Goal: Transaction & Acquisition: Book appointment/travel/reservation

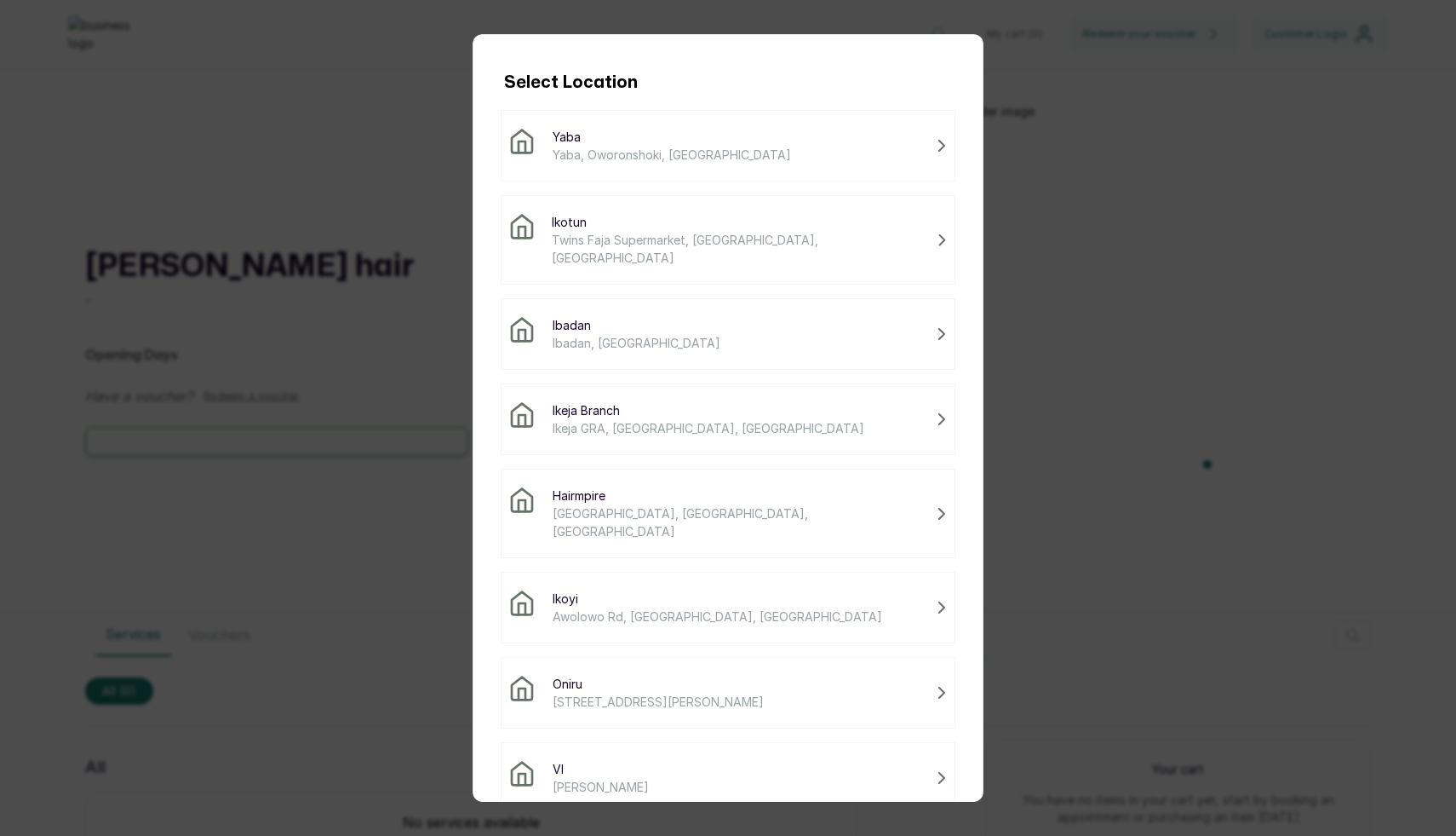
click at [589, 247] on span "Twins Faja Supermarket, [GEOGRAPHIC_DATA], [GEOGRAPHIC_DATA]" at bounding box center [740, 249] width 378 height 36
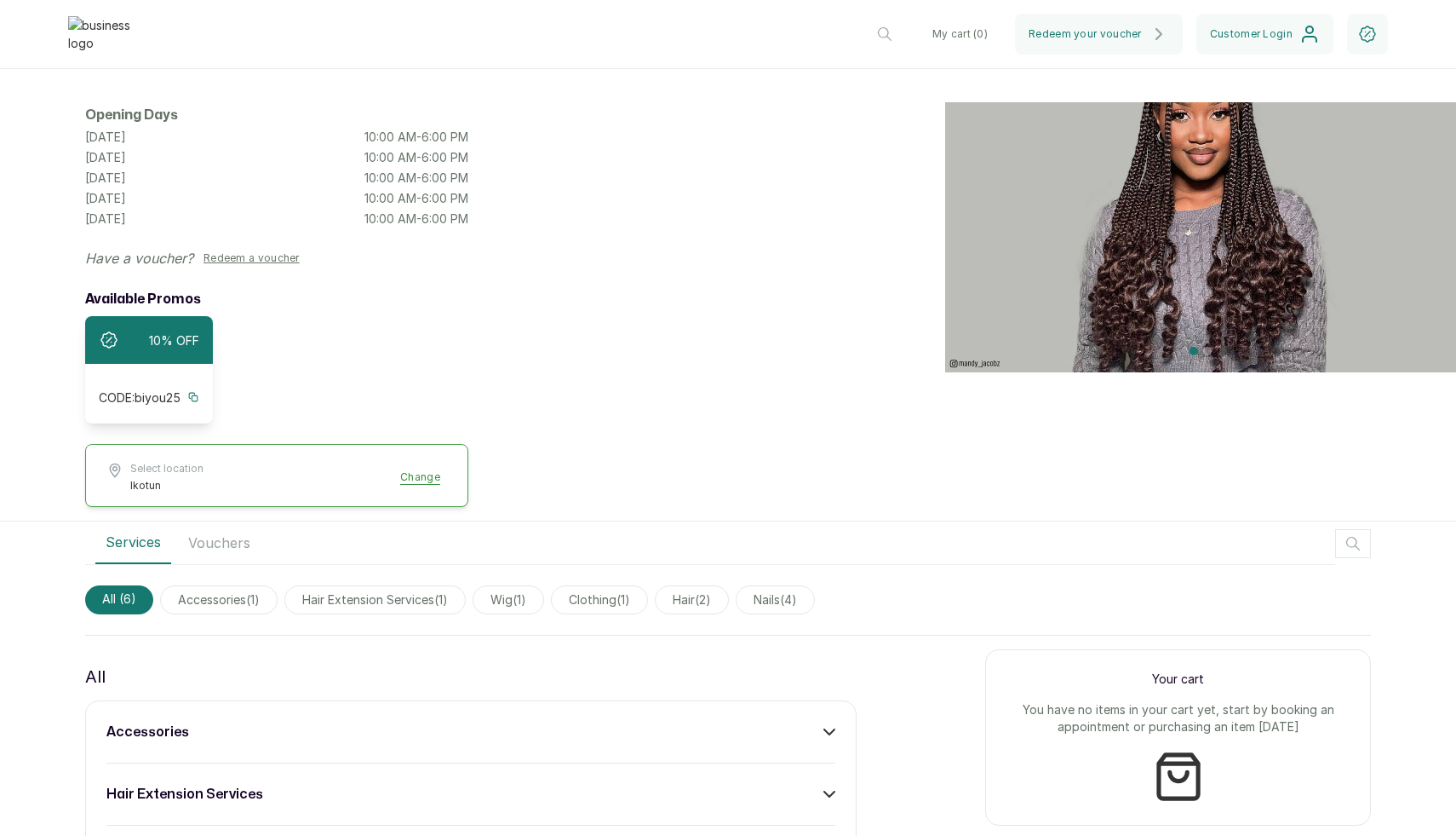
scroll to position [172, 0]
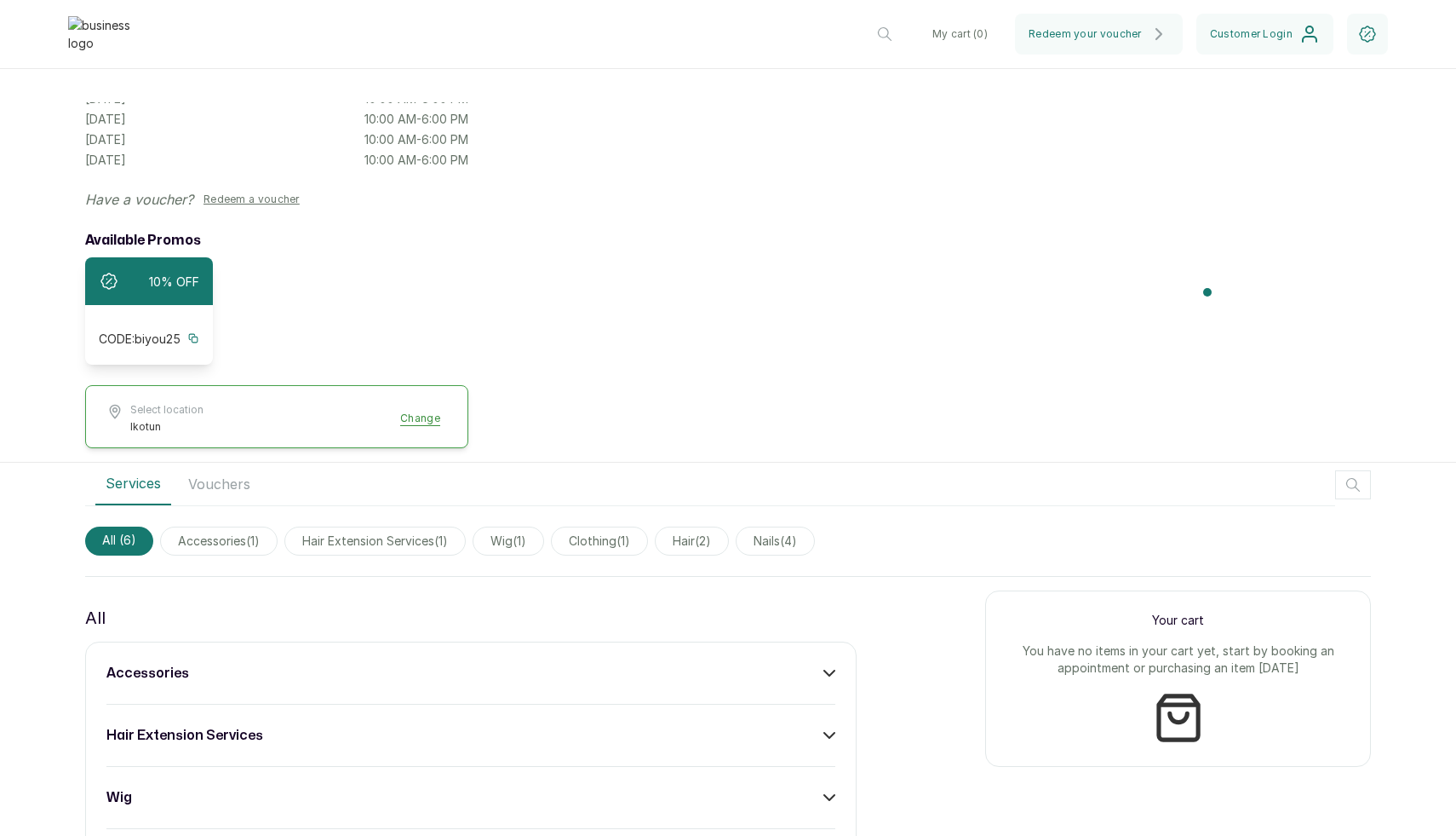
click at [818, 670] on div "accessories" at bounding box center [470, 673] width 728 height 21
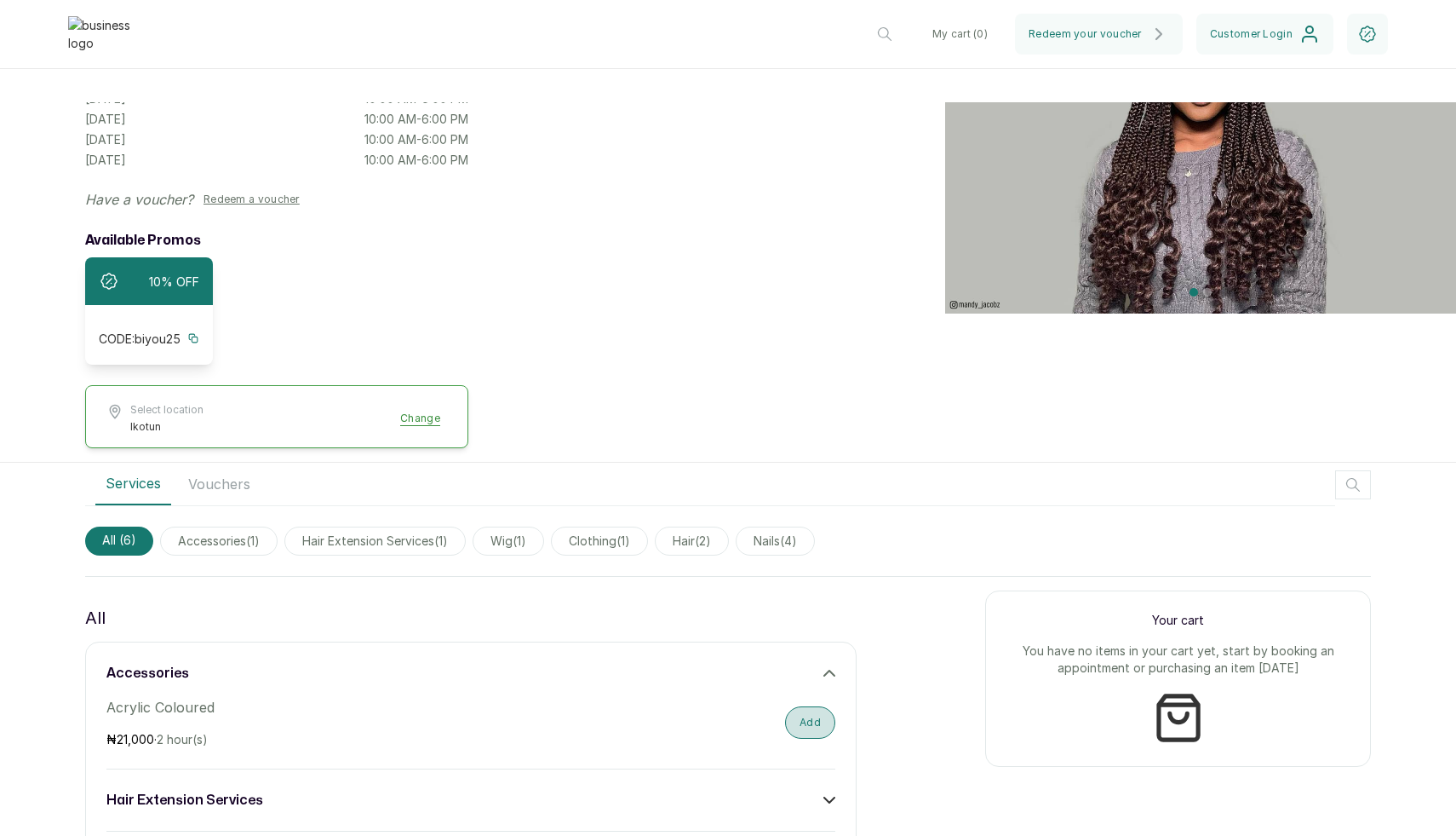
click at [812, 707] on button "Add" at bounding box center [810, 723] width 51 height 33
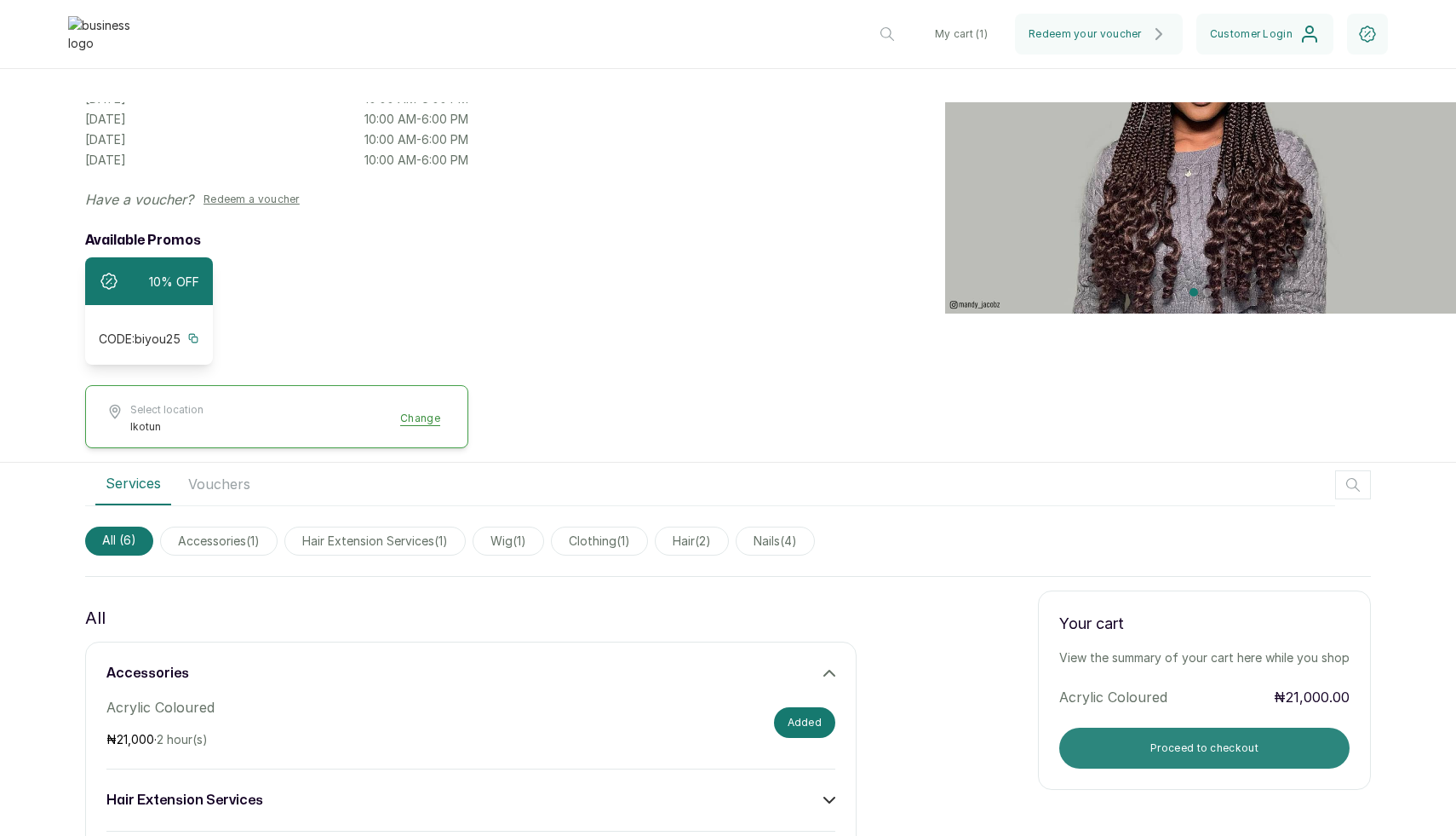
click at [1248, 733] on button "Proceed to checkout" at bounding box center [1204, 748] width 291 height 41
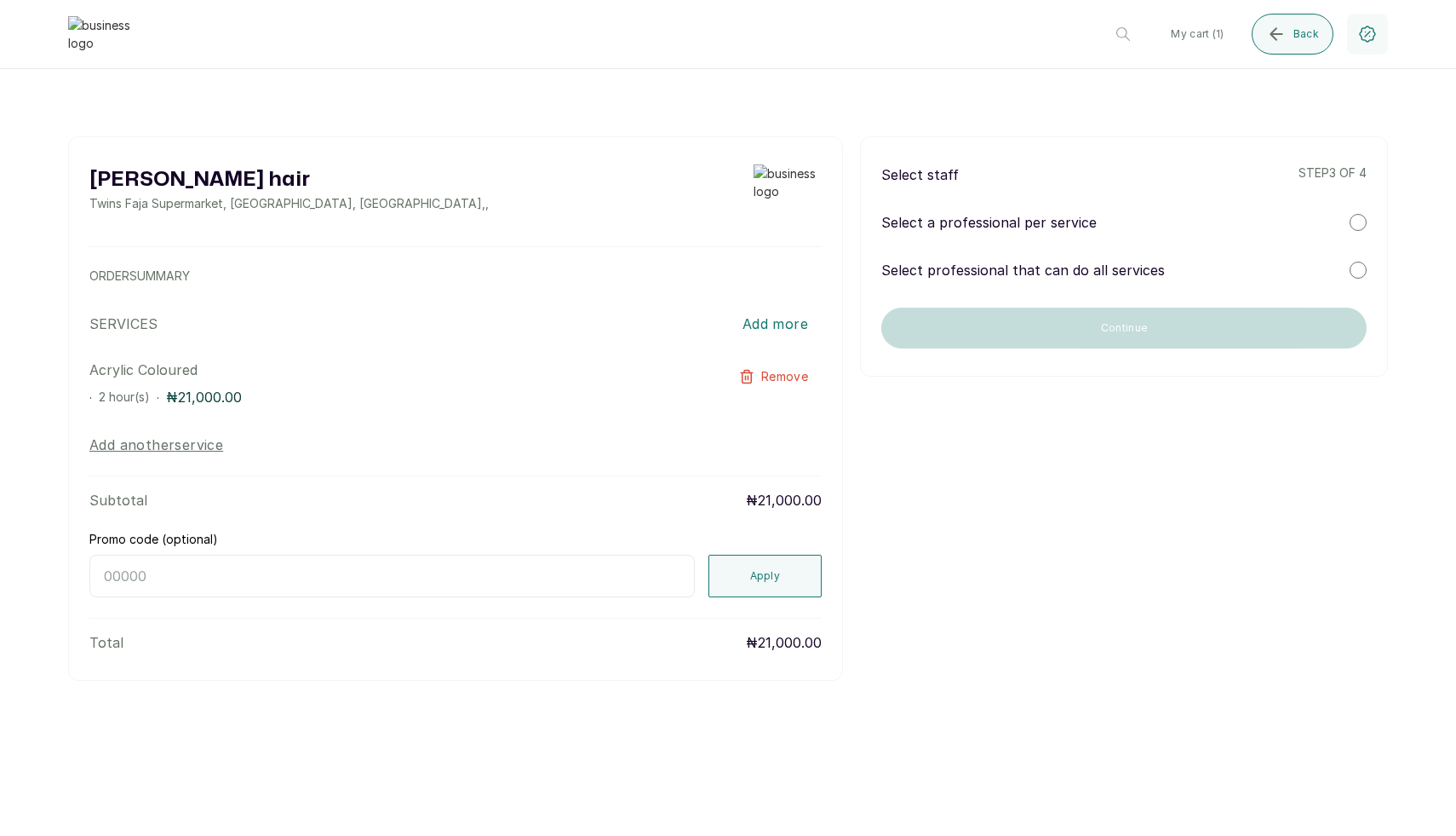
click at [1035, 258] on div "Select staff step 3 of 4 Select a professional per service Select professional …" at bounding box center [1123, 256] width 528 height 240
click at [1034, 270] on p "Select professional that can do all services" at bounding box center [1022, 270] width 284 height 21
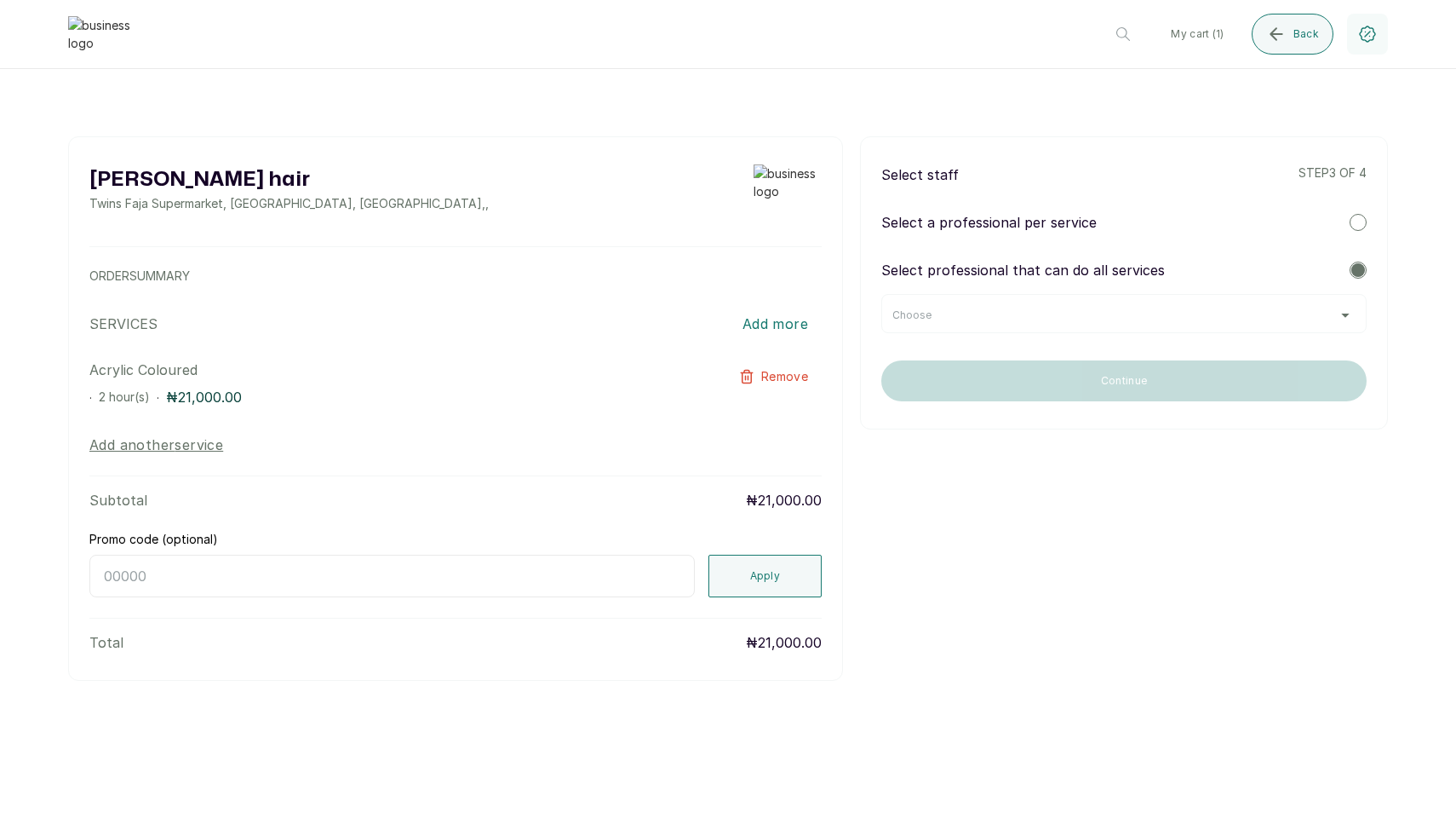
click at [1035, 322] on div "Choose" at bounding box center [1123, 314] width 485 height 39
click at [1015, 326] on div "Choose" at bounding box center [1123, 314] width 485 height 39
click at [983, 303] on div "Choose" at bounding box center [1123, 314] width 485 height 39
click at [980, 322] on div "Choose" at bounding box center [1123, 316] width 463 height 14
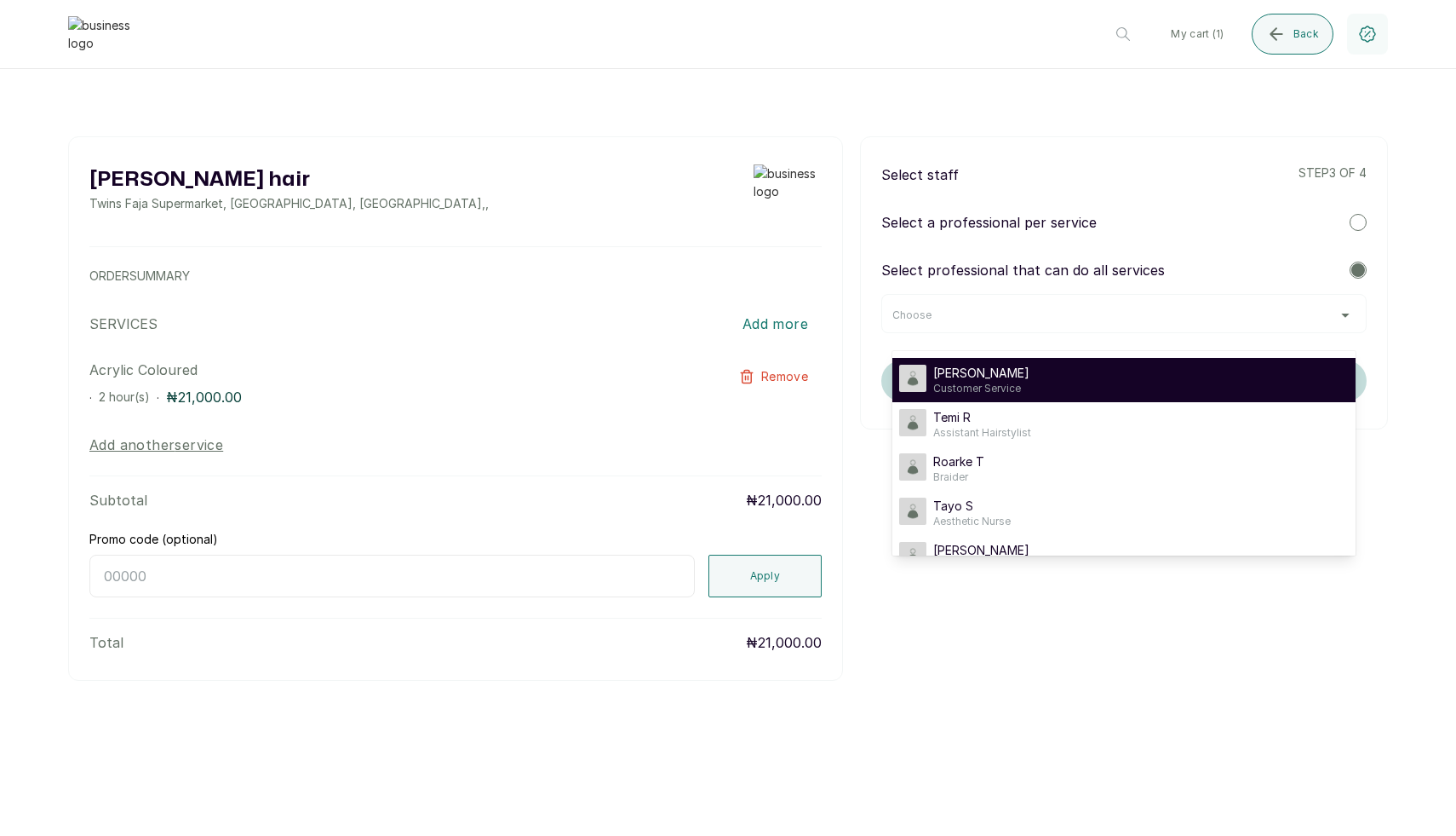
click at [980, 366] on span "Timi Shoberu" at bounding box center [981, 373] width 96 height 17
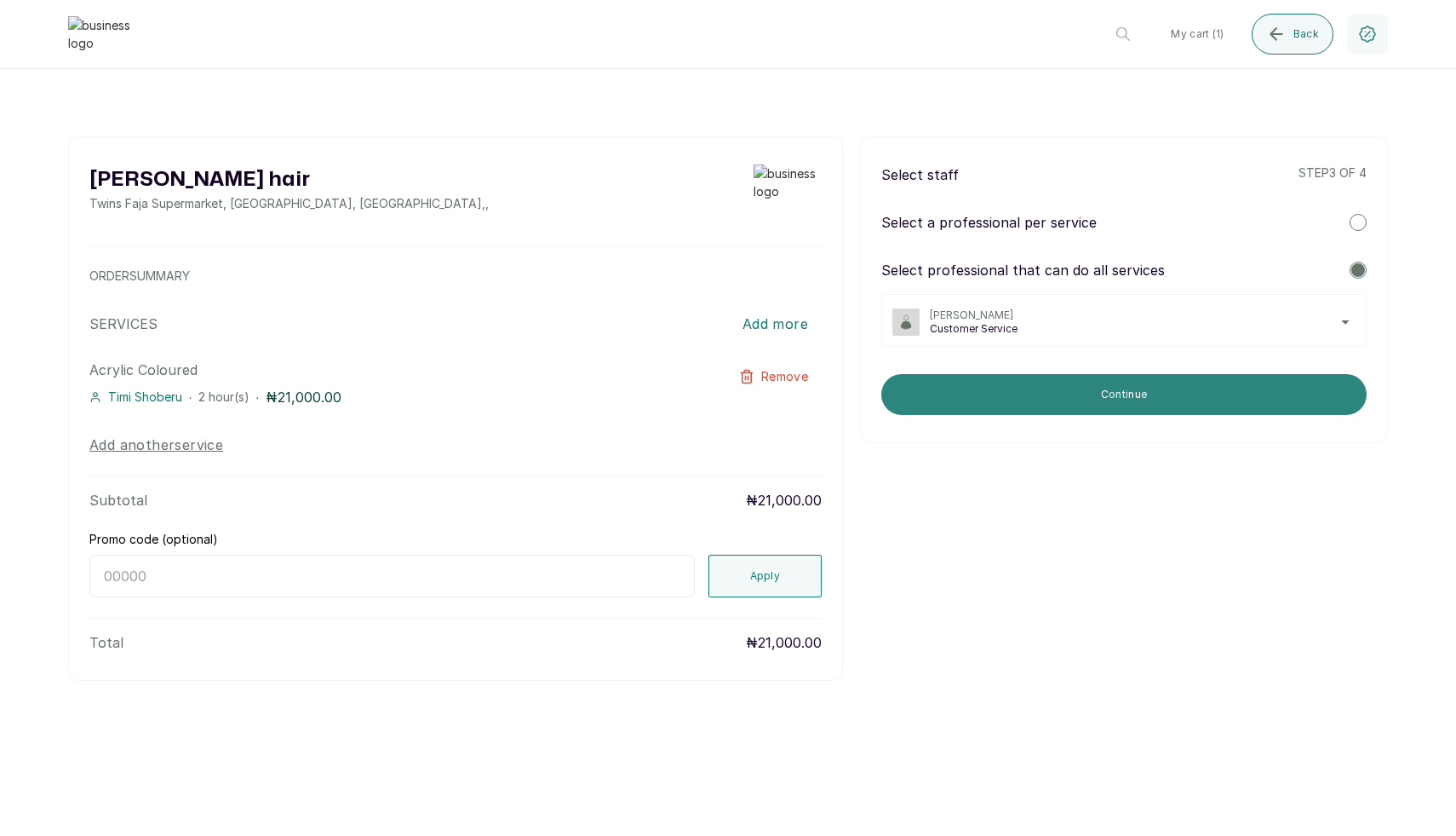
click at [989, 390] on button "Continue" at bounding box center [1123, 394] width 485 height 41
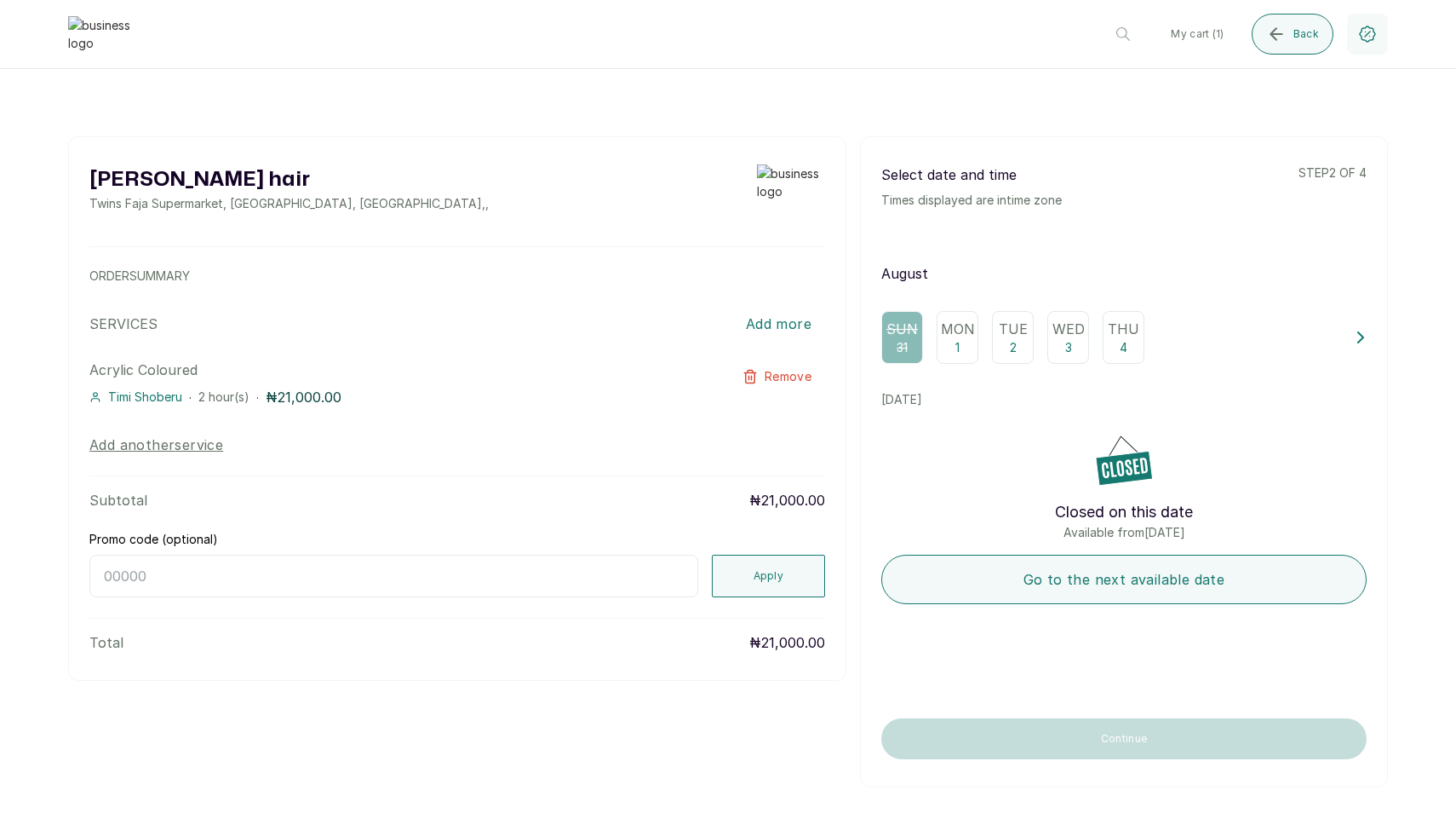
click at [944, 337] on p "Mon" at bounding box center [958, 329] width 34 height 21
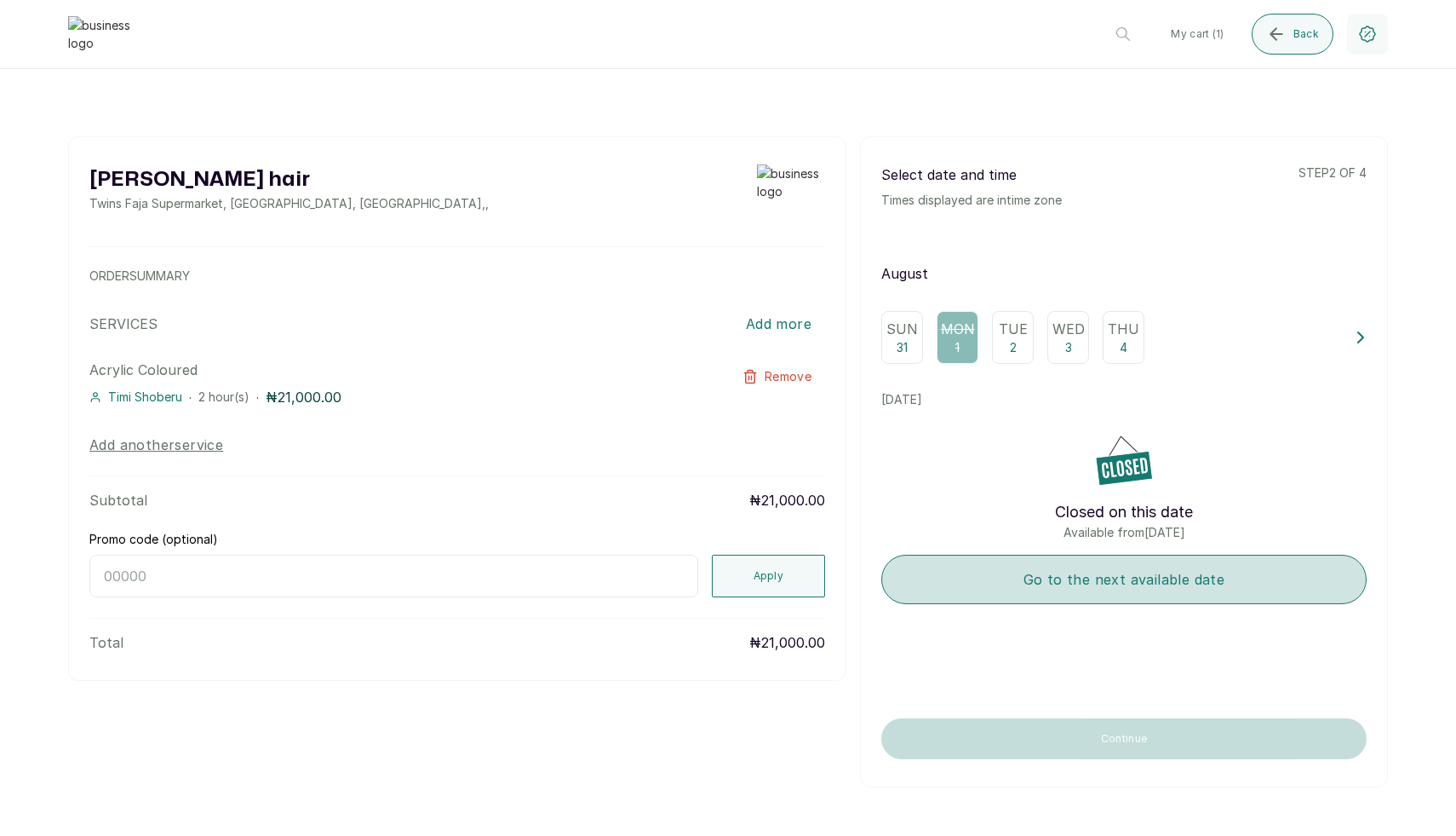
click at [987, 559] on button "Go to the next available date" at bounding box center [1123, 580] width 485 height 50
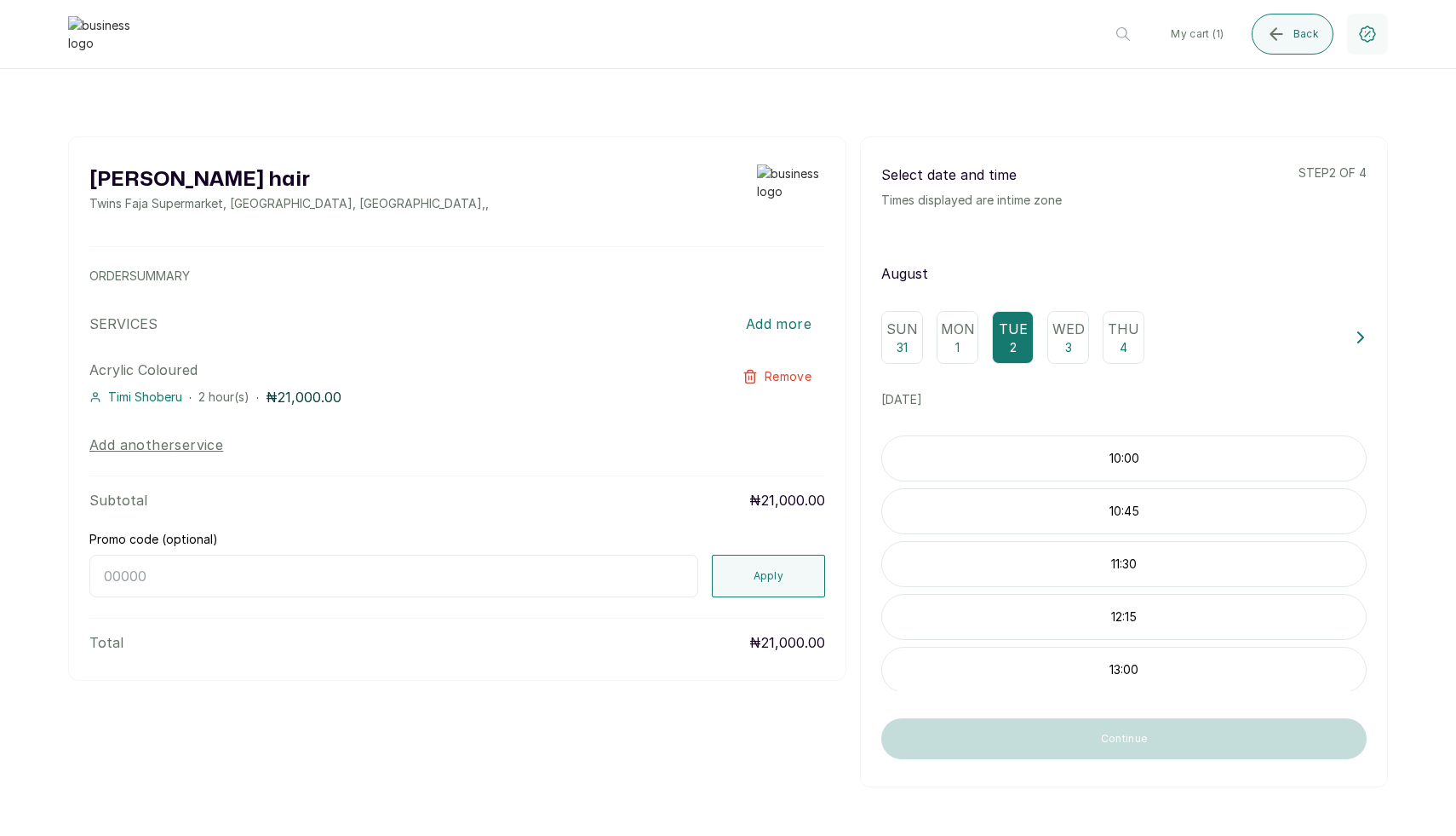
click at [1130, 466] on div "10:00" at bounding box center [1123, 459] width 485 height 46
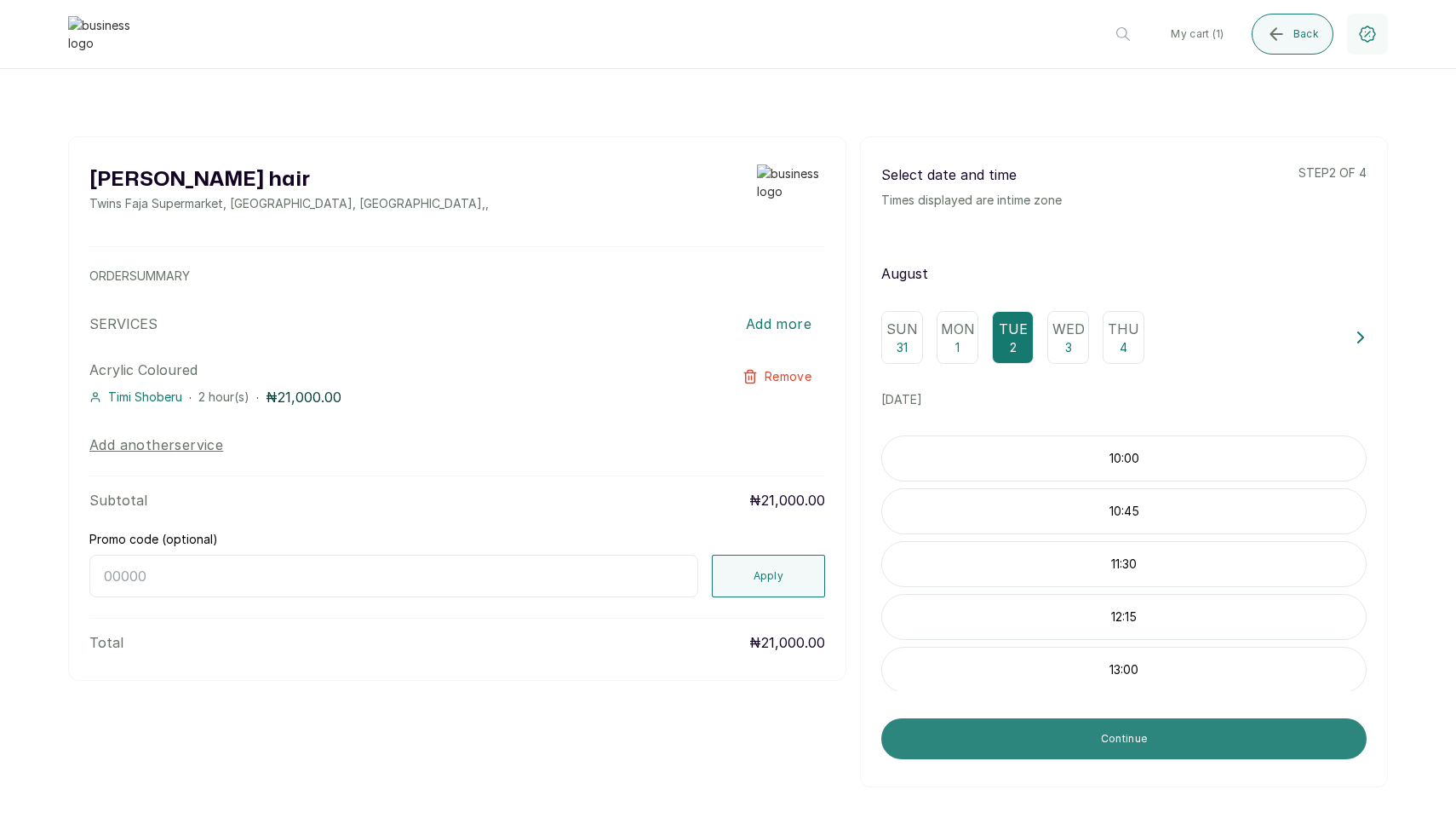
click at [1088, 738] on button "Continue" at bounding box center [1123, 739] width 485 height 41
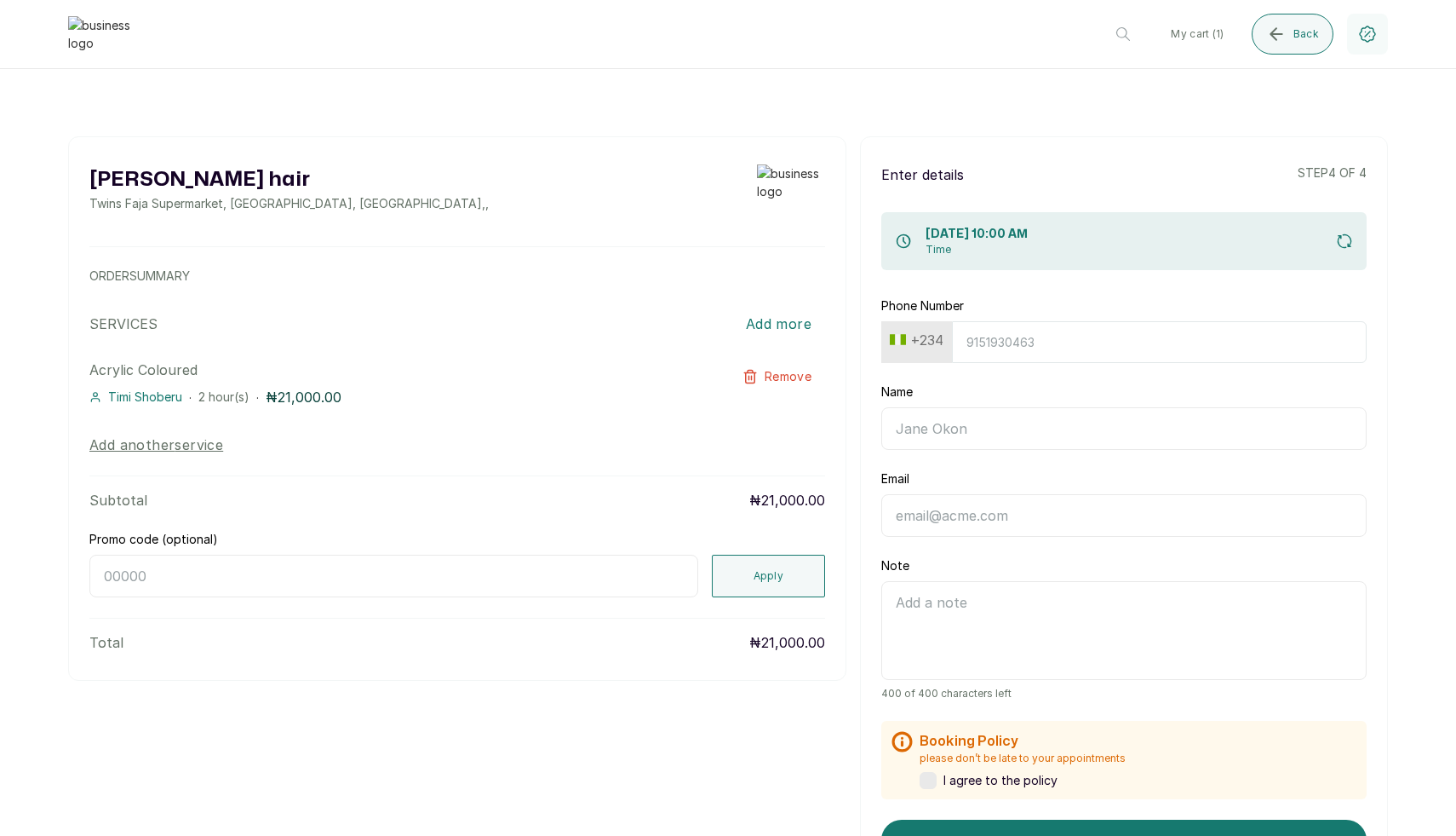
click at [928, 339] on button "+234" at bounding box center [916, 340] width 67 height 27
click at [926, 370] on input "text" at bounding box center [968, 385] width 152 height 34
type input "united"
click at [937, 482] on span "United States" at bounding box center [968, 480] width 118 height 21
click at [1027, 347] on input "Phone Number" at bounding box center [1151, 342] width 432 height 42
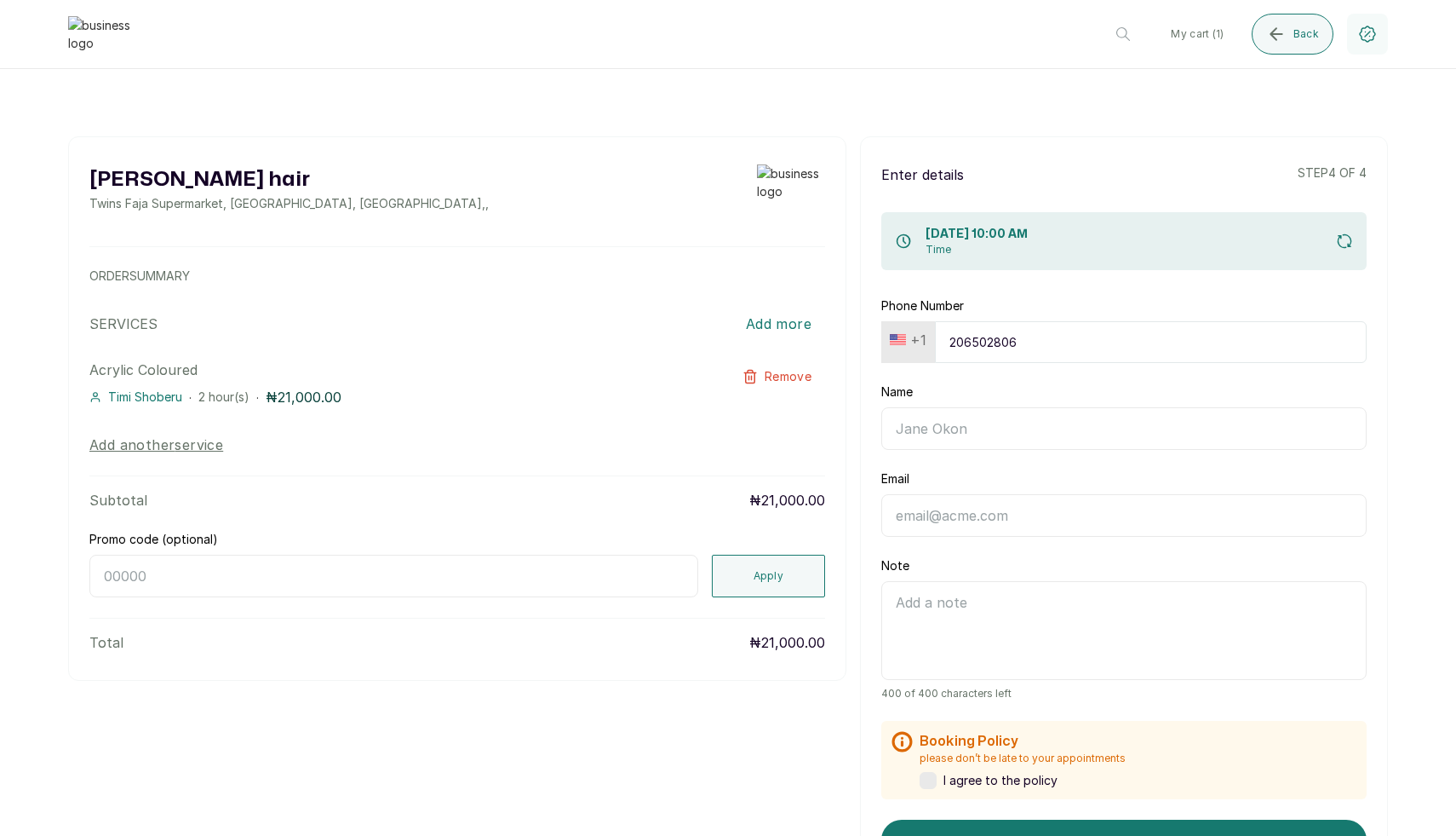
type input "2065028062"
type input "Edem Kumodzi"
type input "edemkmd@outlook.com"
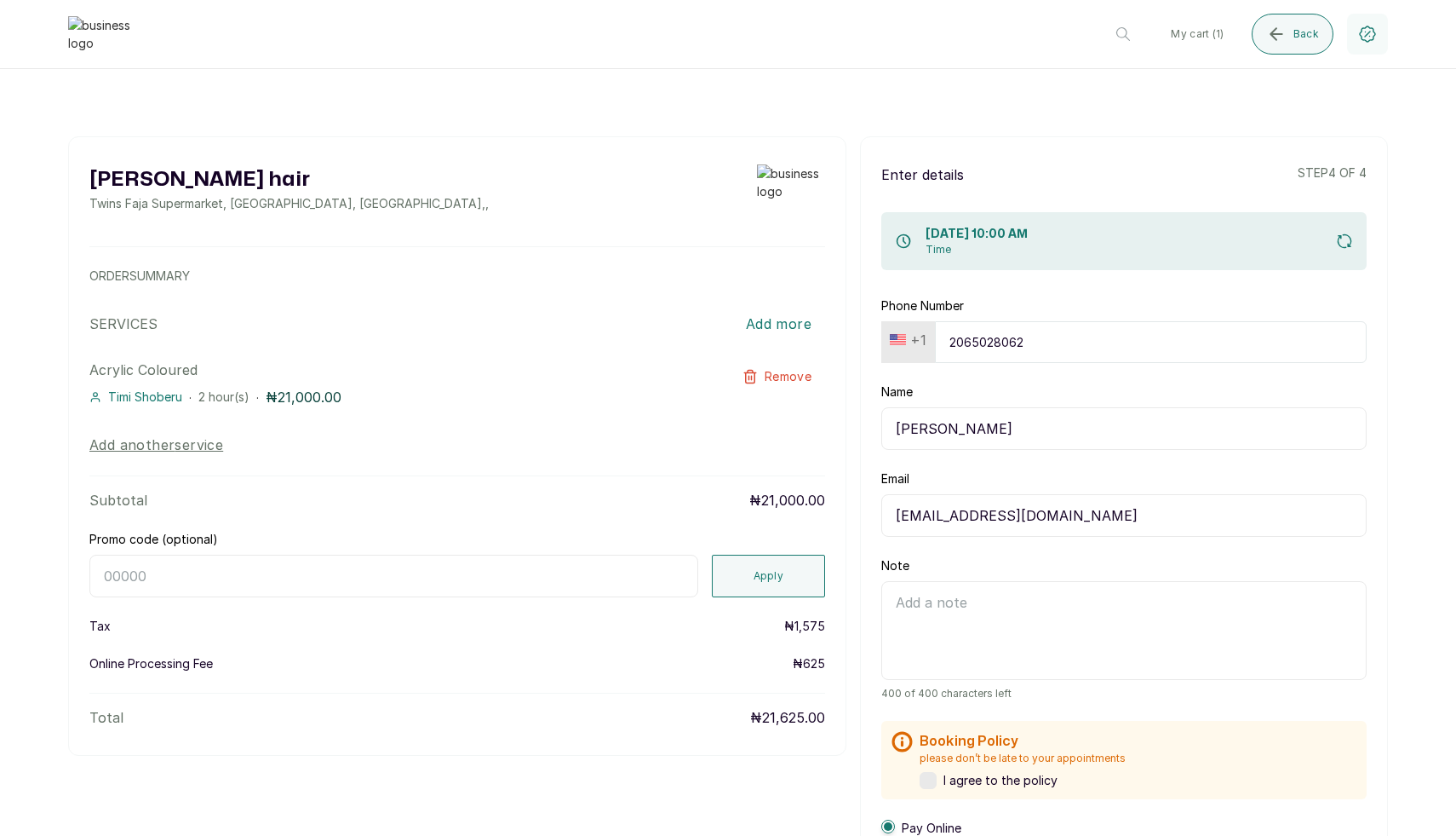
type input "2065028062"
click at [556, 581] on input "Promo code (optional)" at bounding box center [393, 576] width 608 height 43
paste input "RETURNTHRBDI"
type input "RETURNTHRBDI"
click at [782, 583] on button "Apply" at bounding box center [769, 576] width 114 height 43
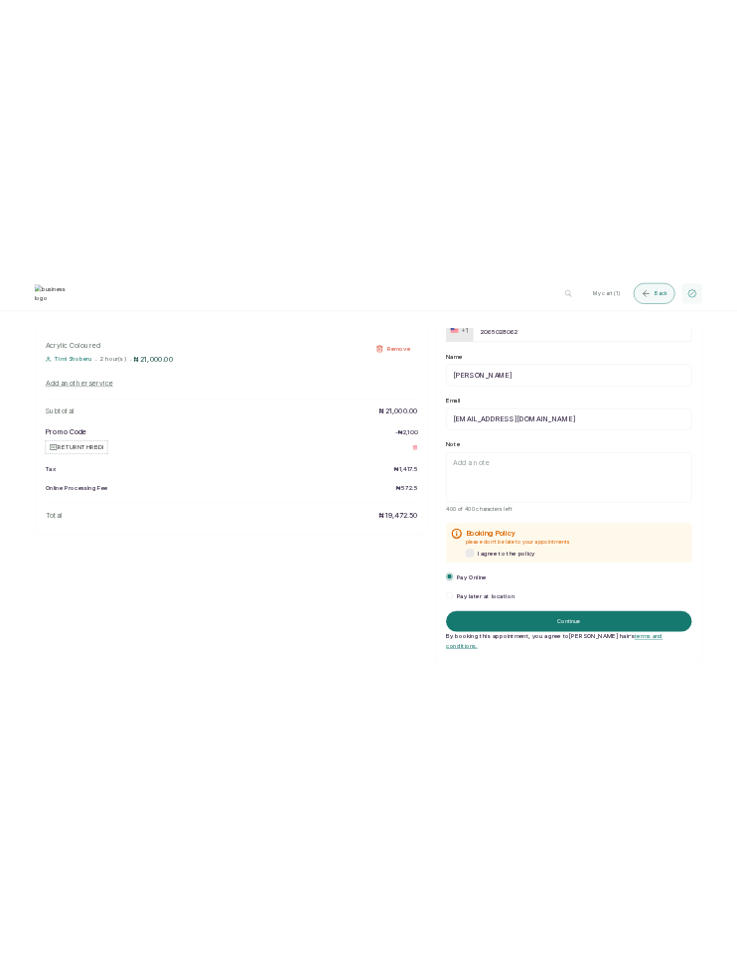
scroll to position [273, 0]
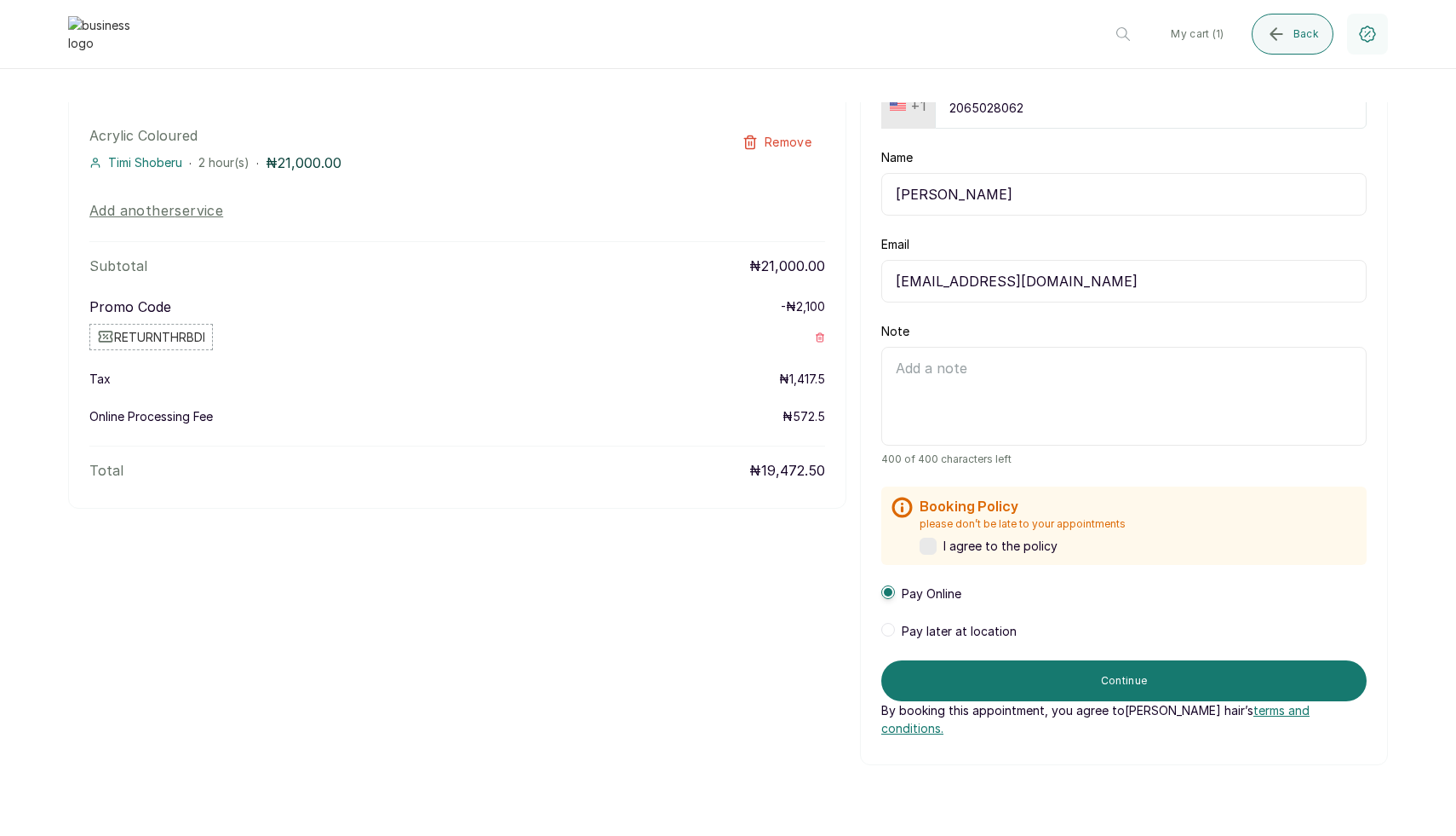
click at [899, 628] on div "Pay later at location" at bounding box center [949, 631] width 135 height 17
click at [938, 551] on div "I agree to the policy" at bounding box center [1022, 546] width 206 height 17
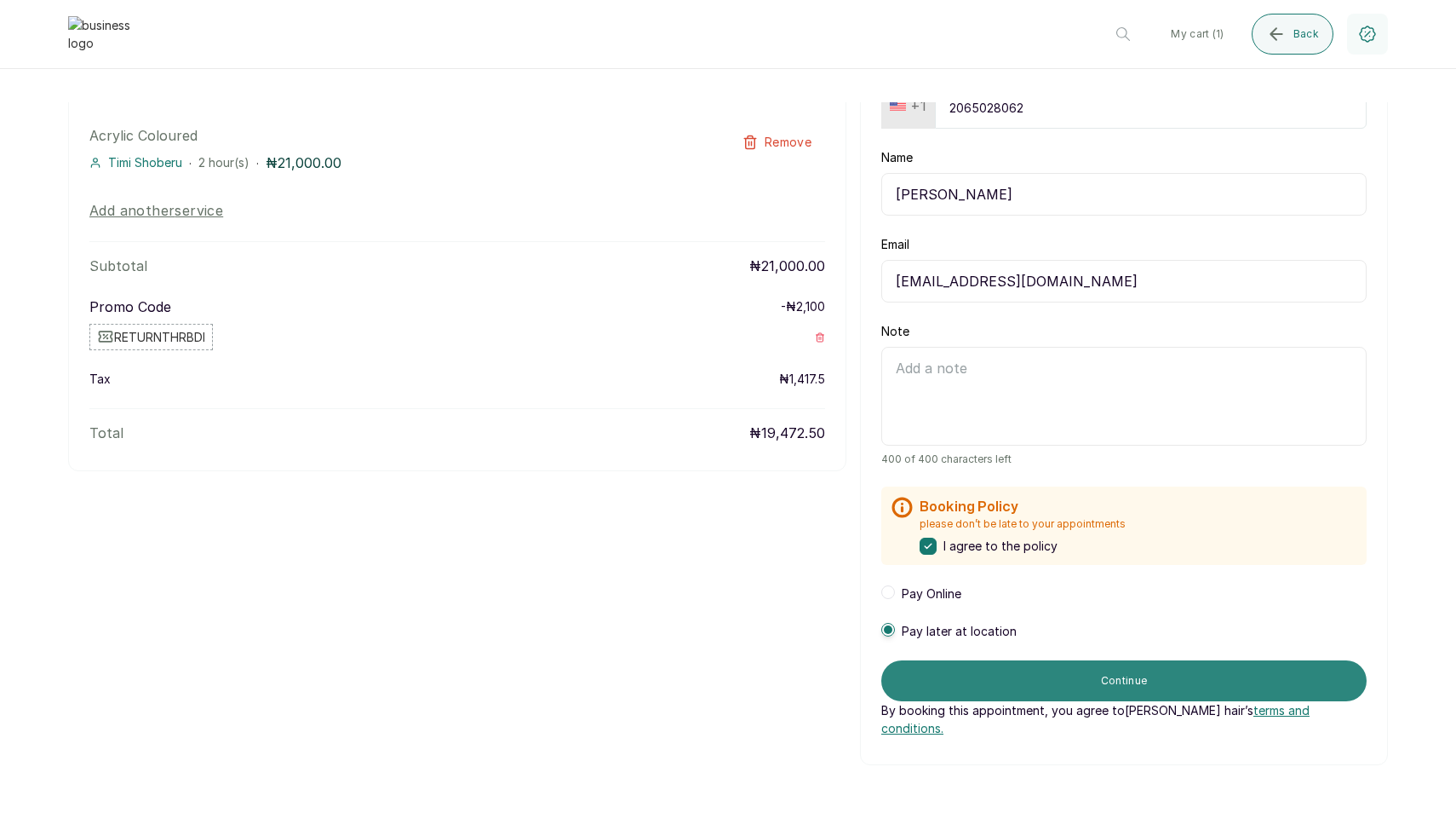
click at [1052, 674] on button "Continue" at bounding box center [1123, 681] width 485 height 41
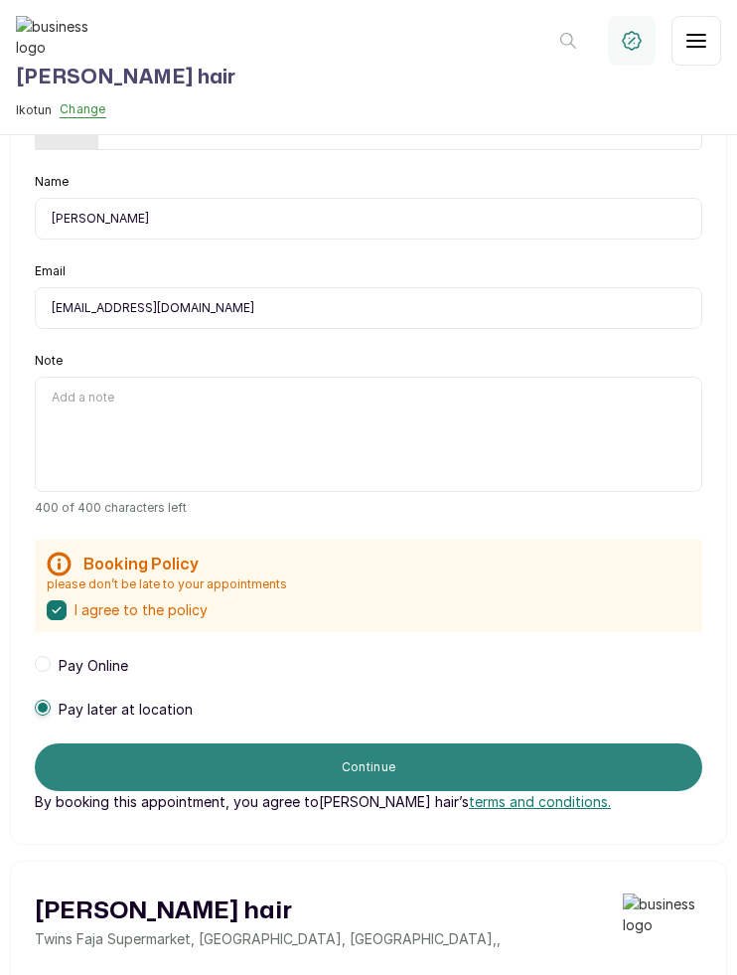
click at [489, 769] on button "Continue" at bounding box center [369, 767] width 668 height 48
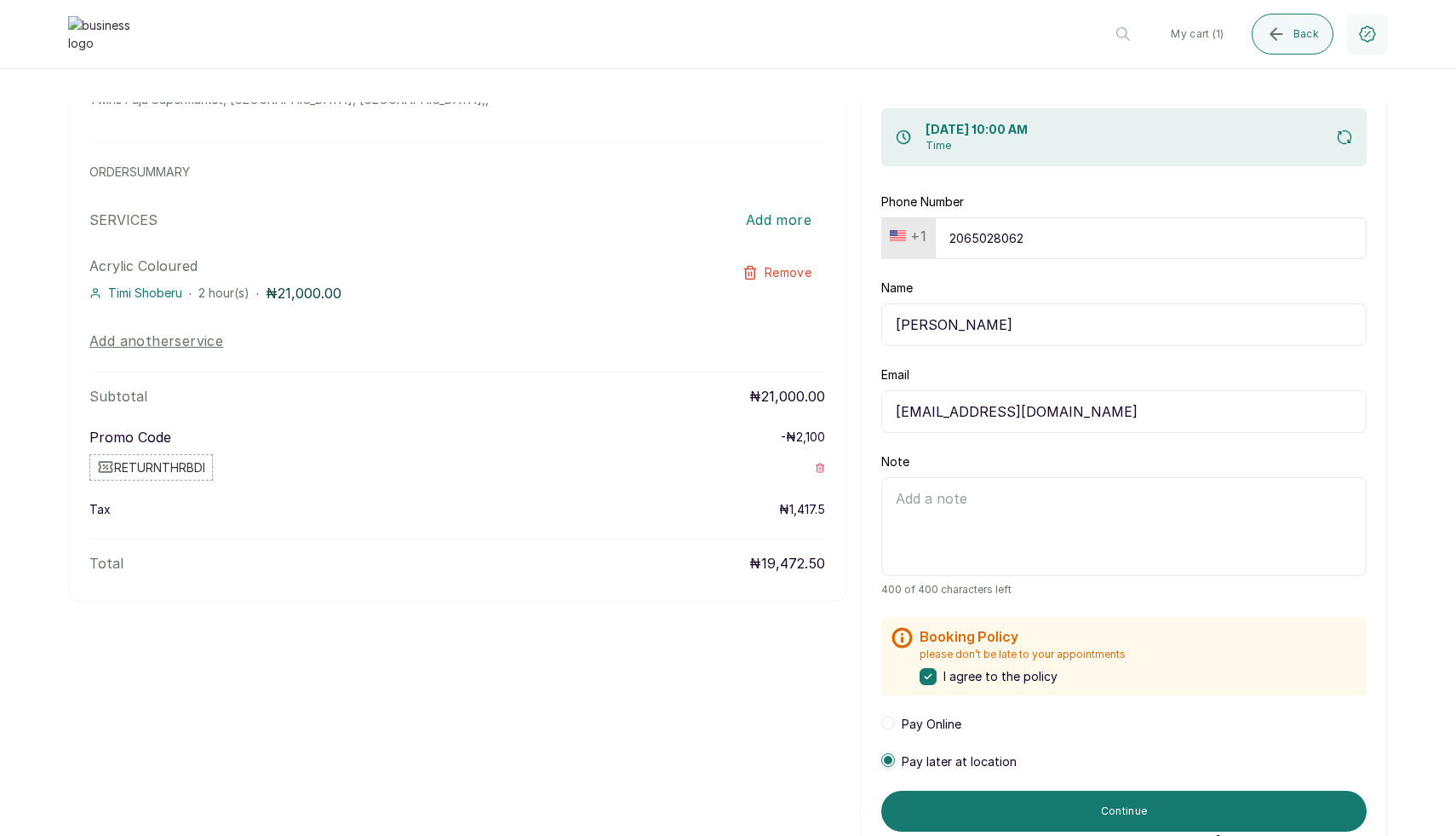
scroll to position [291, 0]
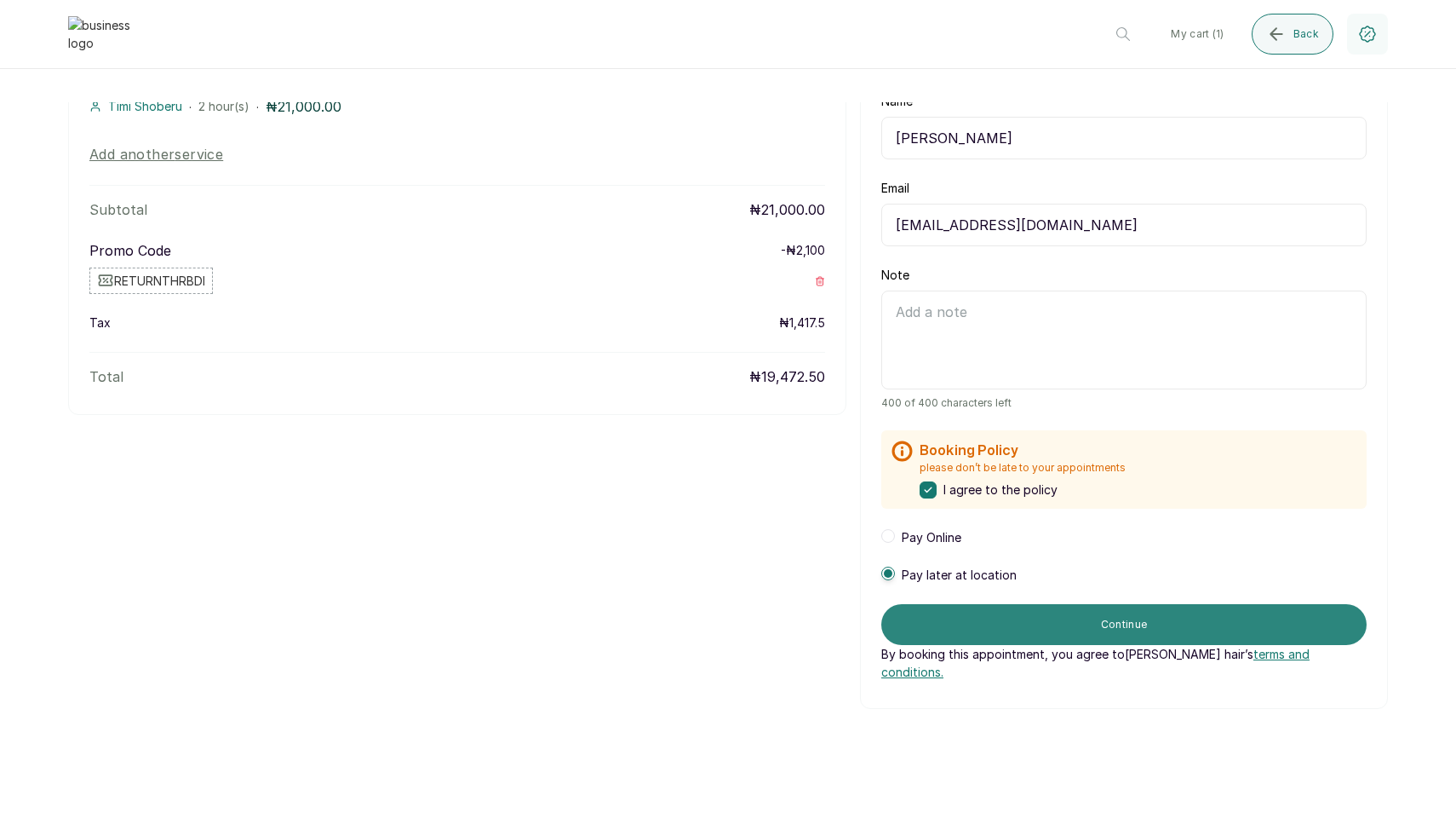
click at [1043, 632] on button "Continue" at bounding box center [1123, 624] width 485 height 41
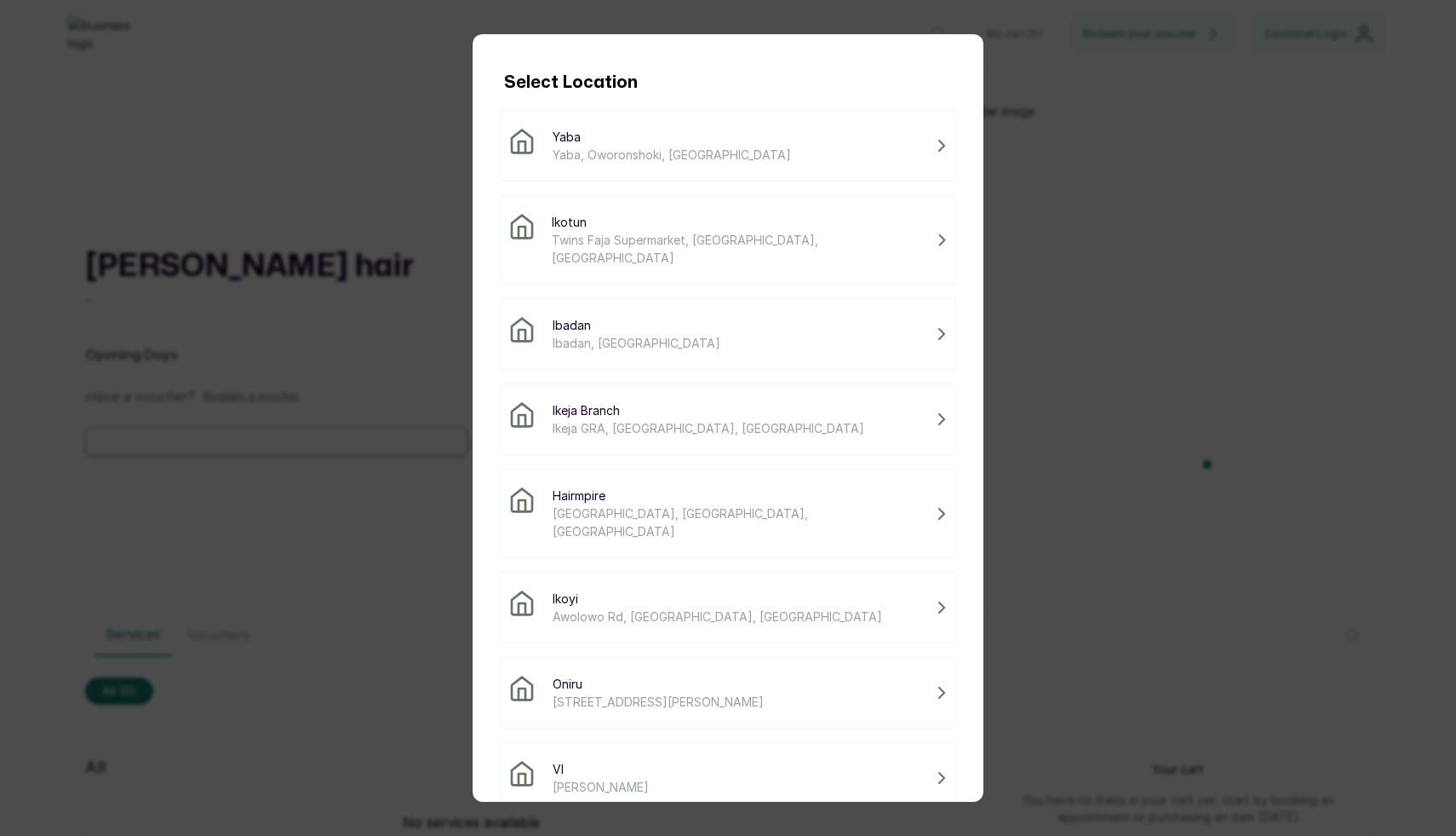
click at [638, 401] on span "Ikeja Branch" at bounding box center [709, 410] width 312 height 18
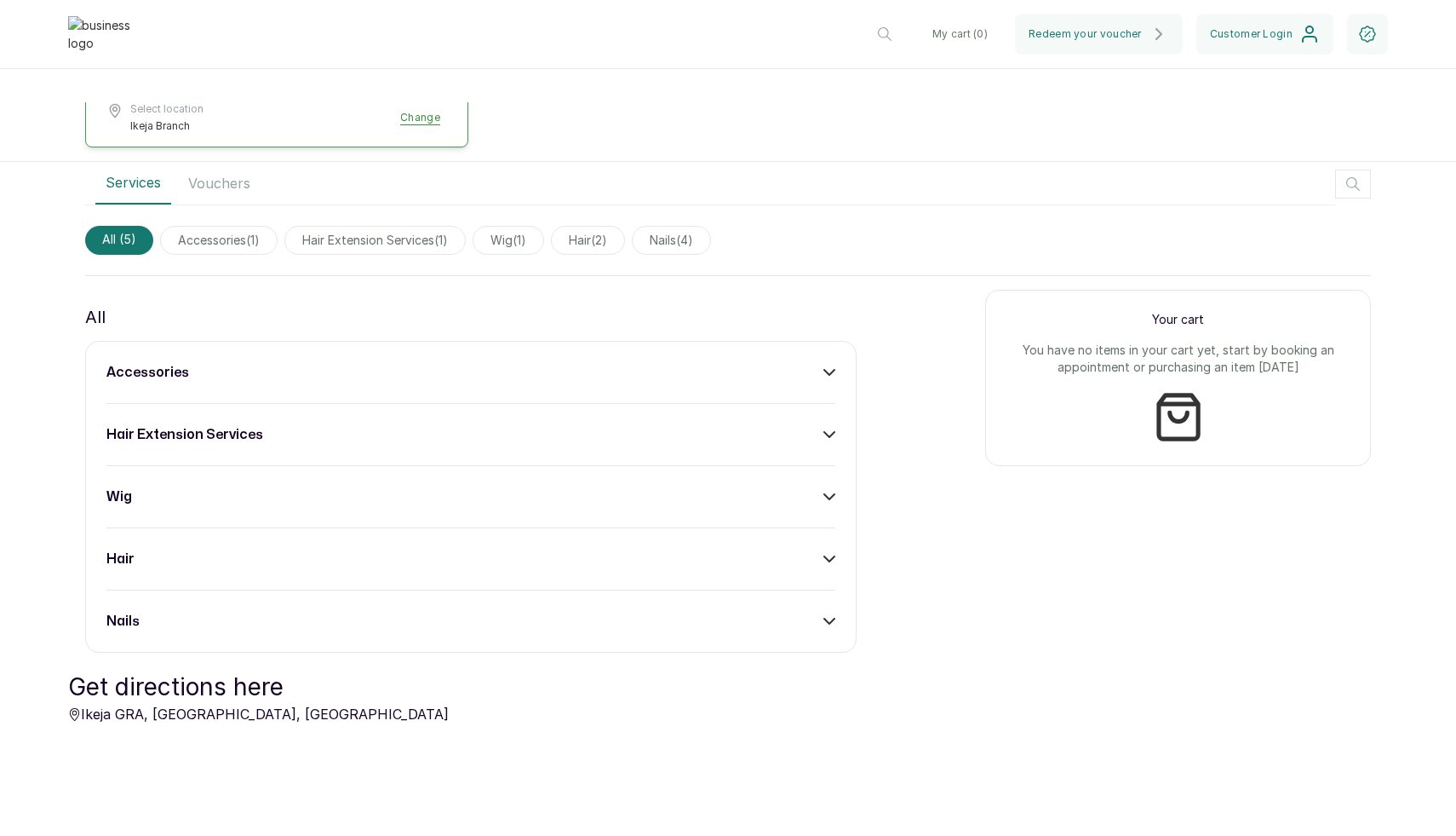
scroll to position [500, 0]
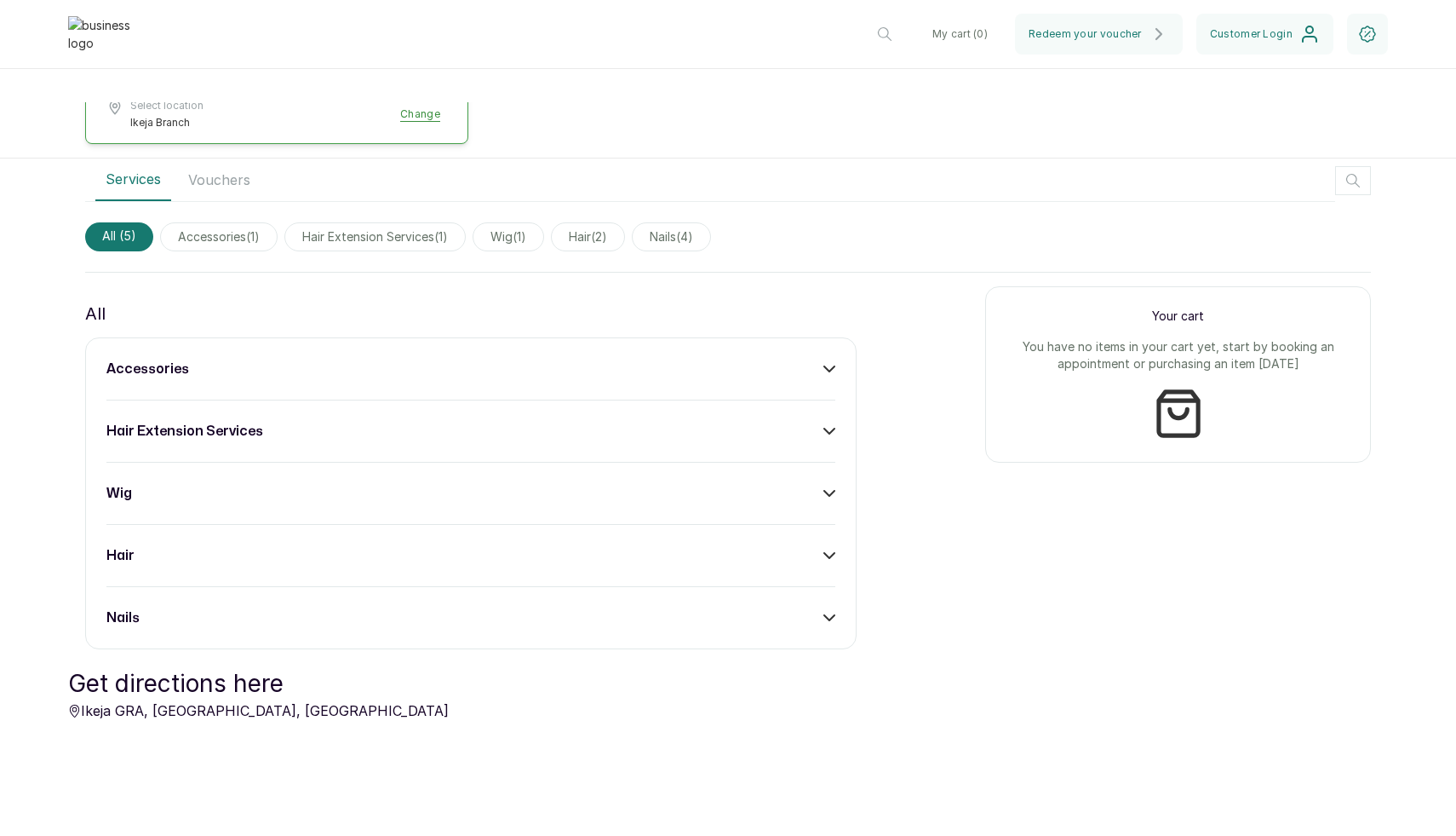
click at [611, 370] on div "accessories" at bounding box center [470, 369] width 728 height 21
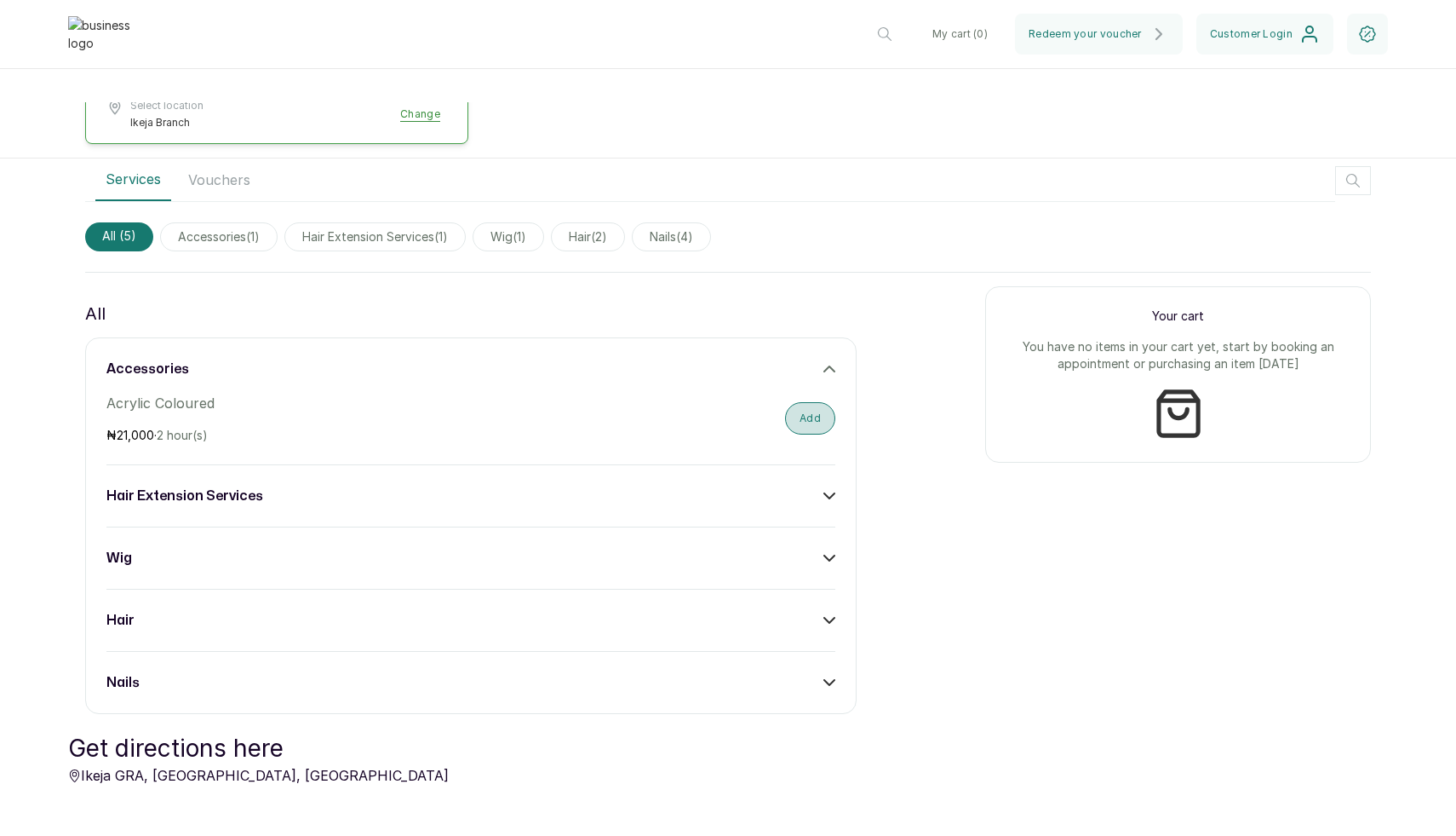
click at [800, 426] on button "Add" at bounding box center [810, 418] width 51 height 33
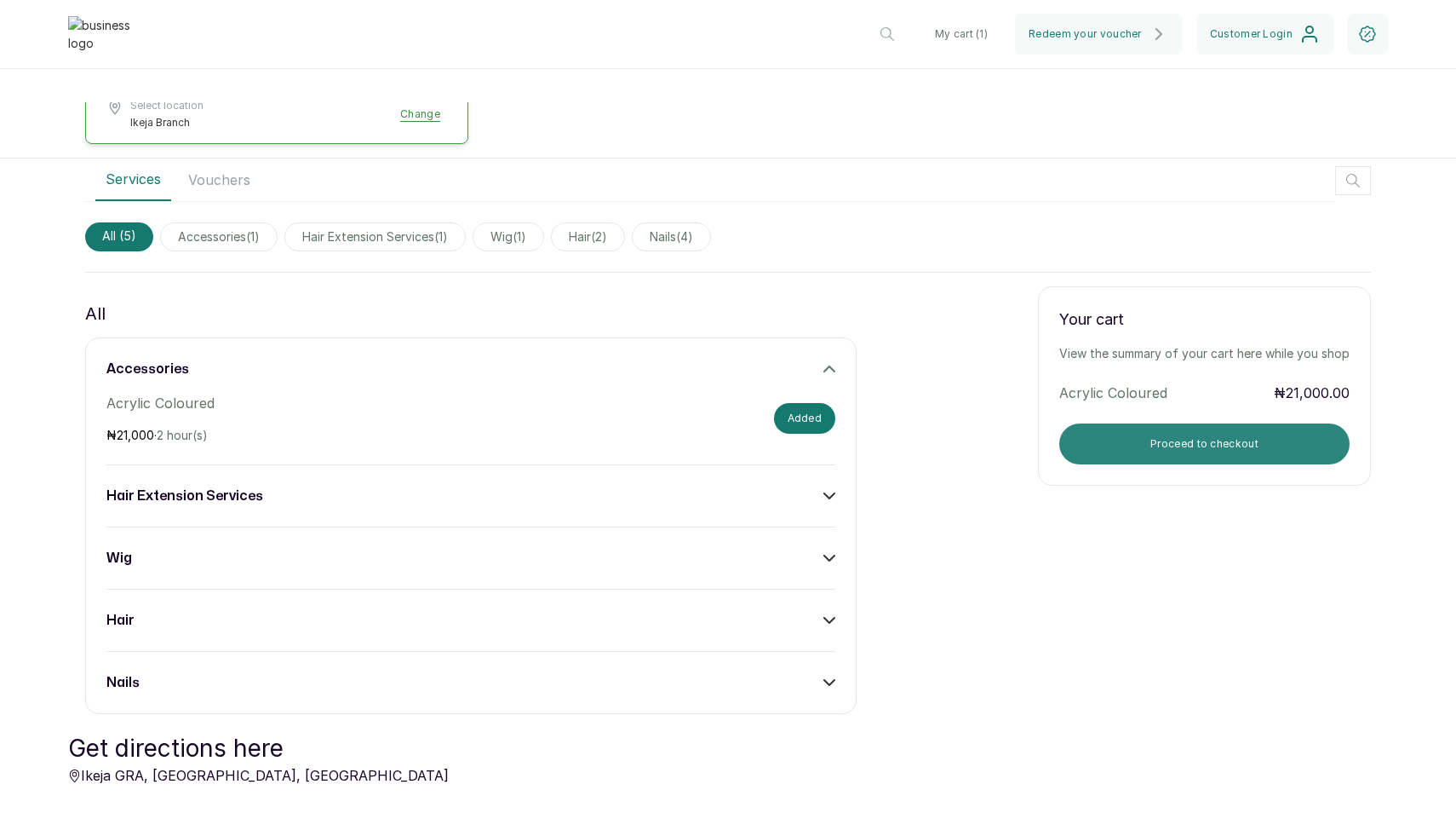
click at [1155, 458] on button "Proceed to checkout" at bounding box center [1204, 444] width 291 height 41
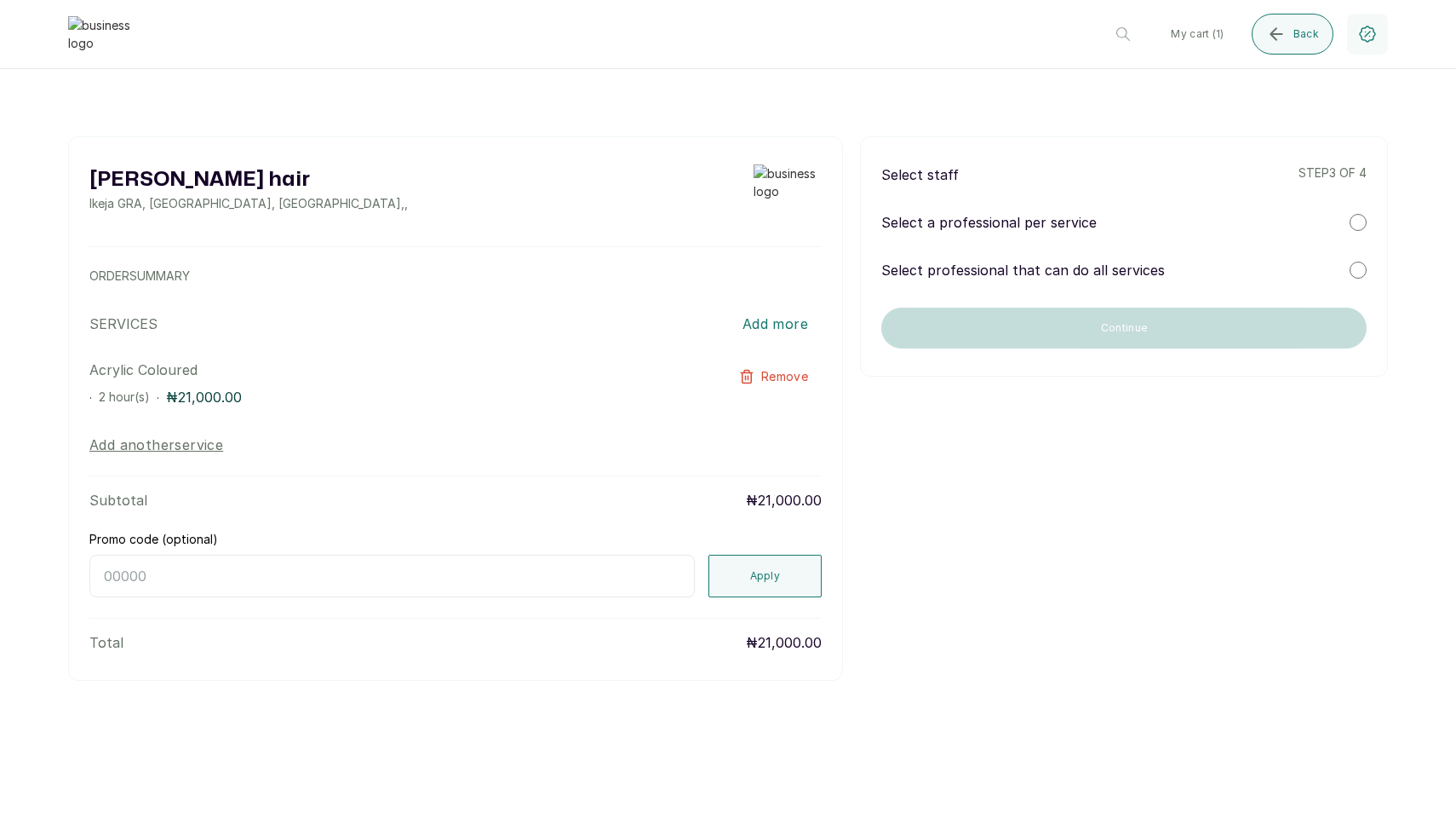
click at [1094, 282] on div "Select staff step 3 of 4 Select a professional per service Select professional …" at bounding box center [1123, 256] width 528 height 240
click at [1101, 272] on p "Select professional that can do all services" at bounding box center [1022, 270] width 284 height 21
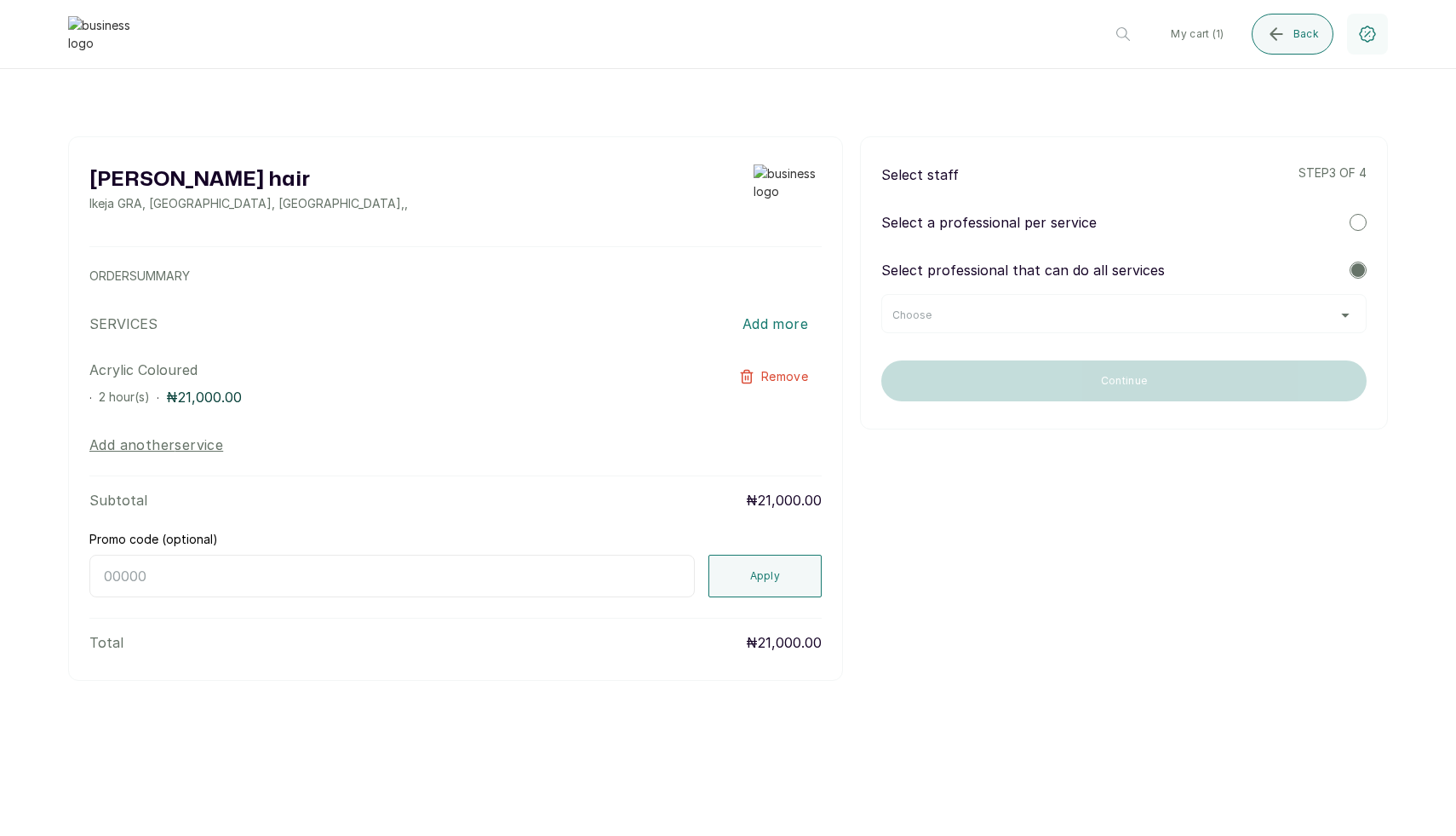
click at [1034, 304] on div "Choose" at bounding box center [1123, 314] width 485 height 39
click at [1022, 322] on div "Choose" at bounding box center [1123, 314] width 485 height 39
click at [1005, 317] on div "Choose" at bounding box center [1123, 316] width 463 height 14
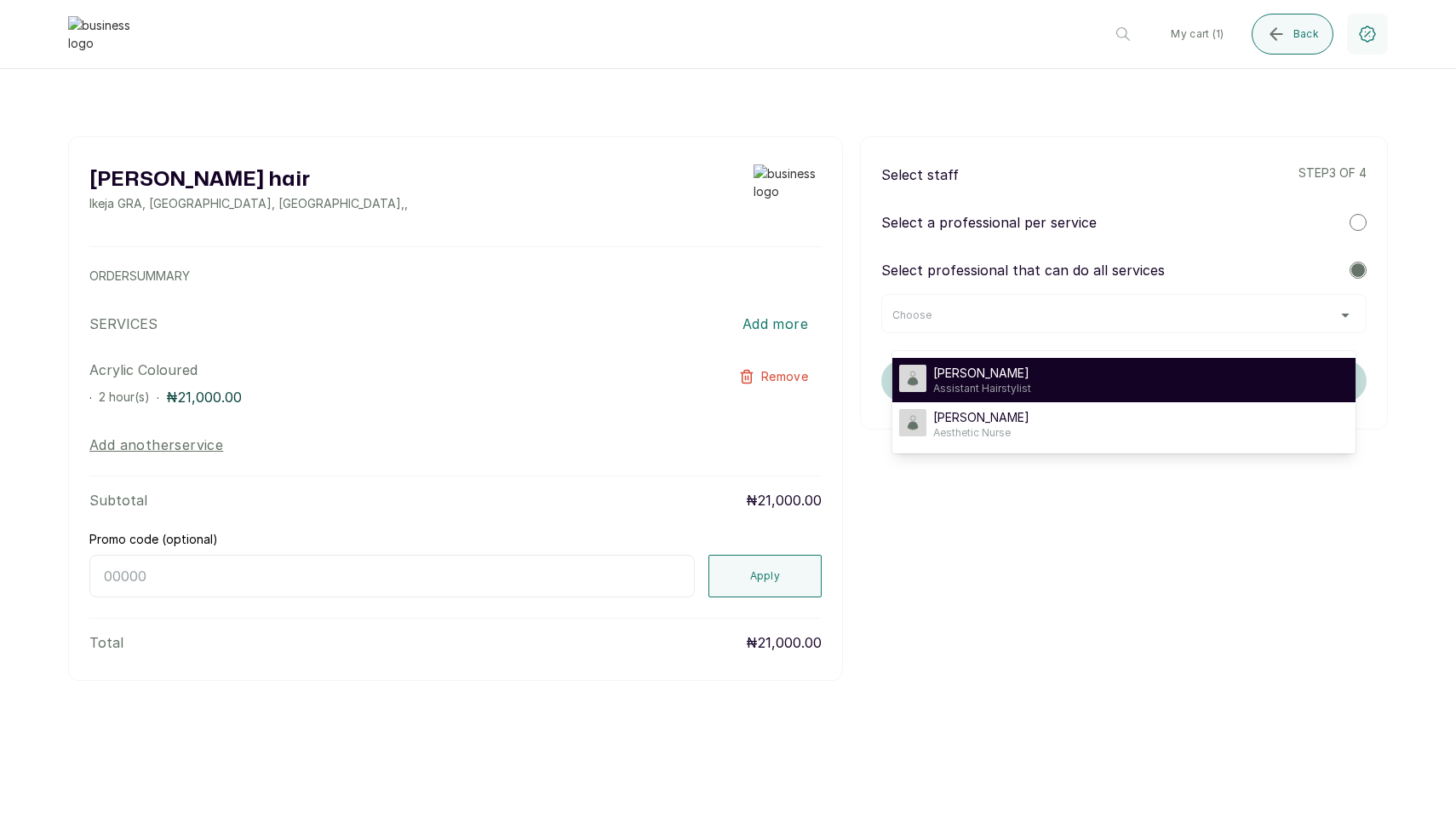
click at [994, 362] on li "[PERSON_NAME] Assistant Hairstylist" at bounding box center [1123, 380] width 463 height 45
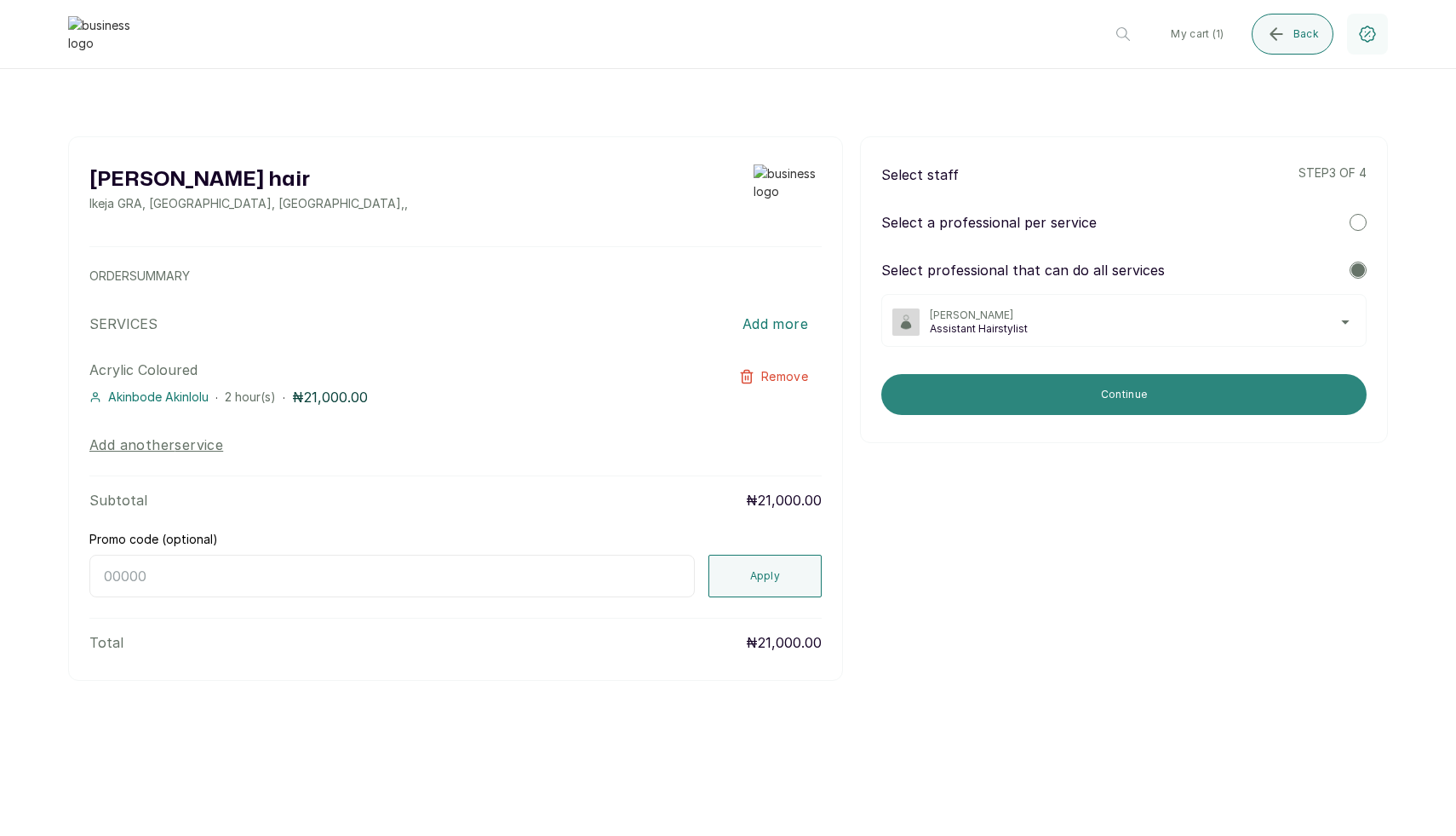
click at [1001, 402] on button "Continue" at bounding box center [1123, 394] width 485 height 41
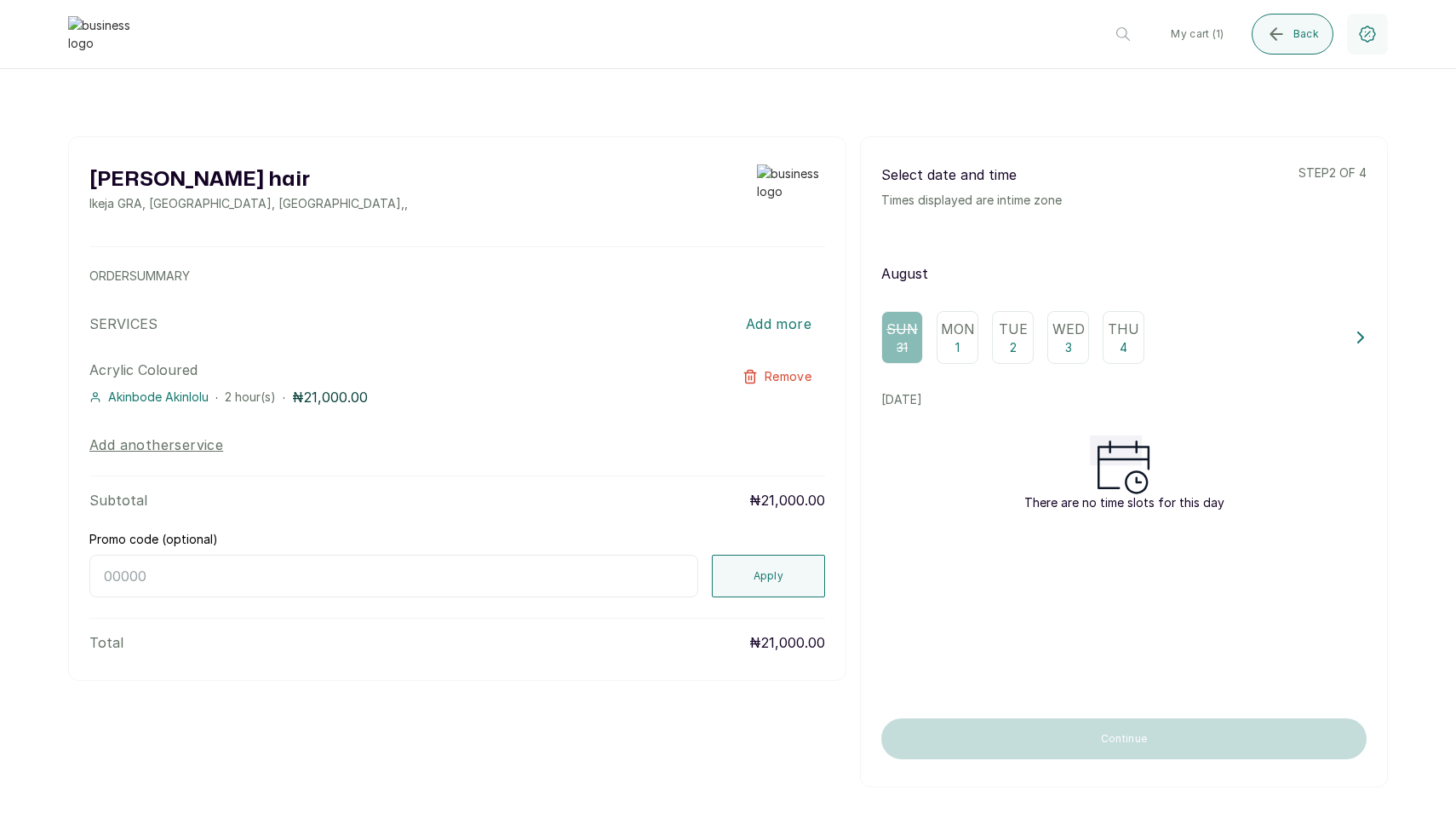
click at [958, 346] on p "1" at bounding box center [957, 347] width 4 height 17
click at [1004, 348] on div "Tue 2" at bounding box center [1012, 338] width 42 height 53
click at [1287, 29] on button "Back" at bounding box center [1291, 34] width 81 height 41
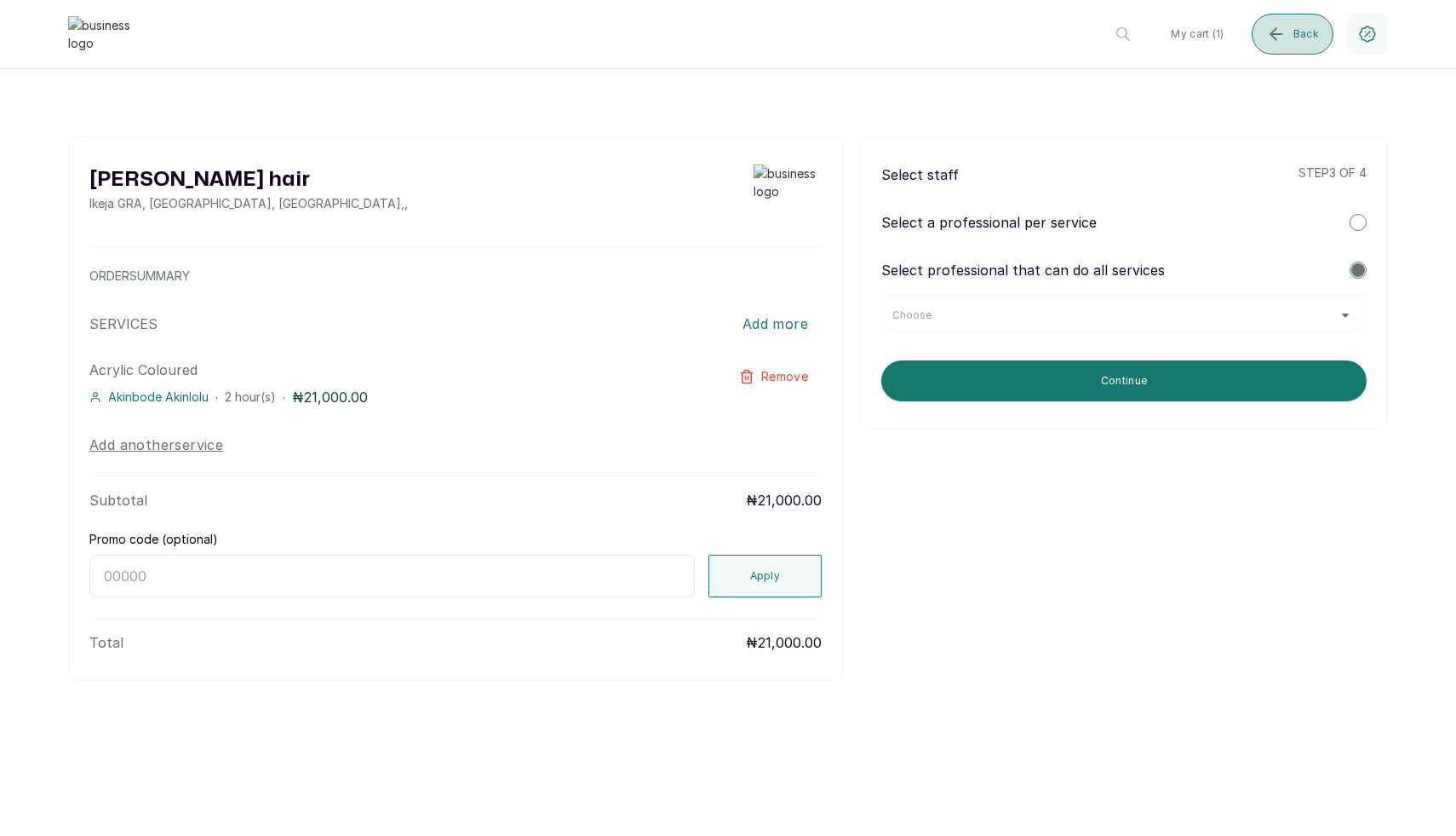
click at [1287, 29] on button "Back" at bounding box center [1291, 34] width 81 height 41
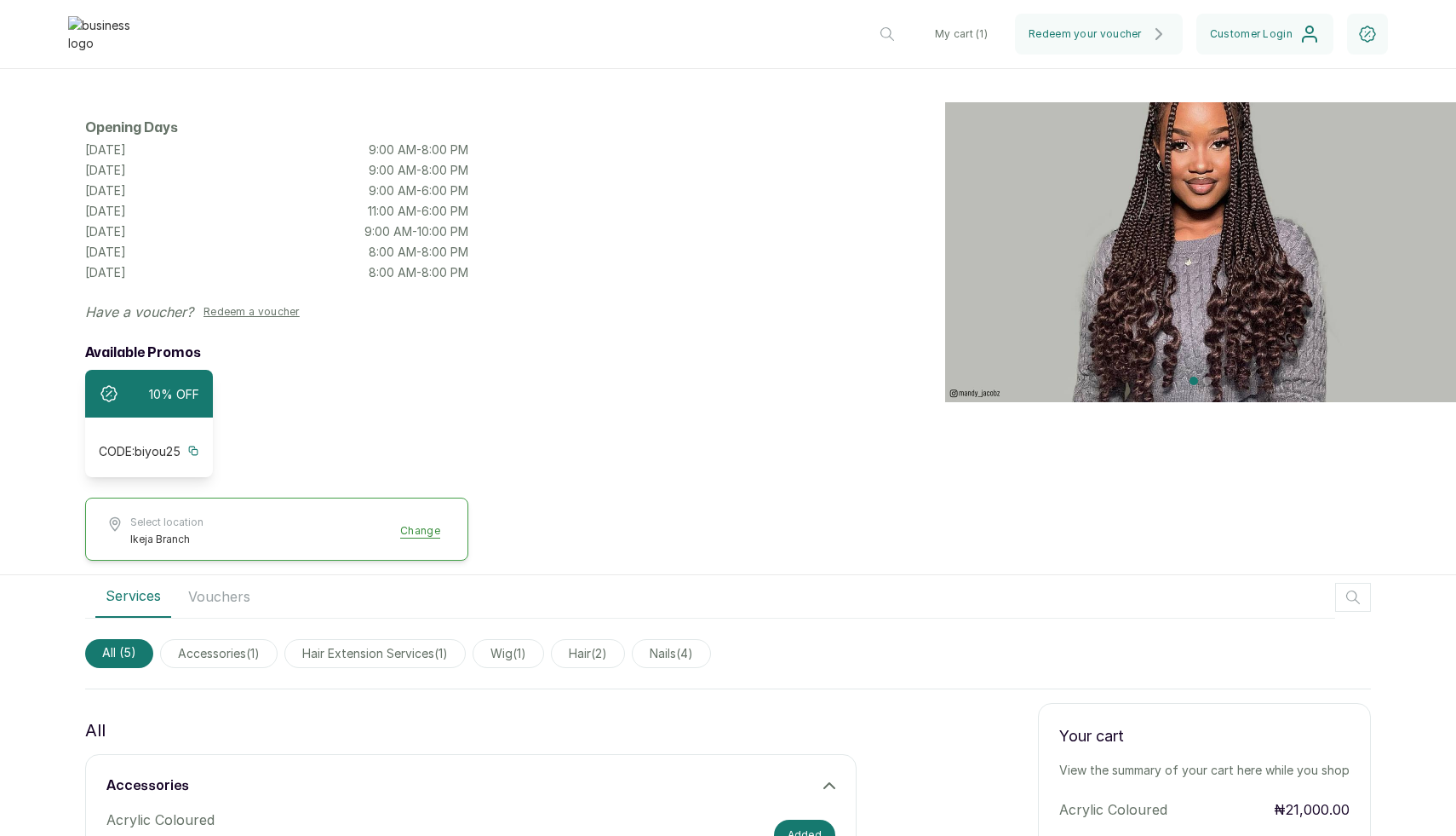
scroll to position [84, 0]
click at [433, 545] on button "Select location Ikeja Branch Change" at bounding box center [276, 530] width 340 height 31
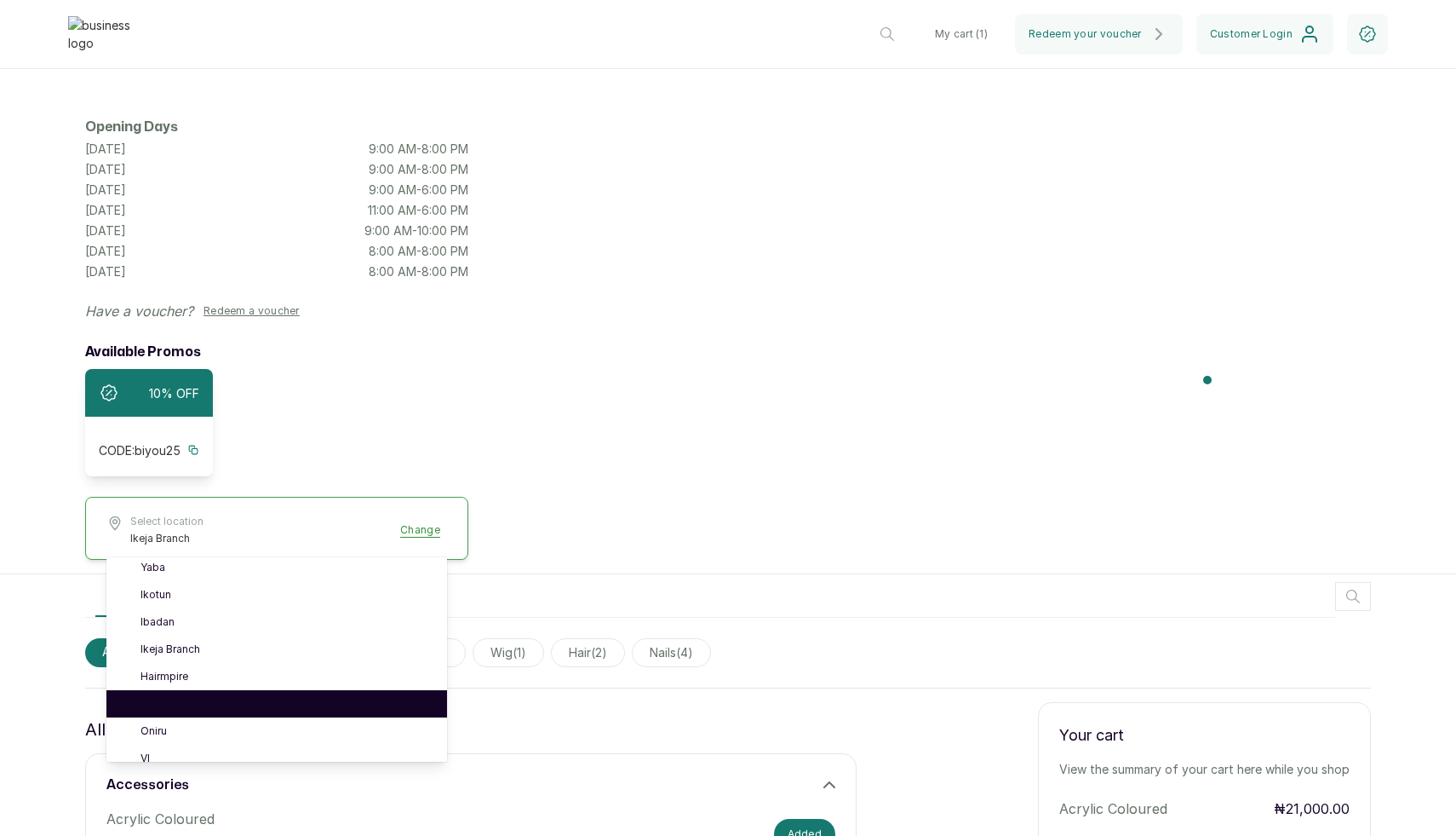
scroll to position [0, 0]
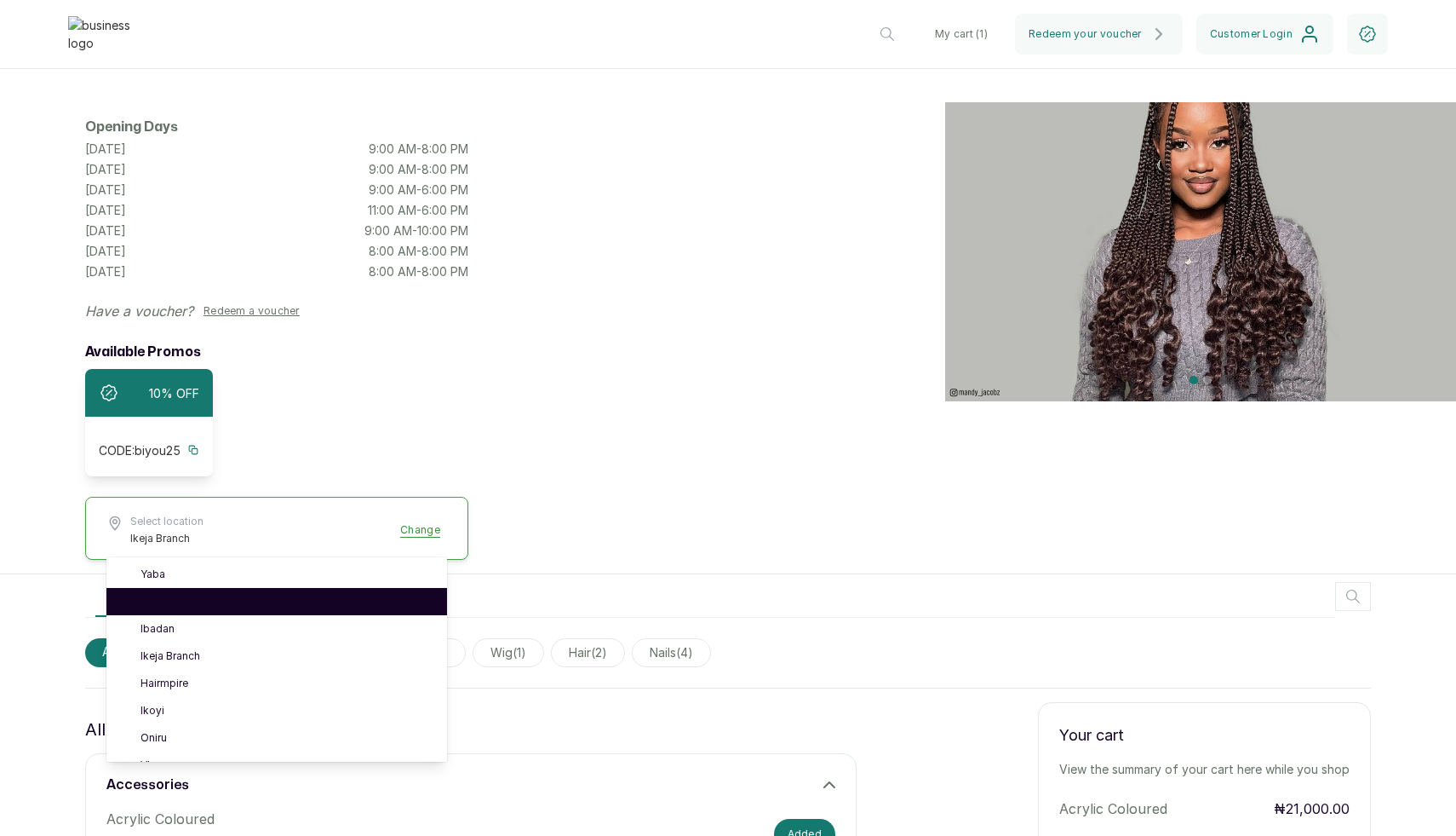
click at [329, 615] on li "Ikotun" at bounding box center [276, 602] width 340 height 27
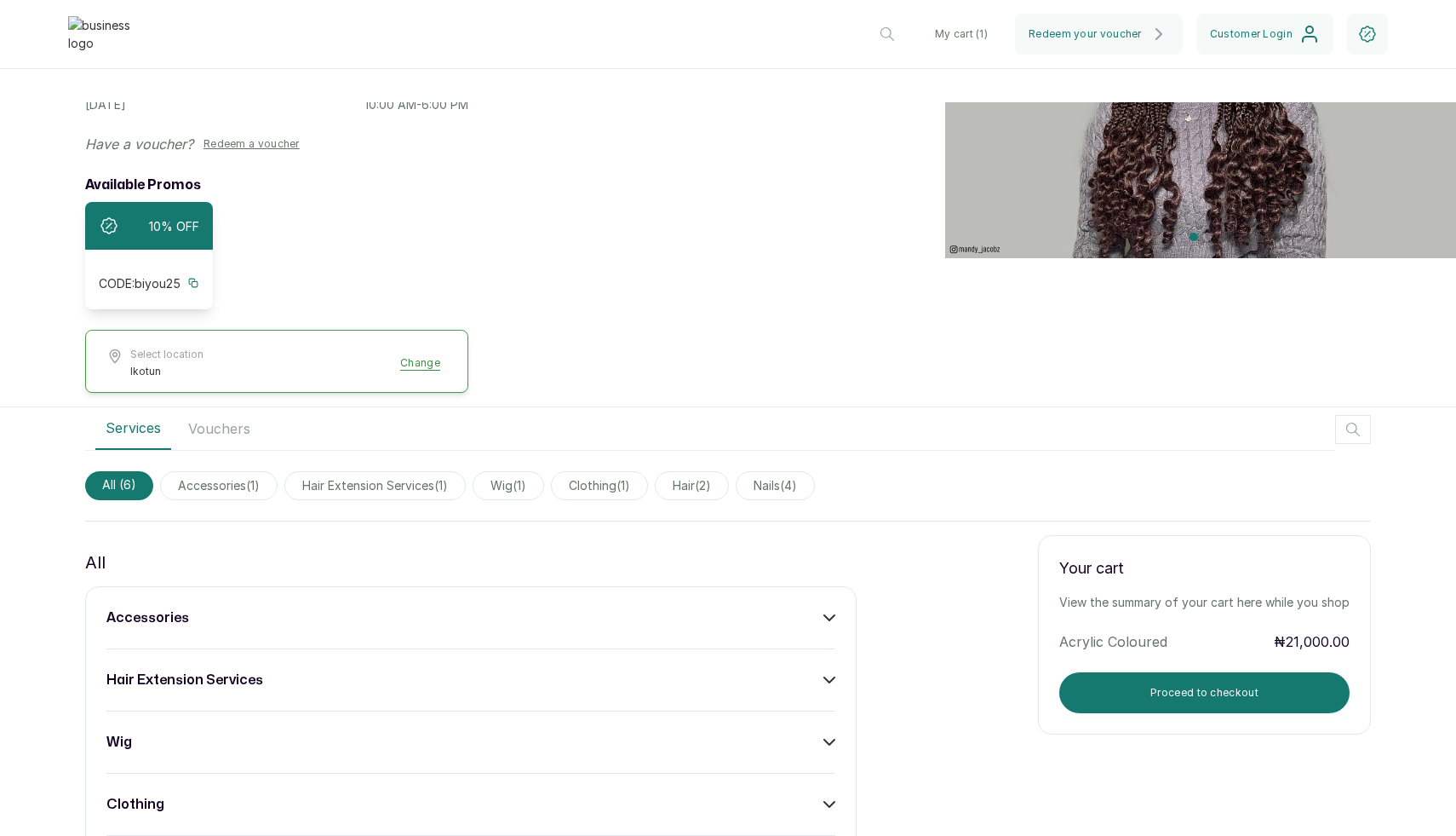
scroll to position [294, 0]
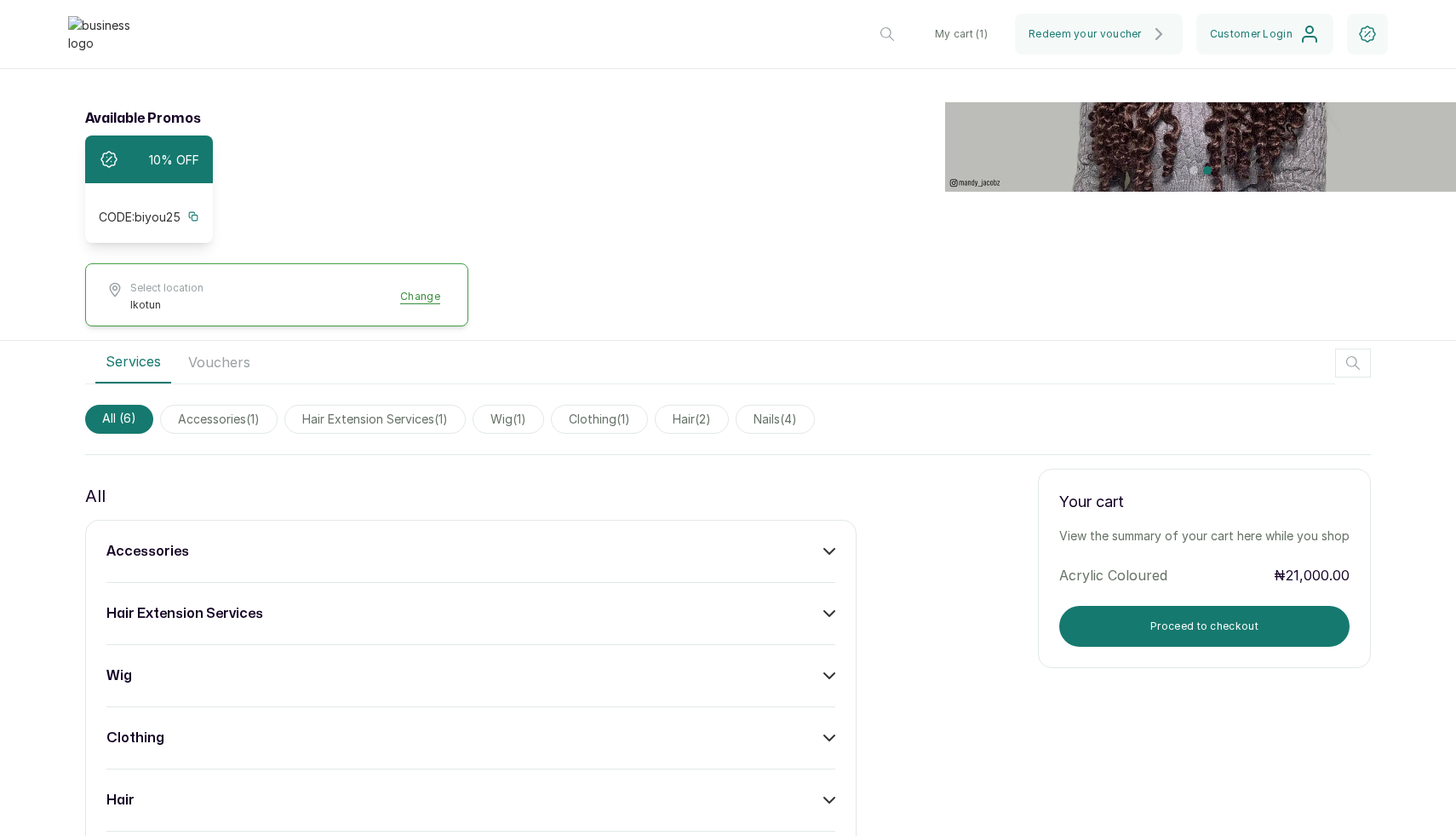
click at [734, 562] on div "accessories hair extension services wig clothing hair nails" at bounding box center [470, 707] width 771 height 374
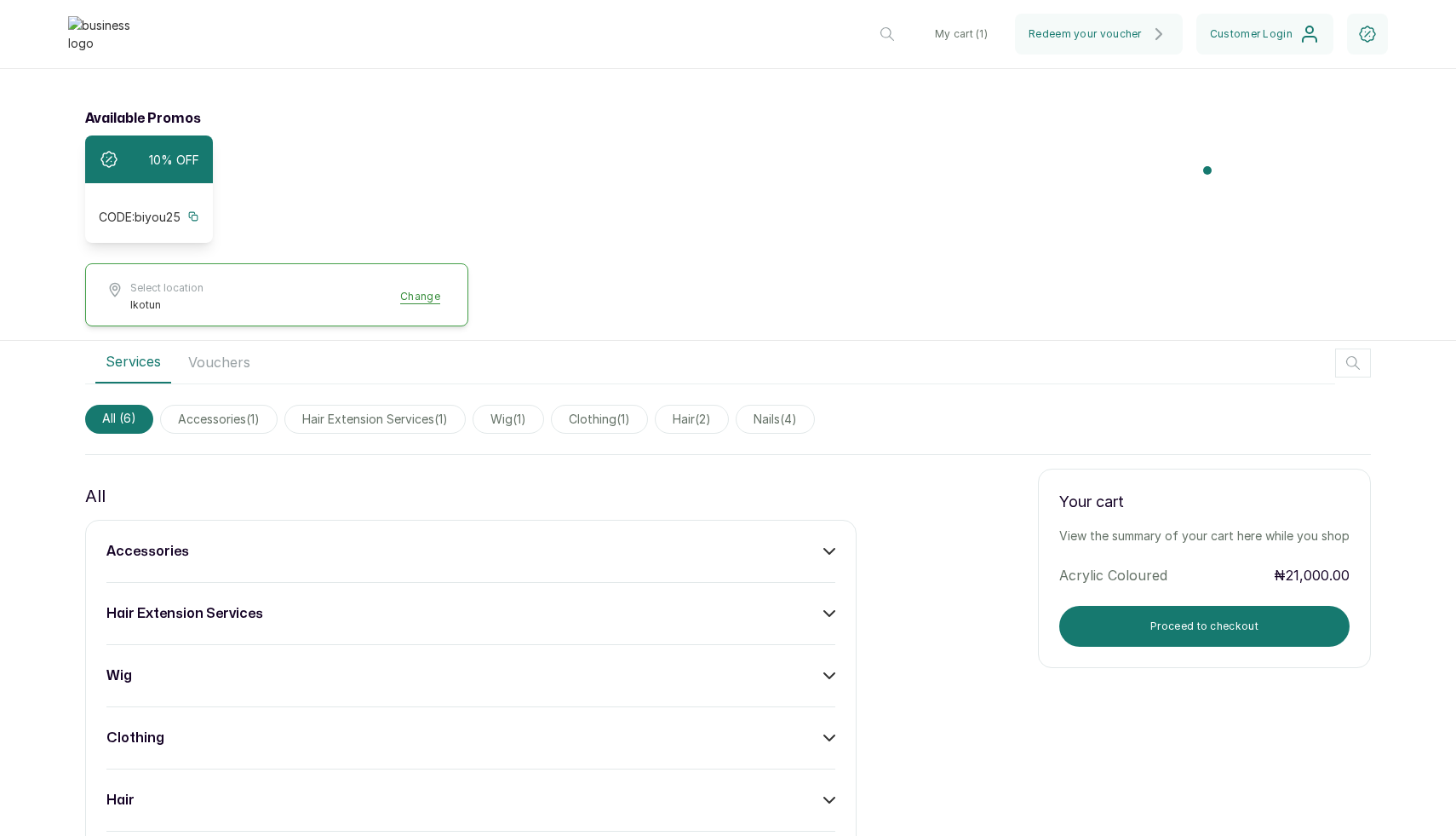
click at [758, 547] on div "accessories" at bounding box center [470, 551] width 728 height 21
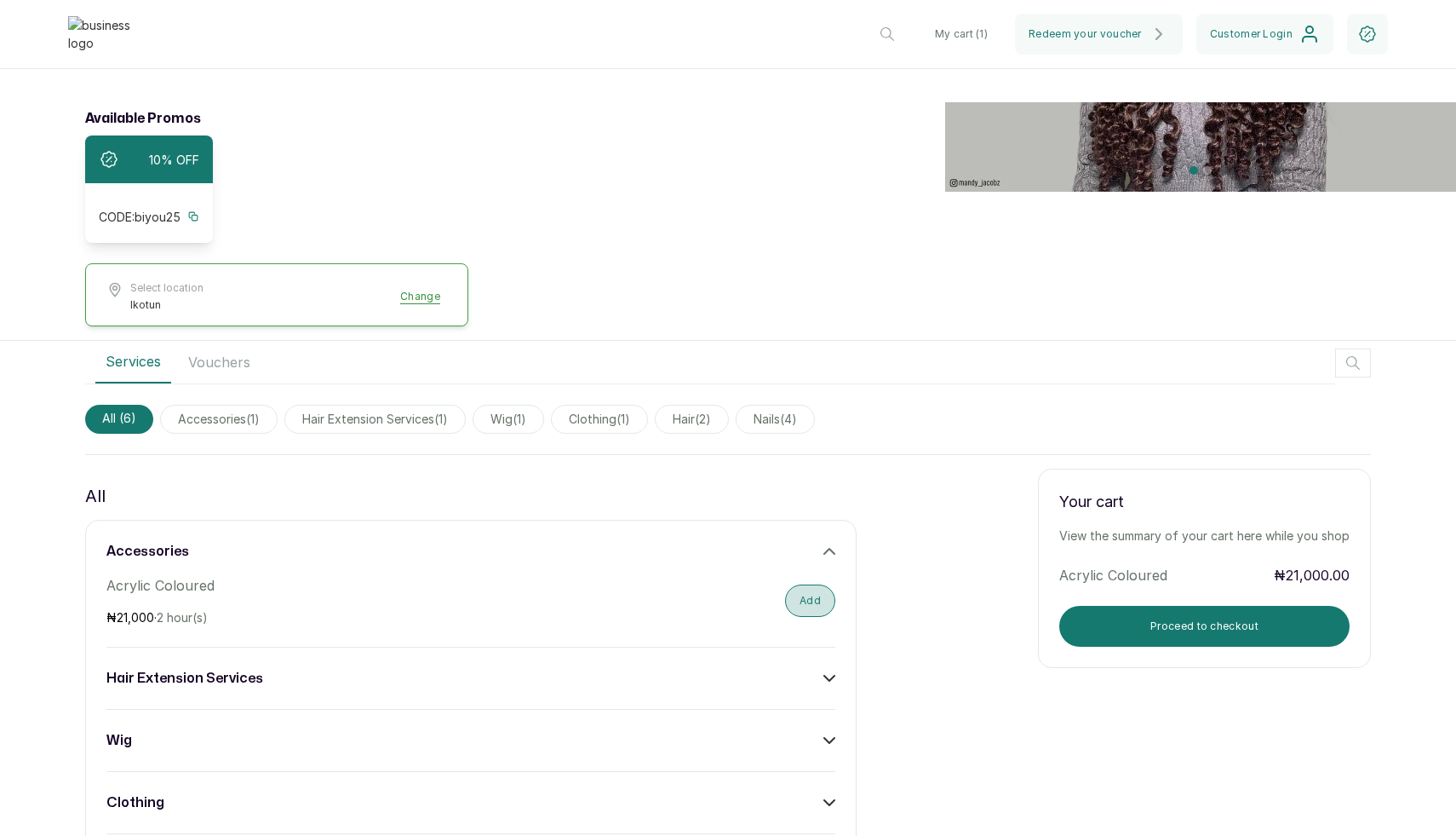
click at [800, 585] on button "Add" at bounding box center [810, 601] width 51 height 33
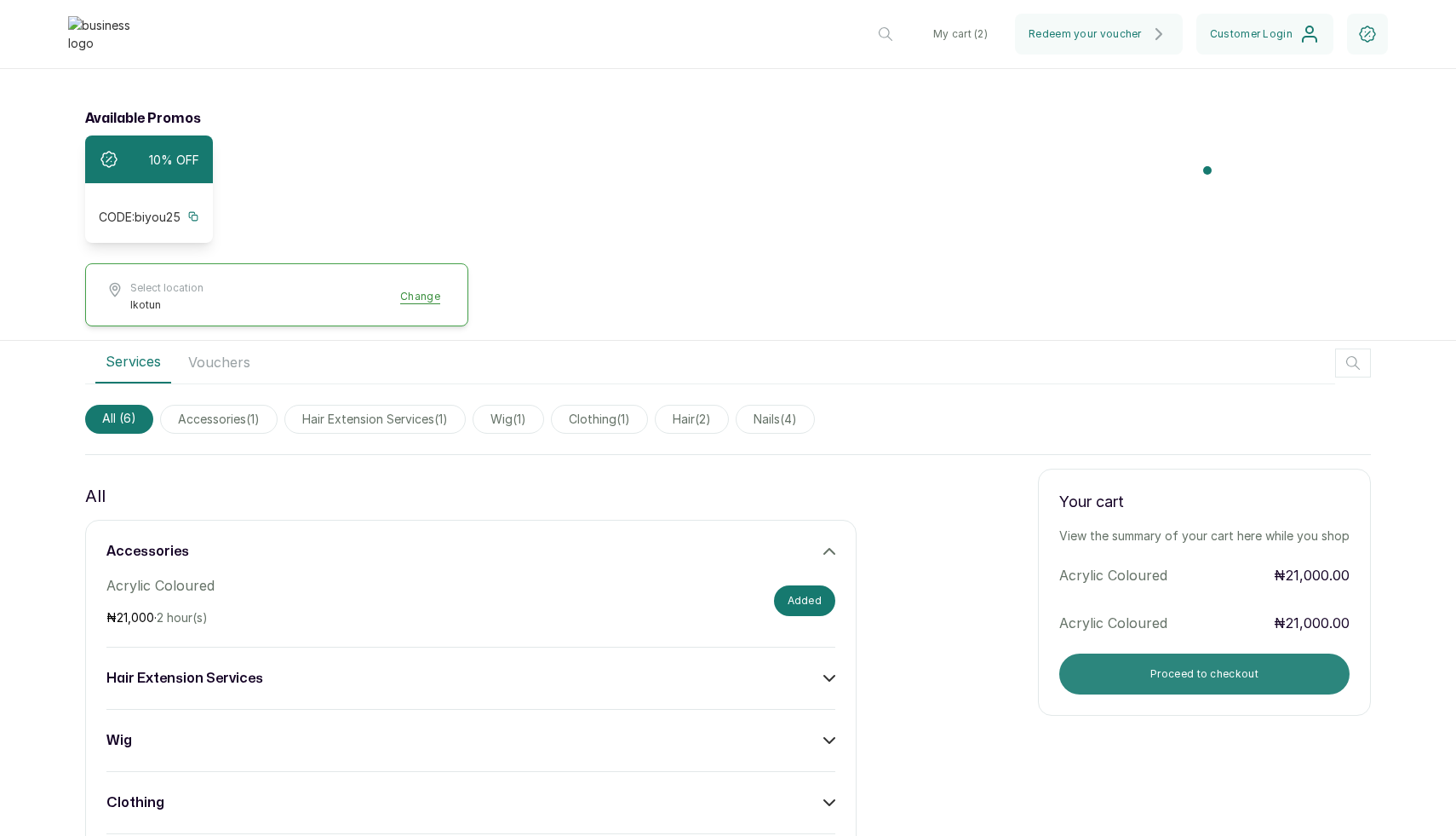
click at [1116, 661] on button "Proceed to checkout" at bounding box center [1204, 674] width 291 height 41
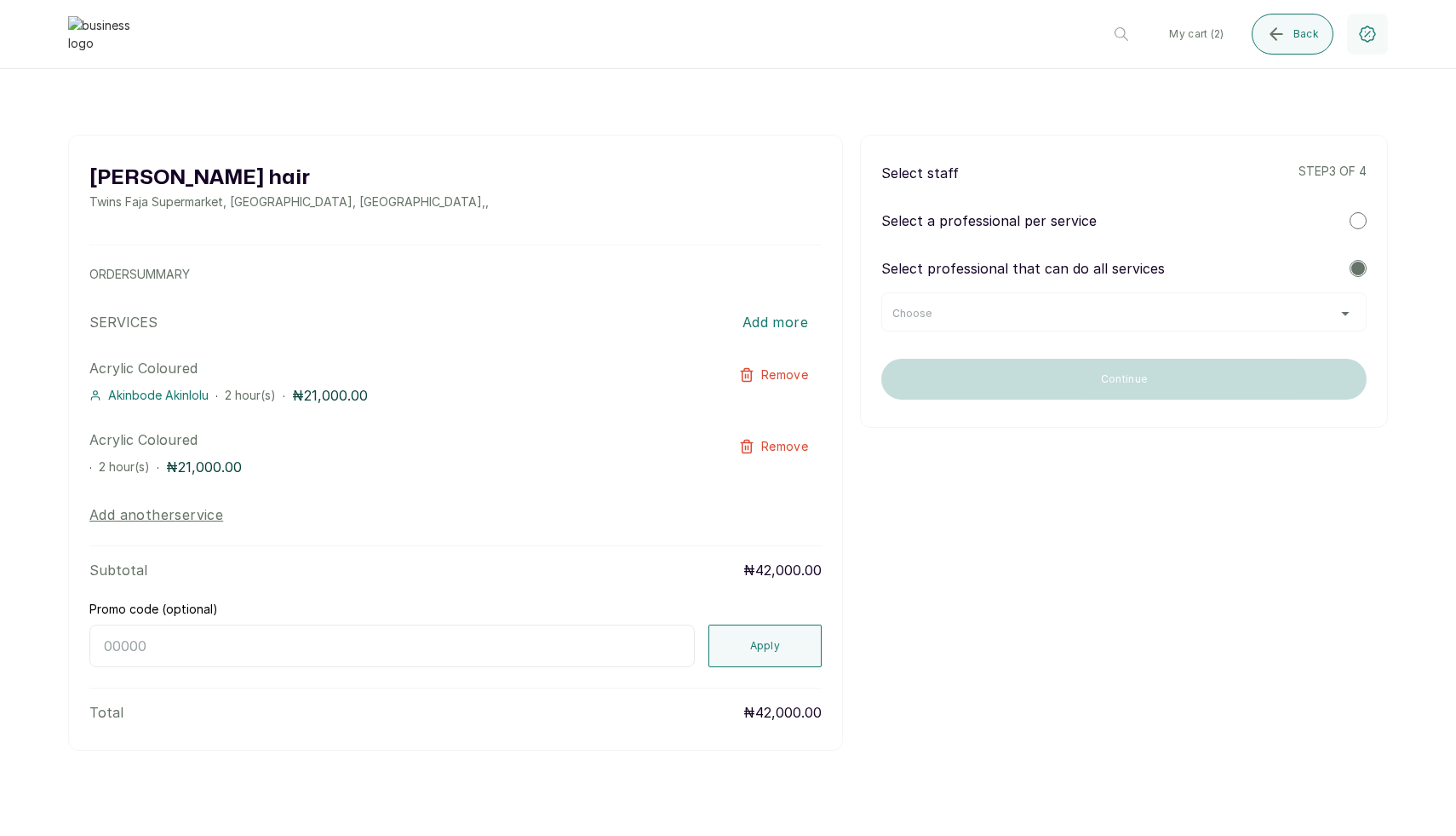
scroll to position [0, 0]
click at [747, 374] on icon "button" at bounding box center [746, 376] width 15 height 15
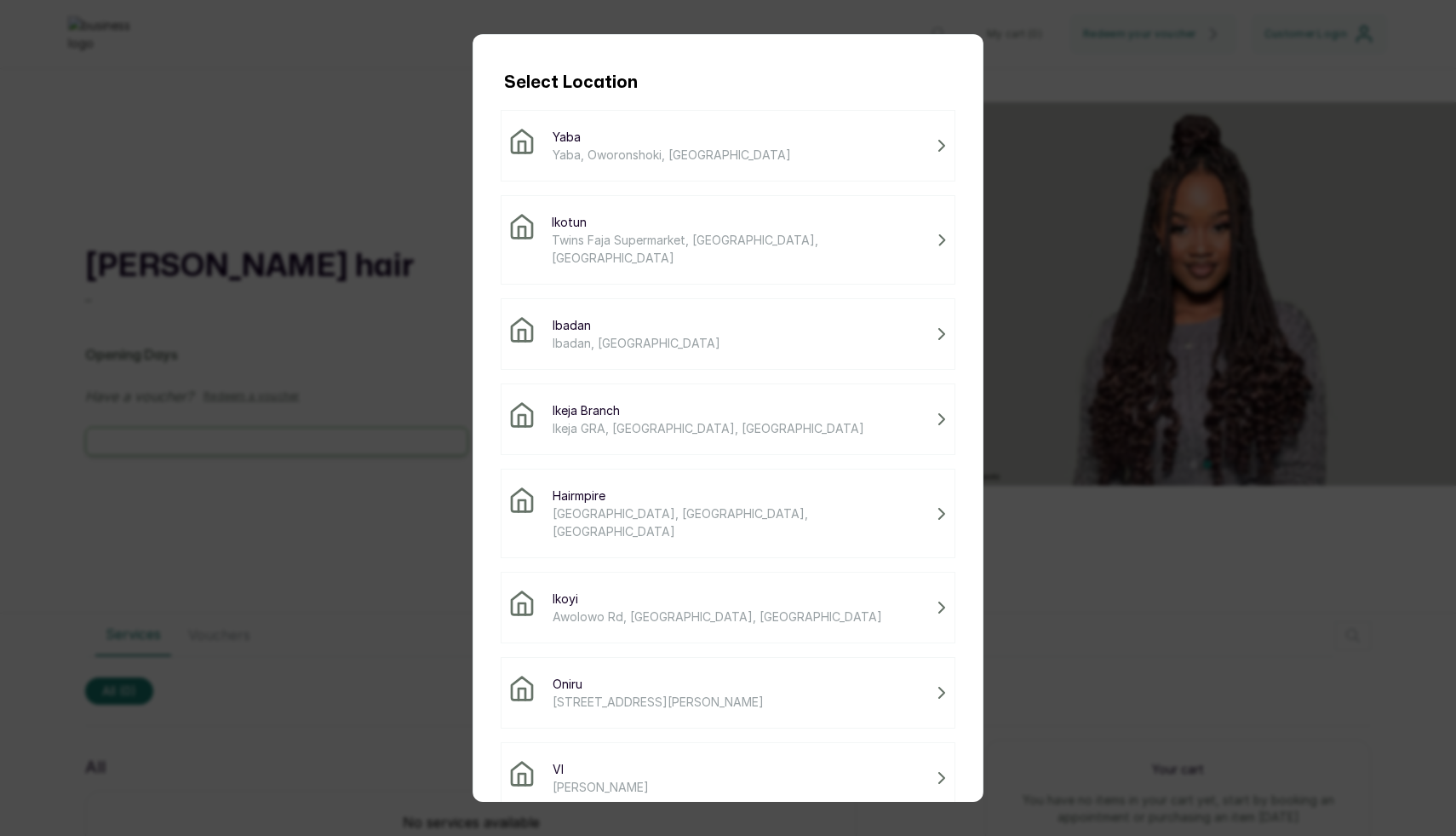
click at [638, 237] on span "Twins Faja Supermarket, [GEOGRAPHIC_DATA], [GEOGRAPHIC_DATA]" at bounding box center [740, 249] width 378 height 36
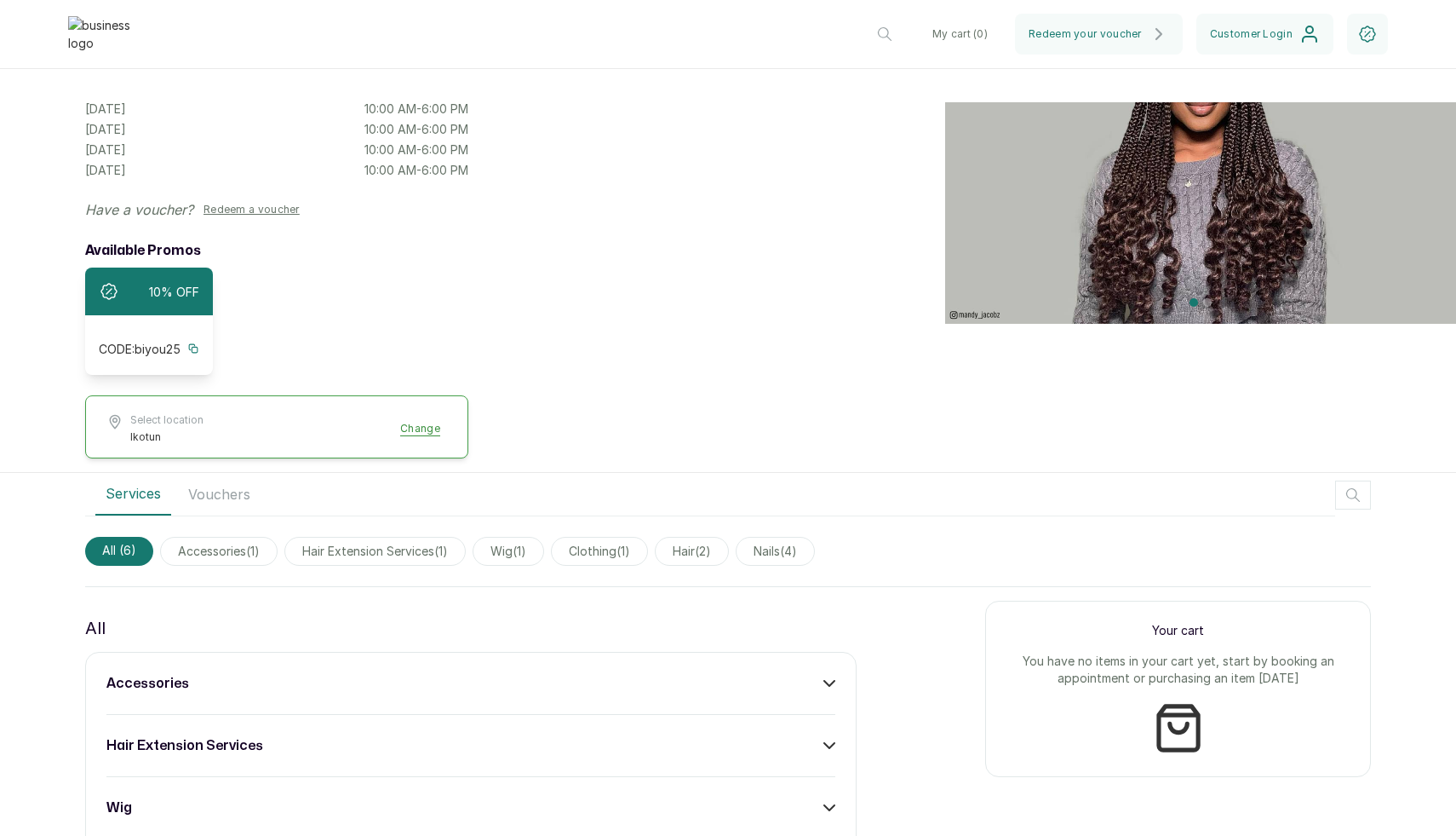
scroll to position [173, 0]
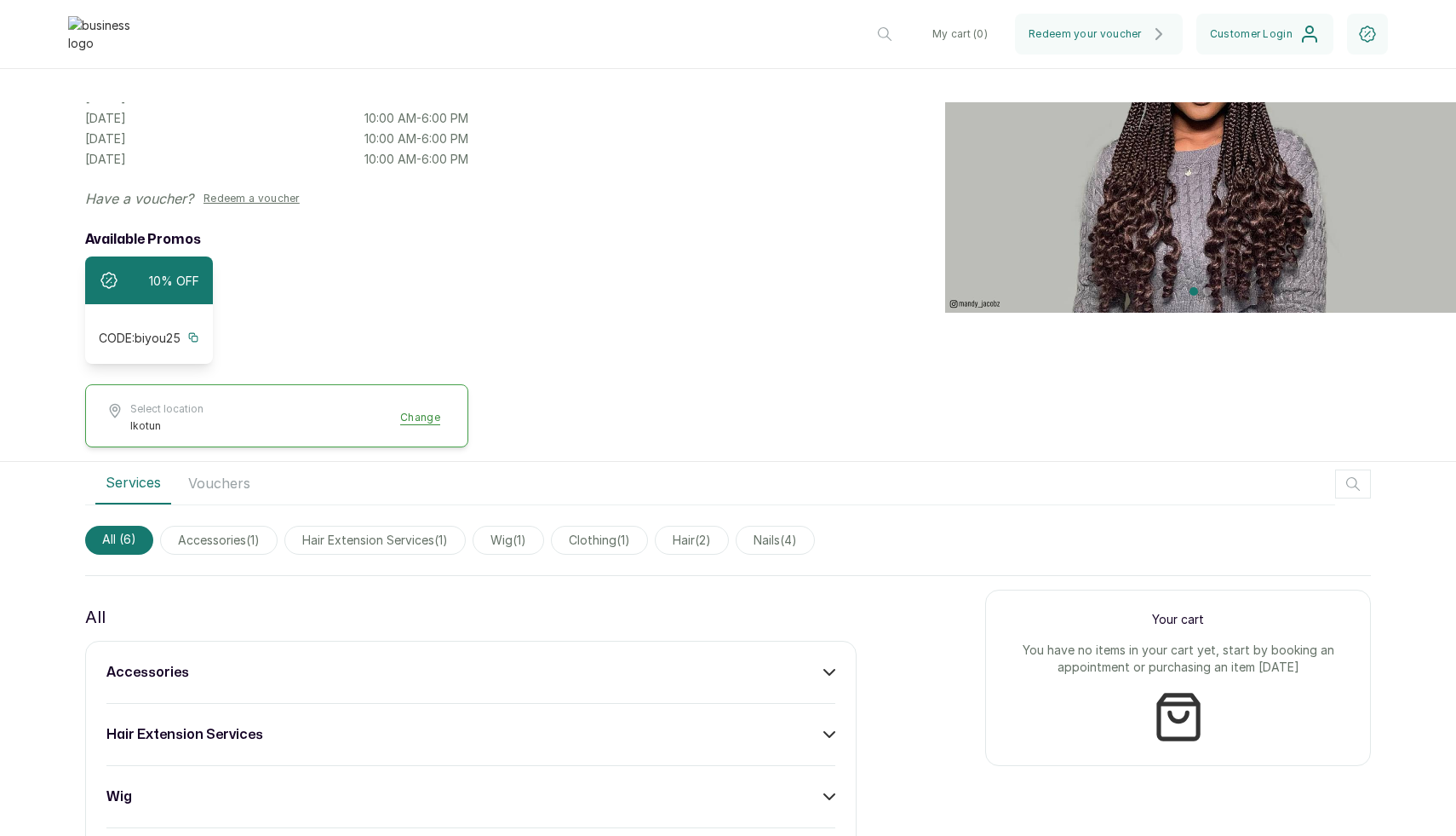
click at [608, 662] on div "accessories" at bounding box center [470, 672] width 728 height 21
click at [811, 707] on button "Add" at bounding box center [810, 722] width 51 height 33
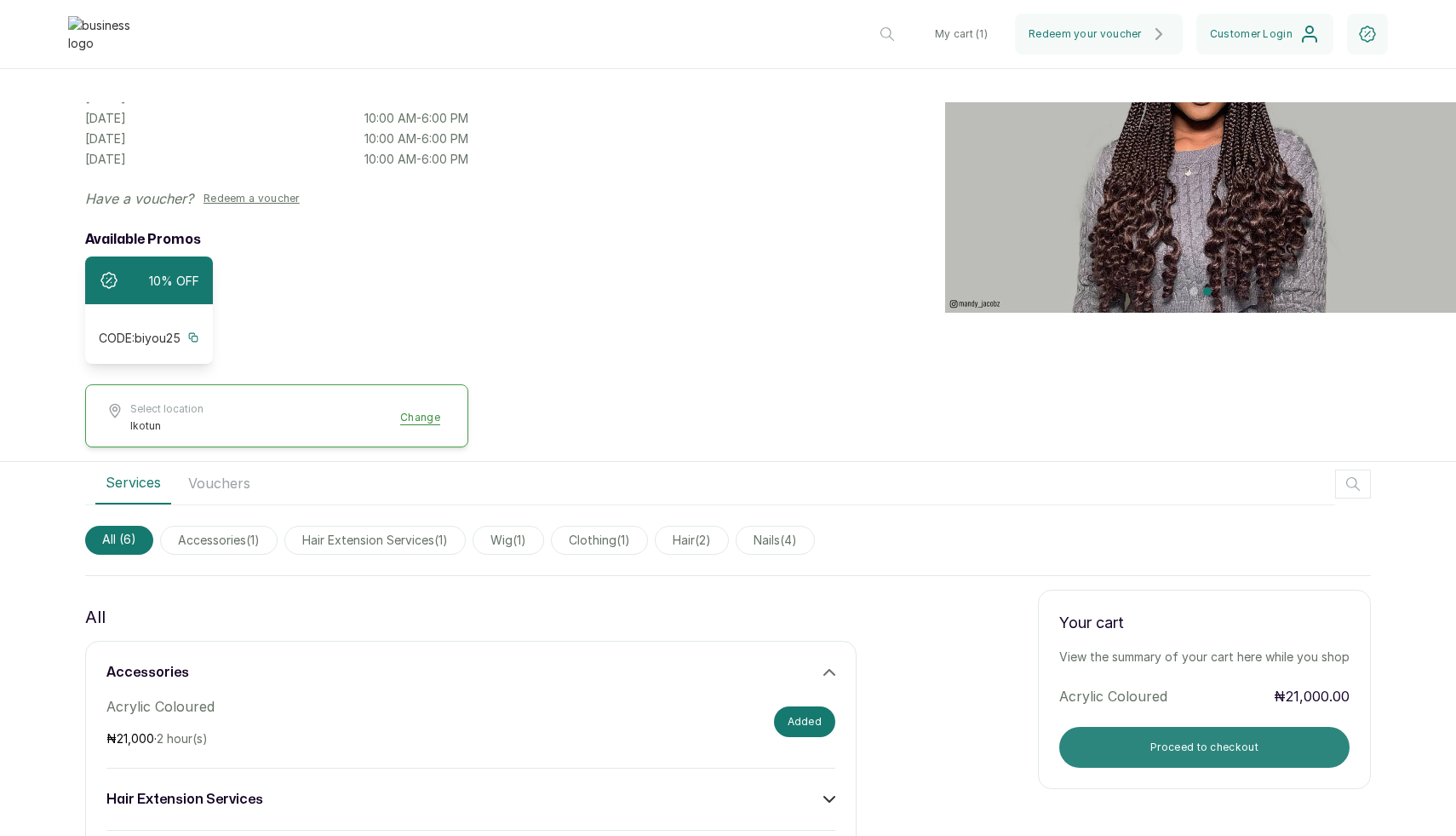
click at [1099, 746] on button "Proceed to checkout" at bounding box center [1204, 747] width 291 height 41
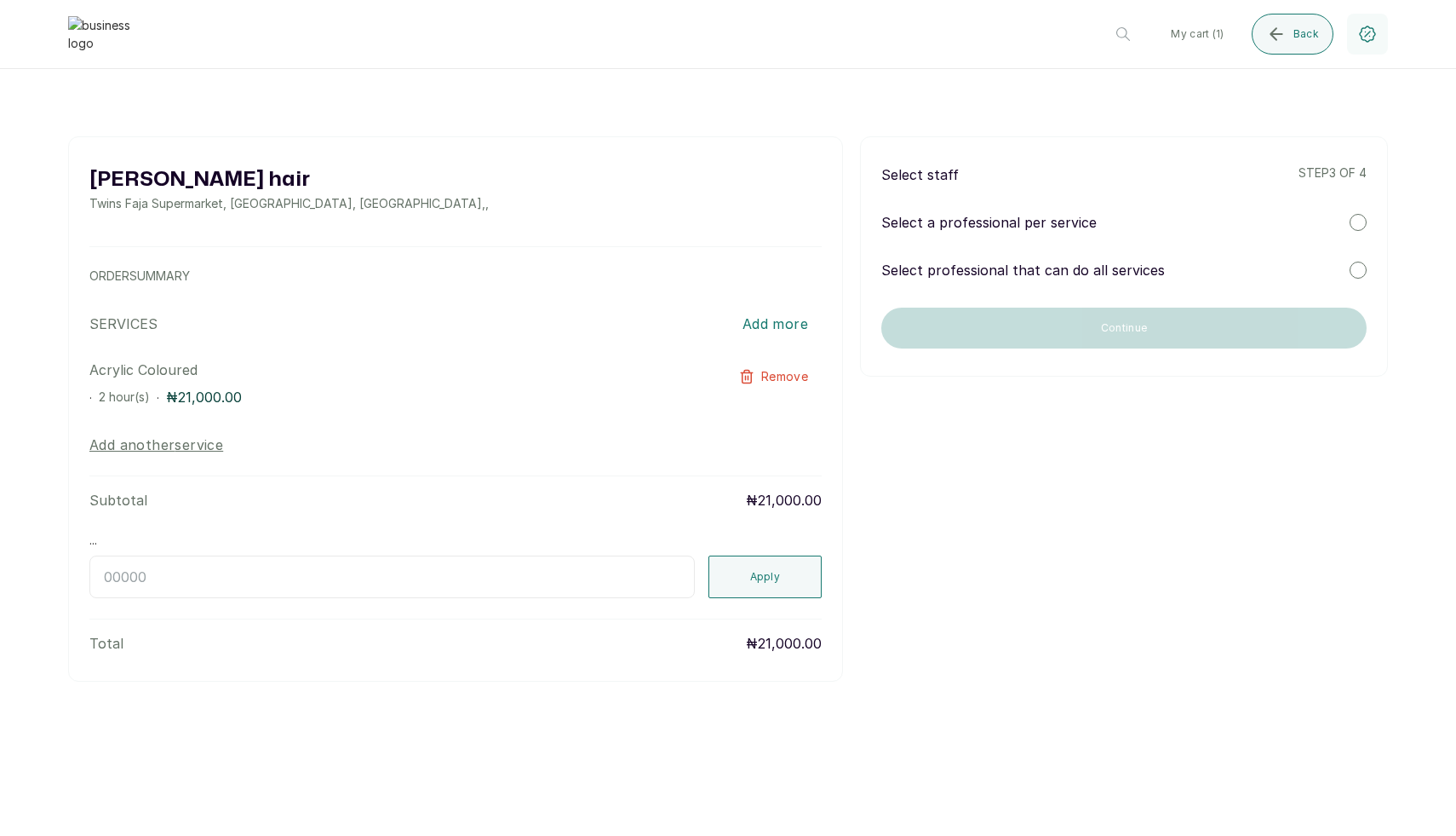
scroll to position [0, 0]
click at [952, 272] on p "Select professional that can do all services" at bounding box center [1022, 270] width 284 height 21
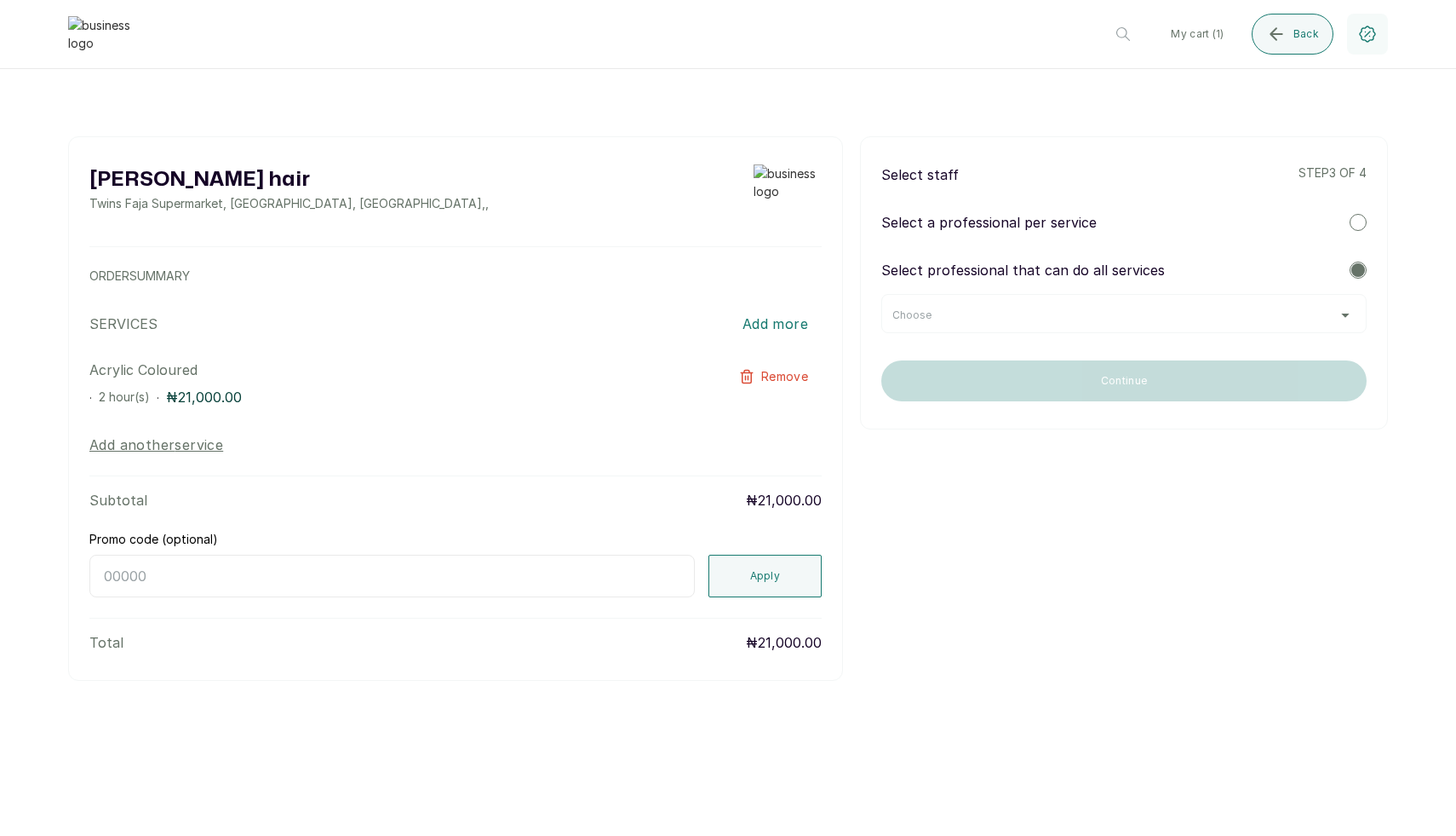
click at [976, 317] on div "Choose" at bounding box center [1123, 316] width 463 height 14
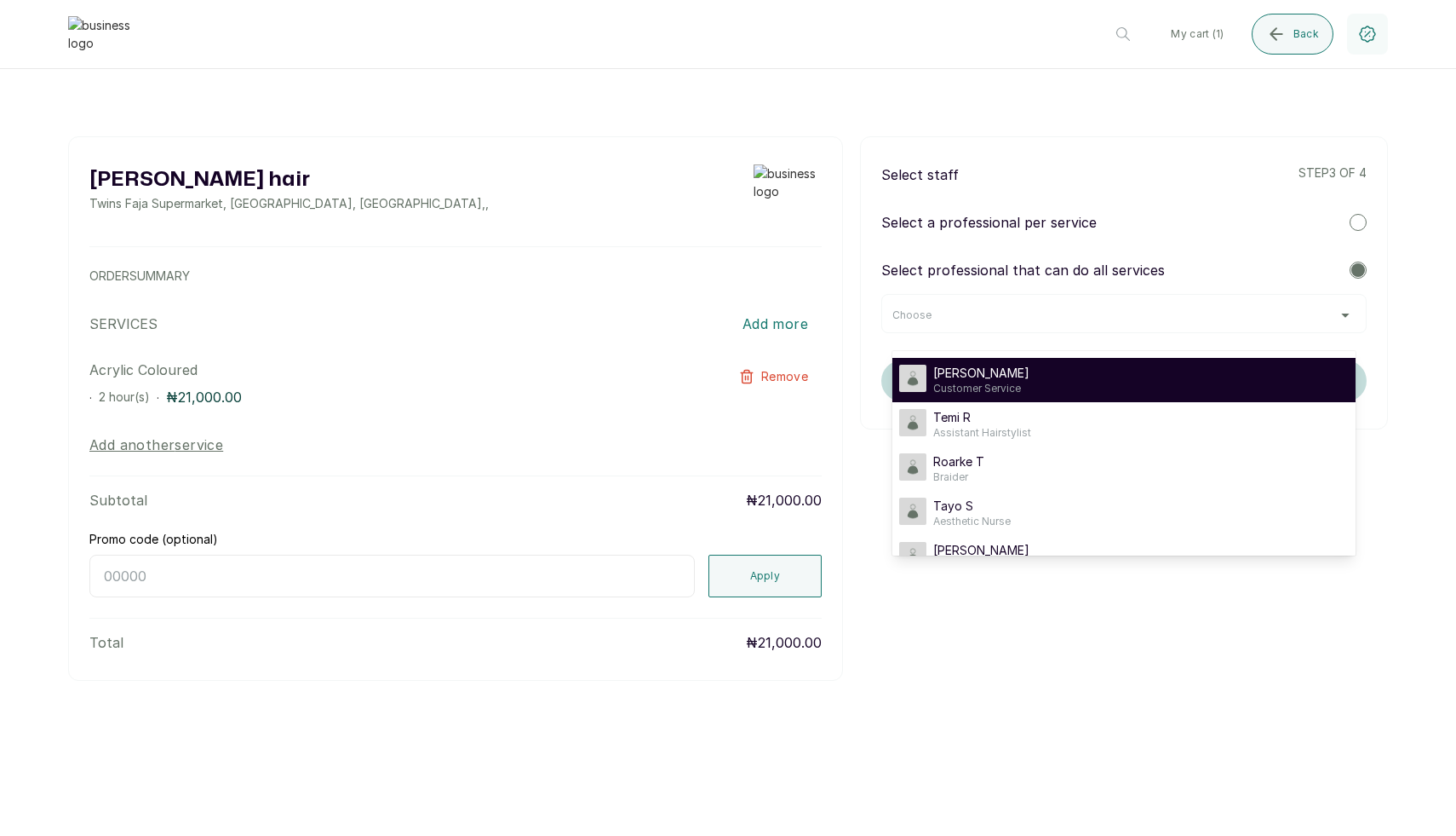
click at [972, 366] on span "Timi Shoberu" at bounding box center [981, 373] width 96 height 17
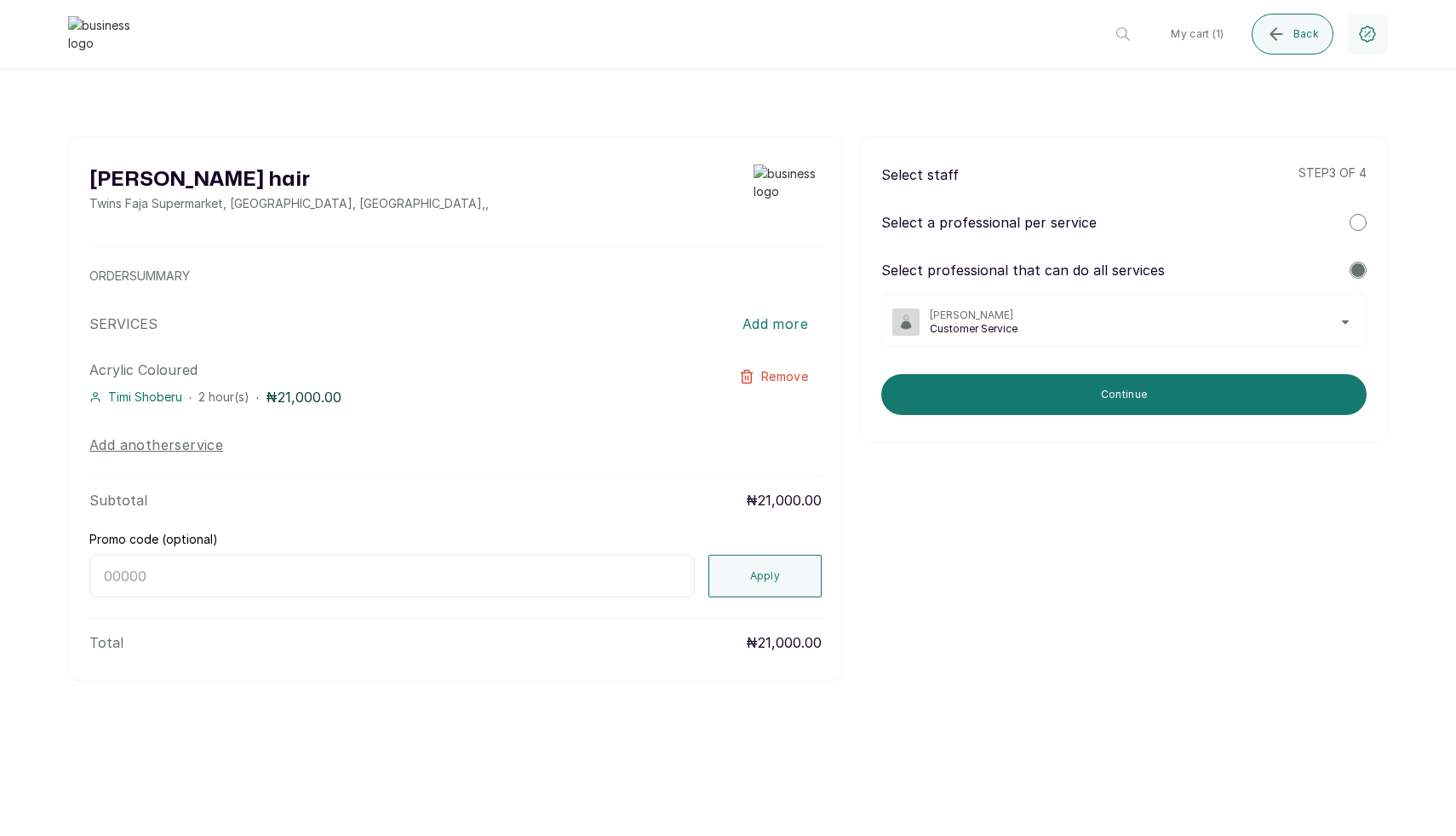
click at [502, 563] on input "Promo code (optional)" at bounding box center [392, 576] width 605 height 43
paste input "RETURNTHRBDI"
type input "RETURNTHRBDI"
click at [1047, 394] on button "Continue" at bounding box center [1123, 394] width 485 height 41
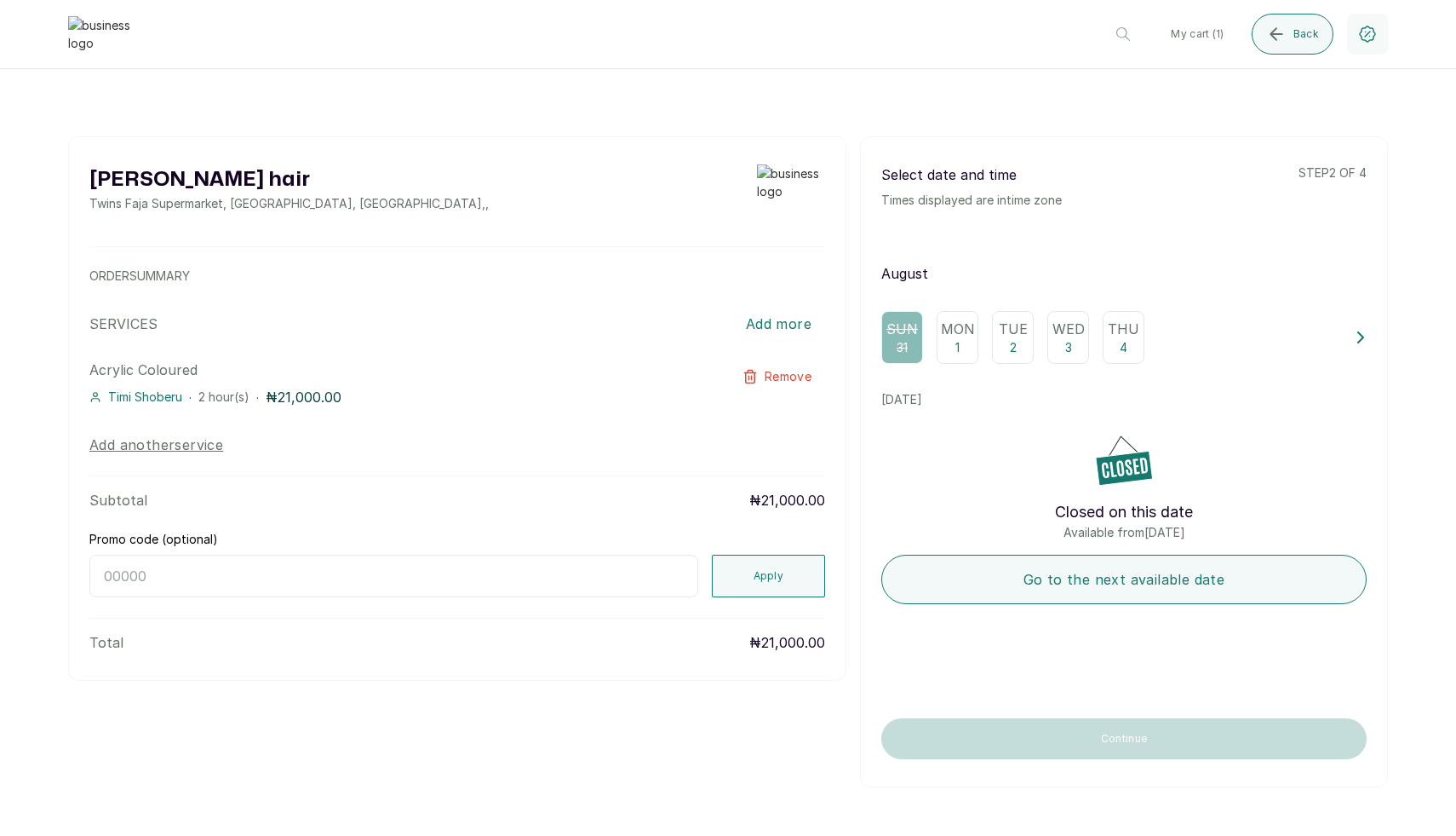
click at [944, 325] on p "Mon" at bounding box center [958, 329] width 34 height 21
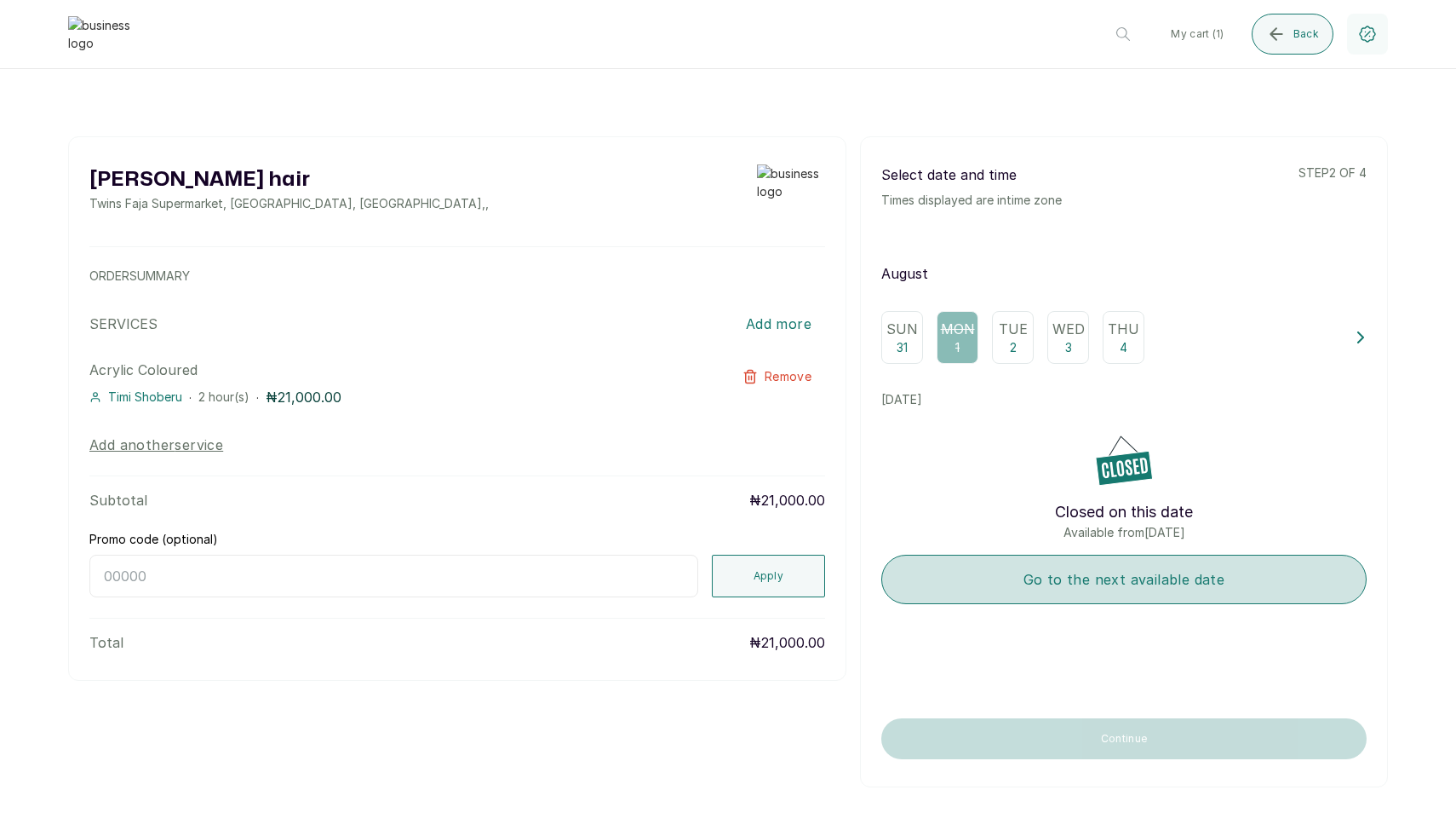
click at [992, 567] on button "Go to the next available date" at bounding box center [1123, 580] width 485 height 50
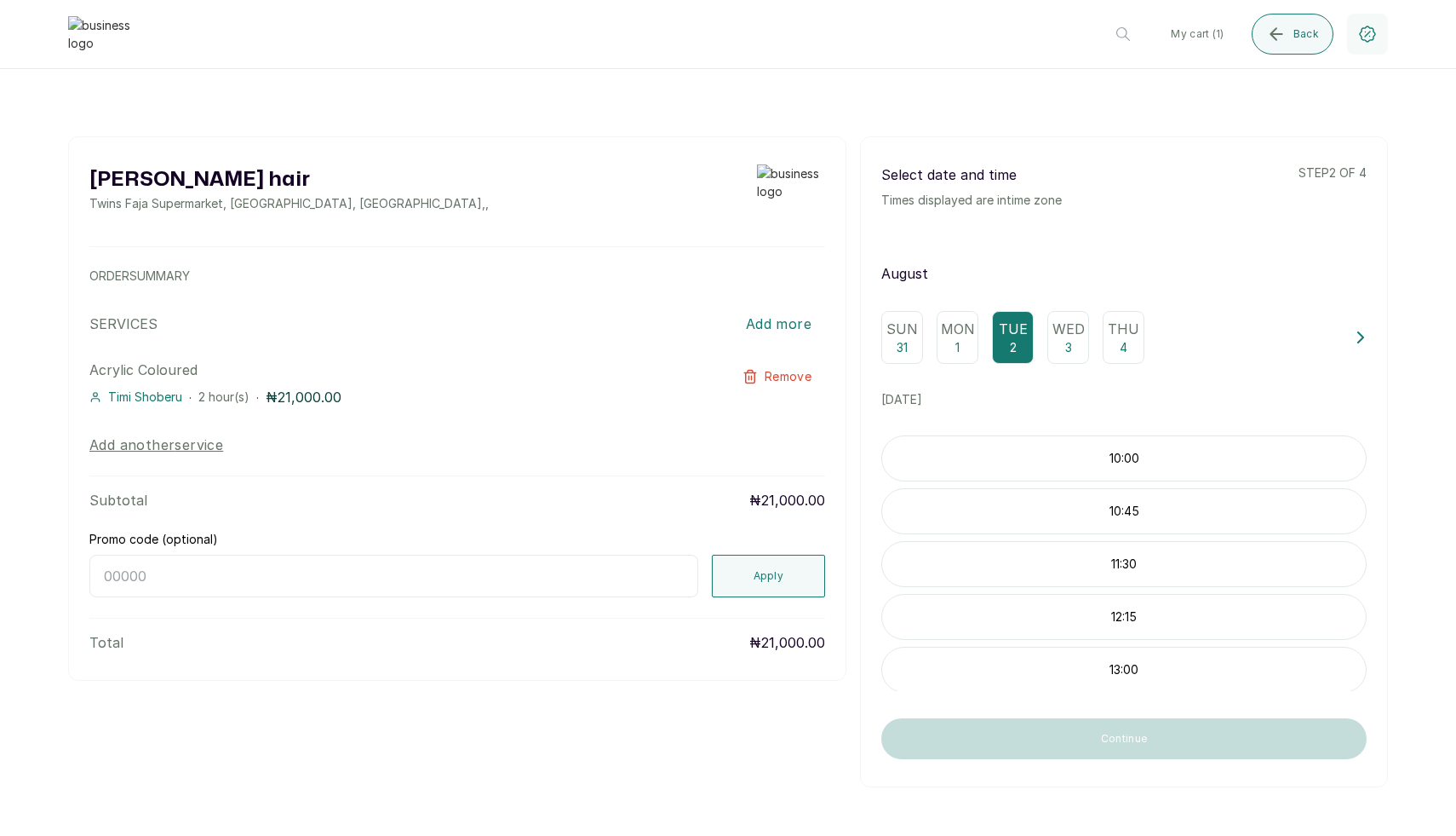
click at [1053, 457] on p "10:00" at bounding box center [1123, 459] width 483 height 17
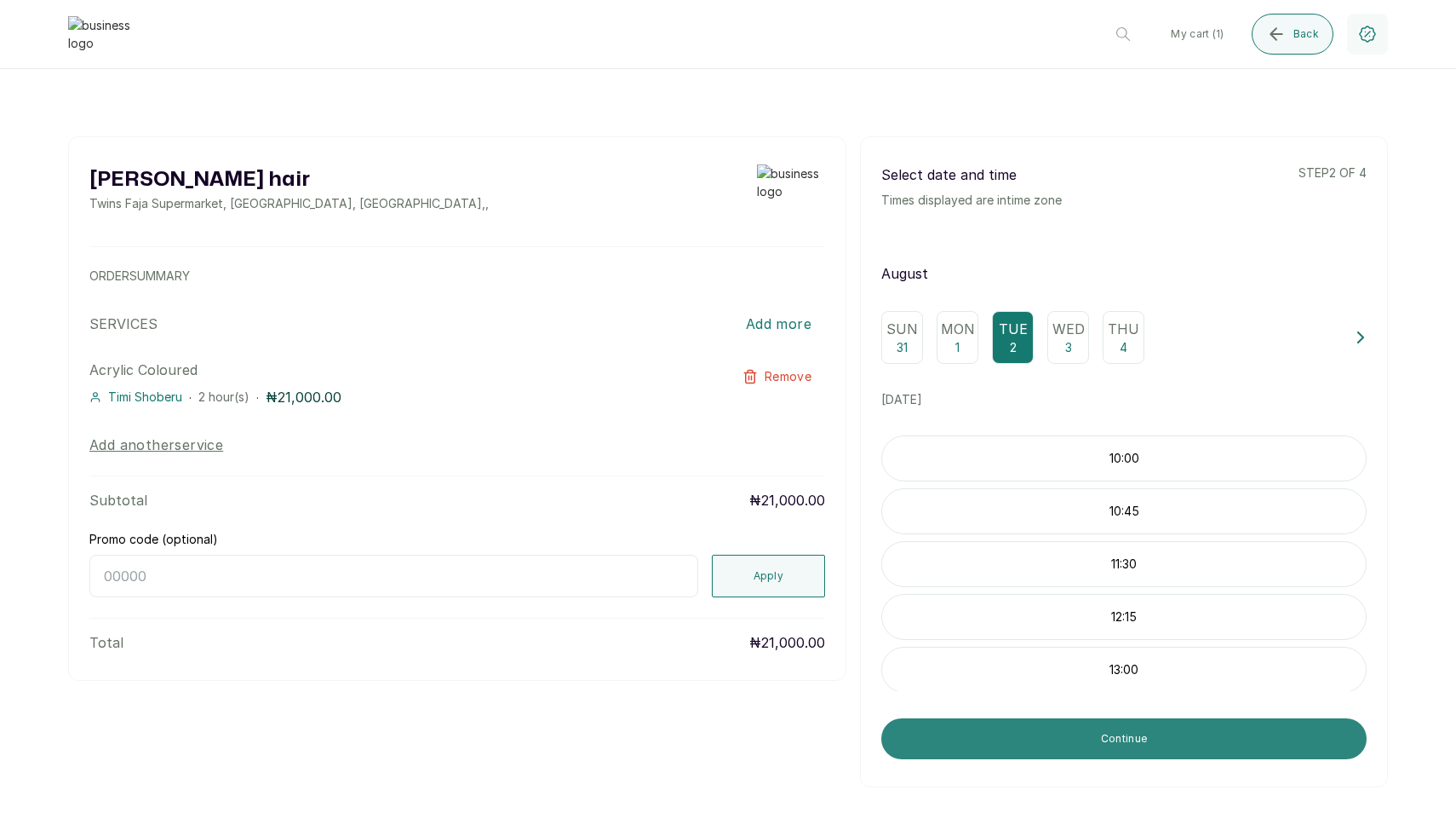
click at [1028, 733] on button "Continue" at bounding box center [1123, 739] width 485 height 41
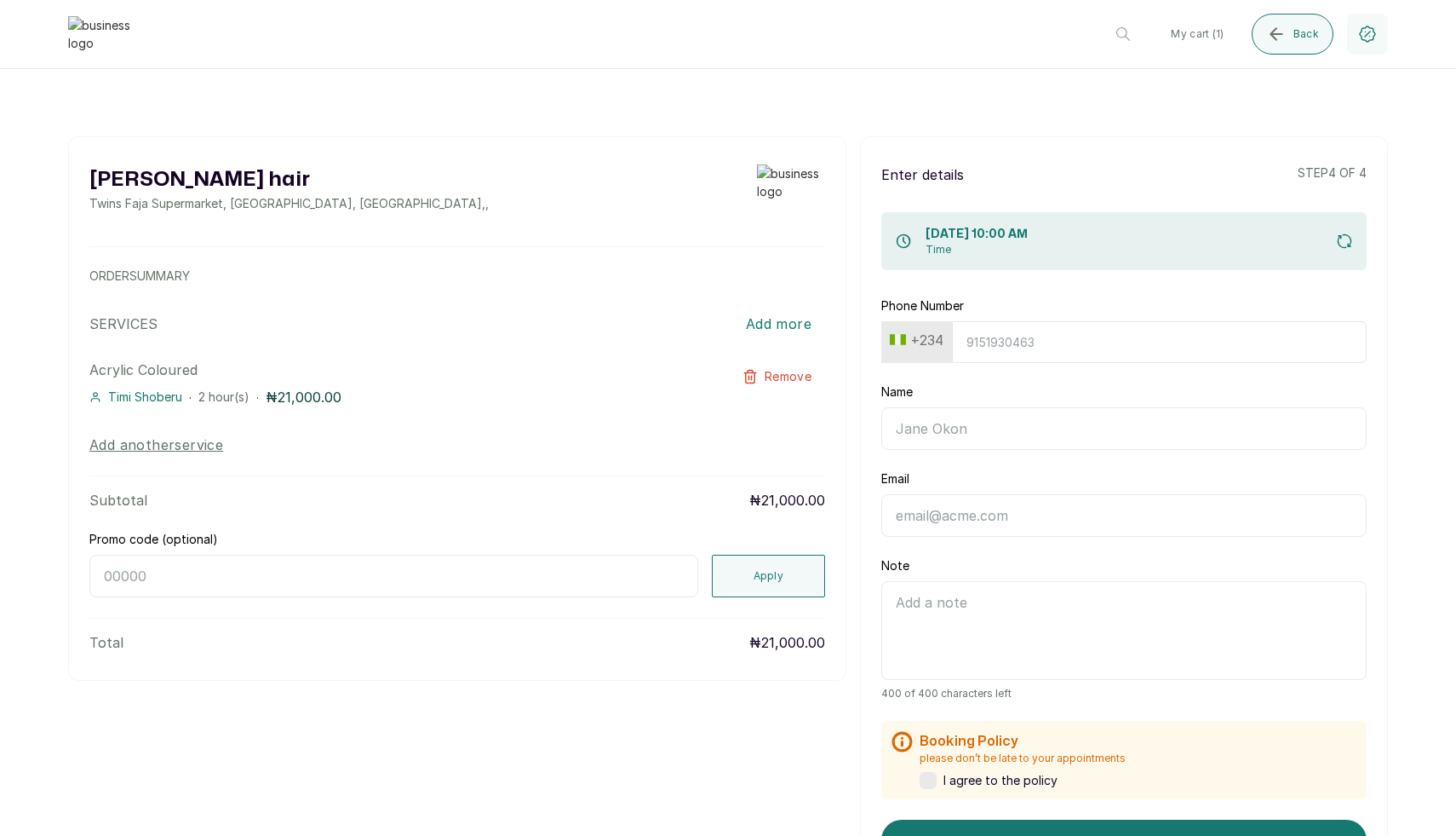
click at [910, 334] on button "+234" at bounding box center [916, 340] width 67 height 27
click at [932, 371] on input "text" at bounding box center [968, 385] width 152 height 34
type input "united"
click at [944, 479] on span "[GEOGRAPHIC_DATA]" at bounding box center [968, 480] width 118 height 21
click at [1028, 345] on input "Phone Number" at bounding box center [1151, 342] width 432 height 42
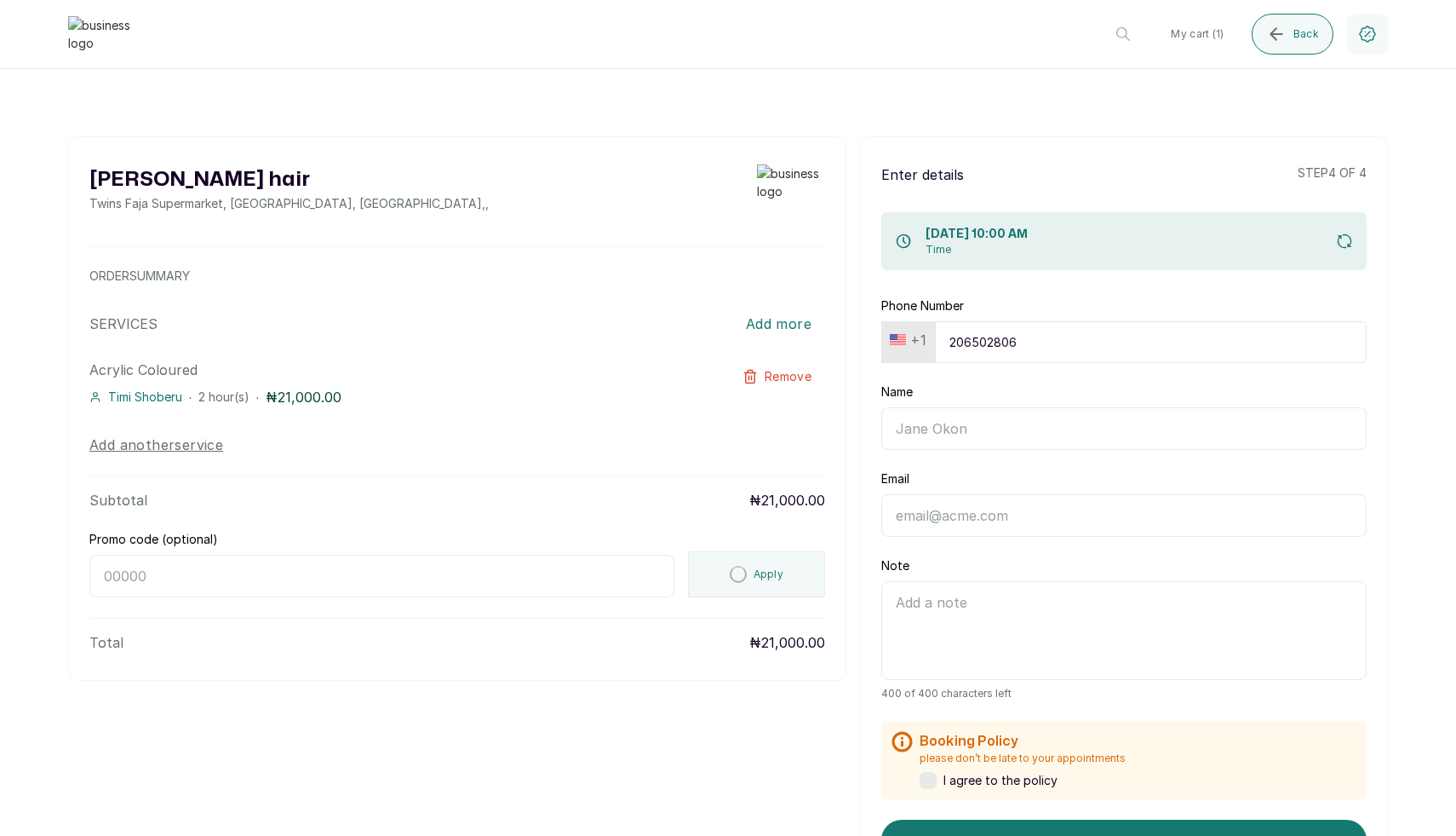
type input "2065028062"
type input "[PERSON_NAME]"
type input "[EMAIL_ADDRESS][DOMAIN_NAME]"
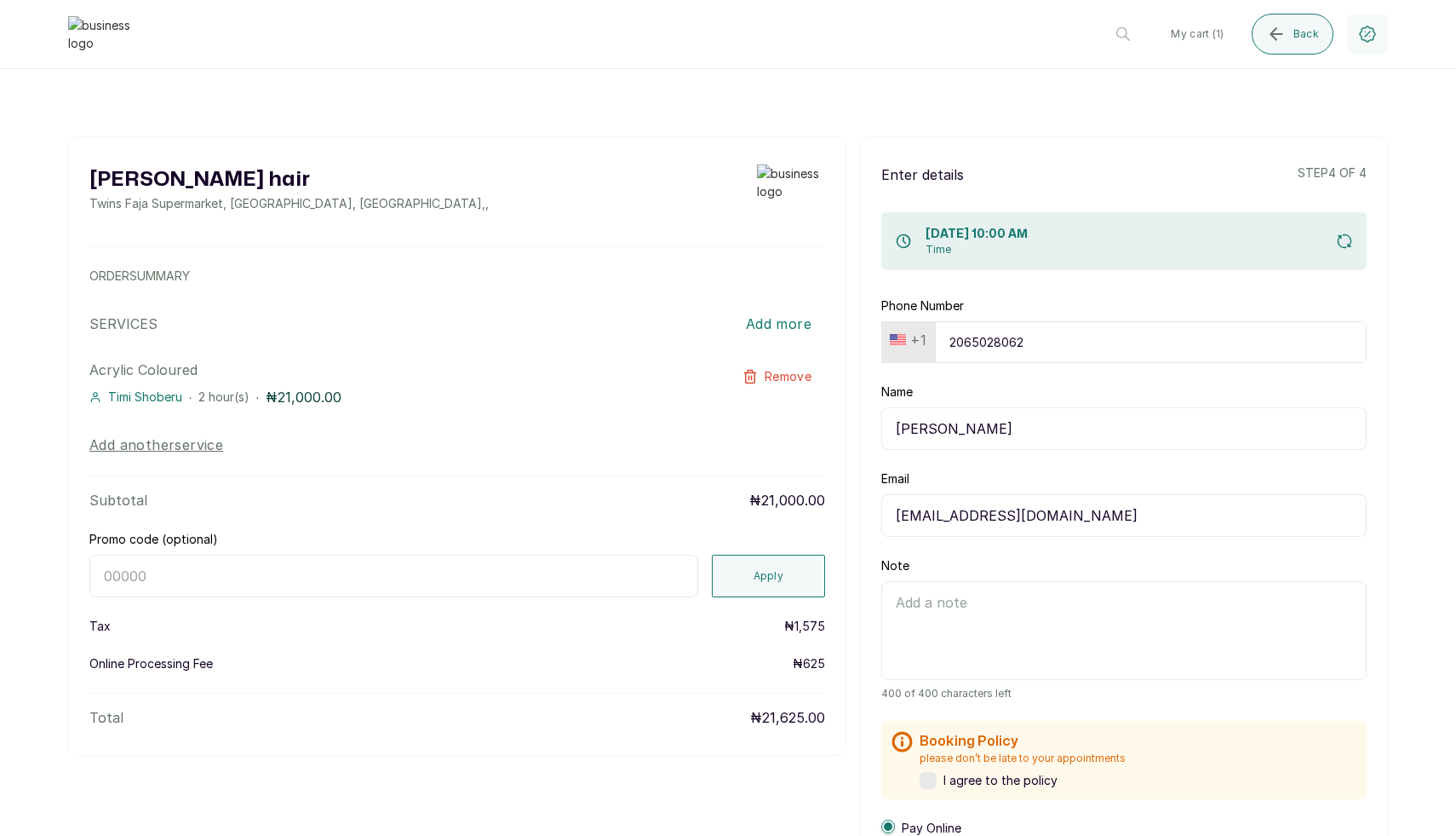
type input "2065028062"
click at [582, 567] on input "Promo code (optional)" at bounding box center [393, 576] width 608 height 43
paste input "RETURNTHRBDI"
type input "RETURNTHRBDI"
click at [748, 570] on button "Apply" at bounding box center [769, 576] width 114 height 43
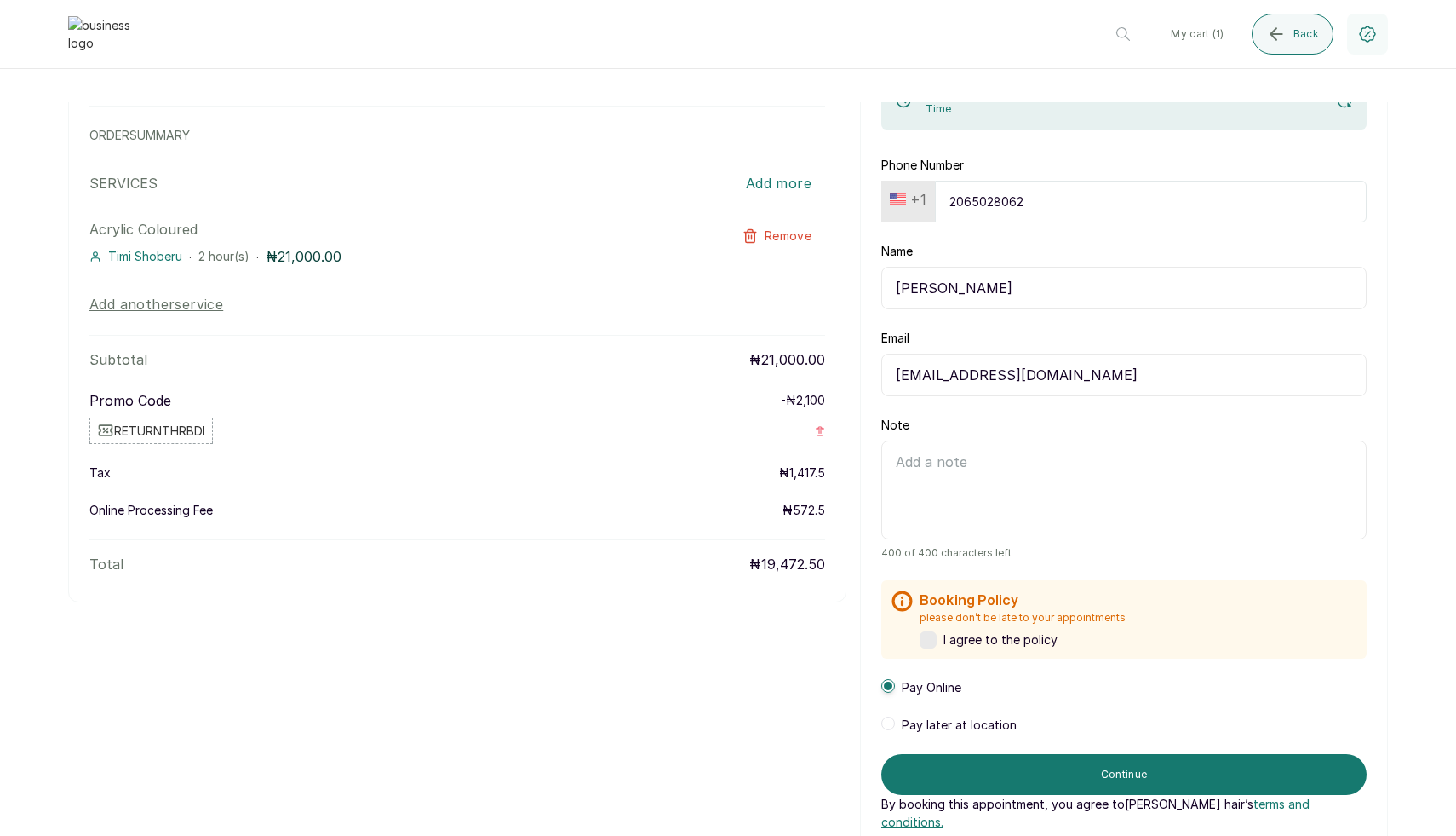
scroll to position [148, 0]
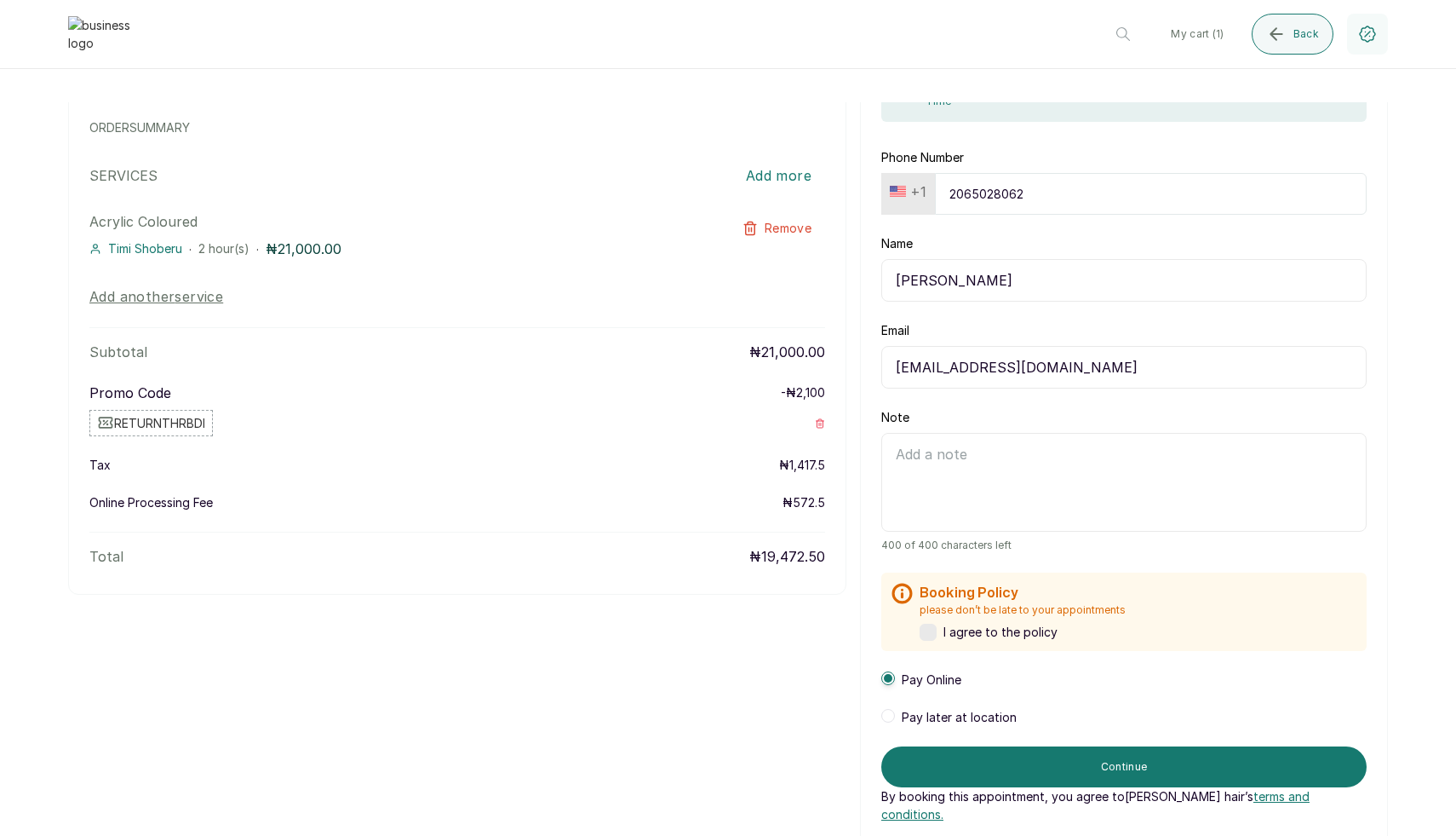
click at [932, 638] on label at bounding box center [928, 632] width 17 height 17
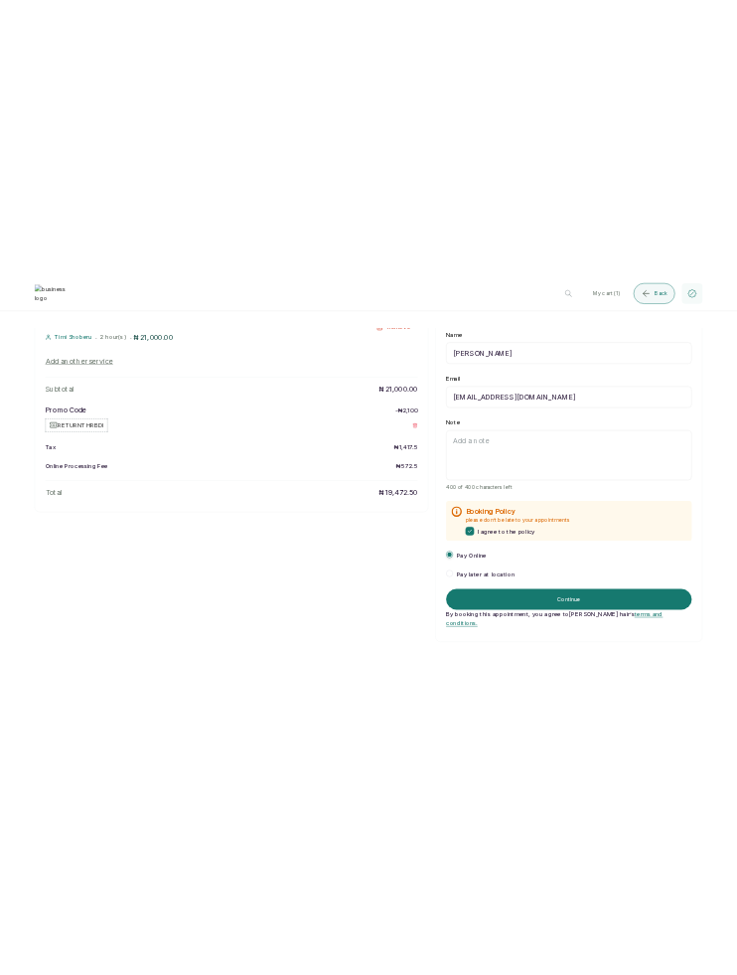
scroll to position [339, 0]
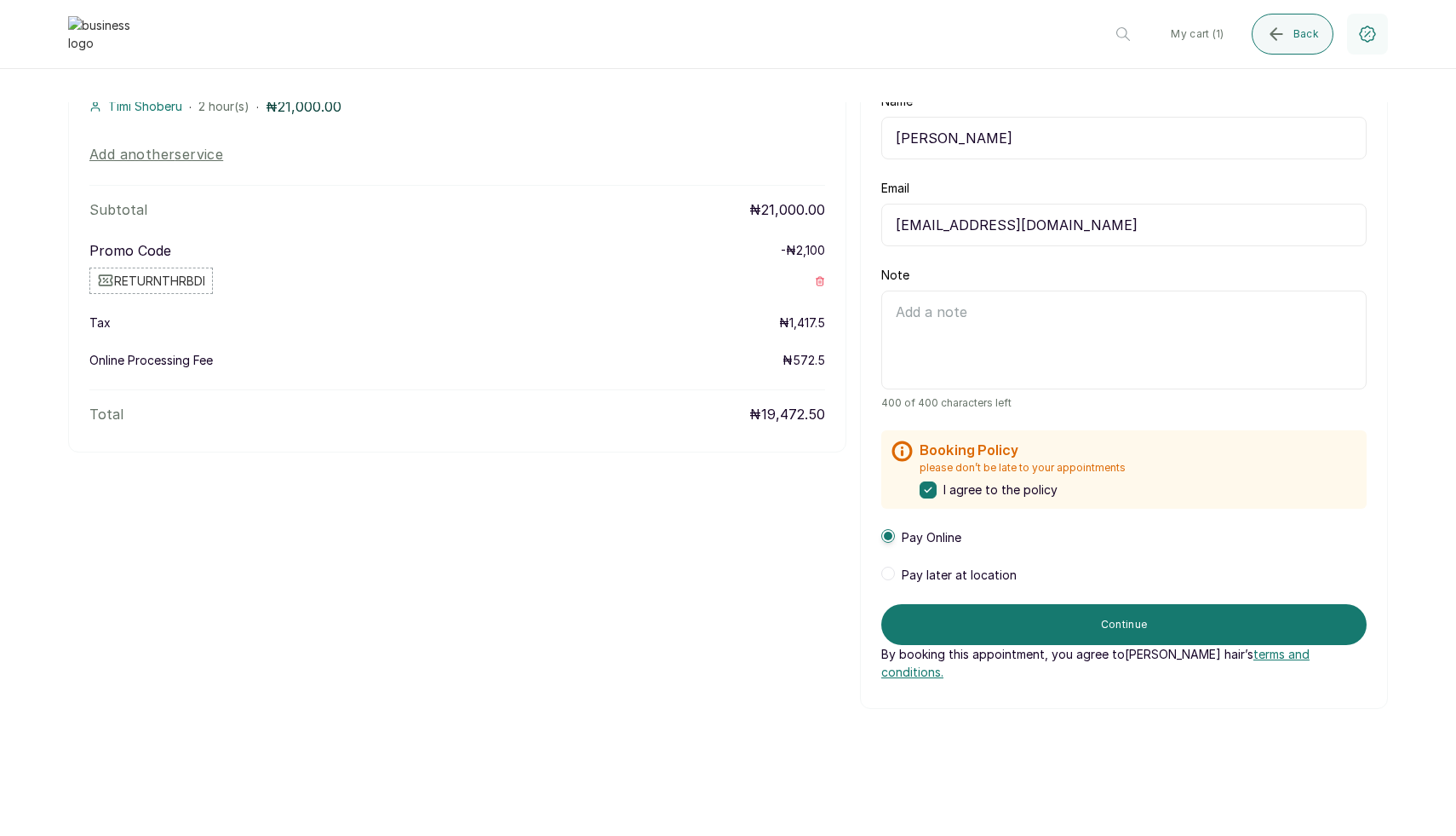
click at [935, 573] on span "Pay later at location" at bounding box center [959, 575] width 115 height 17
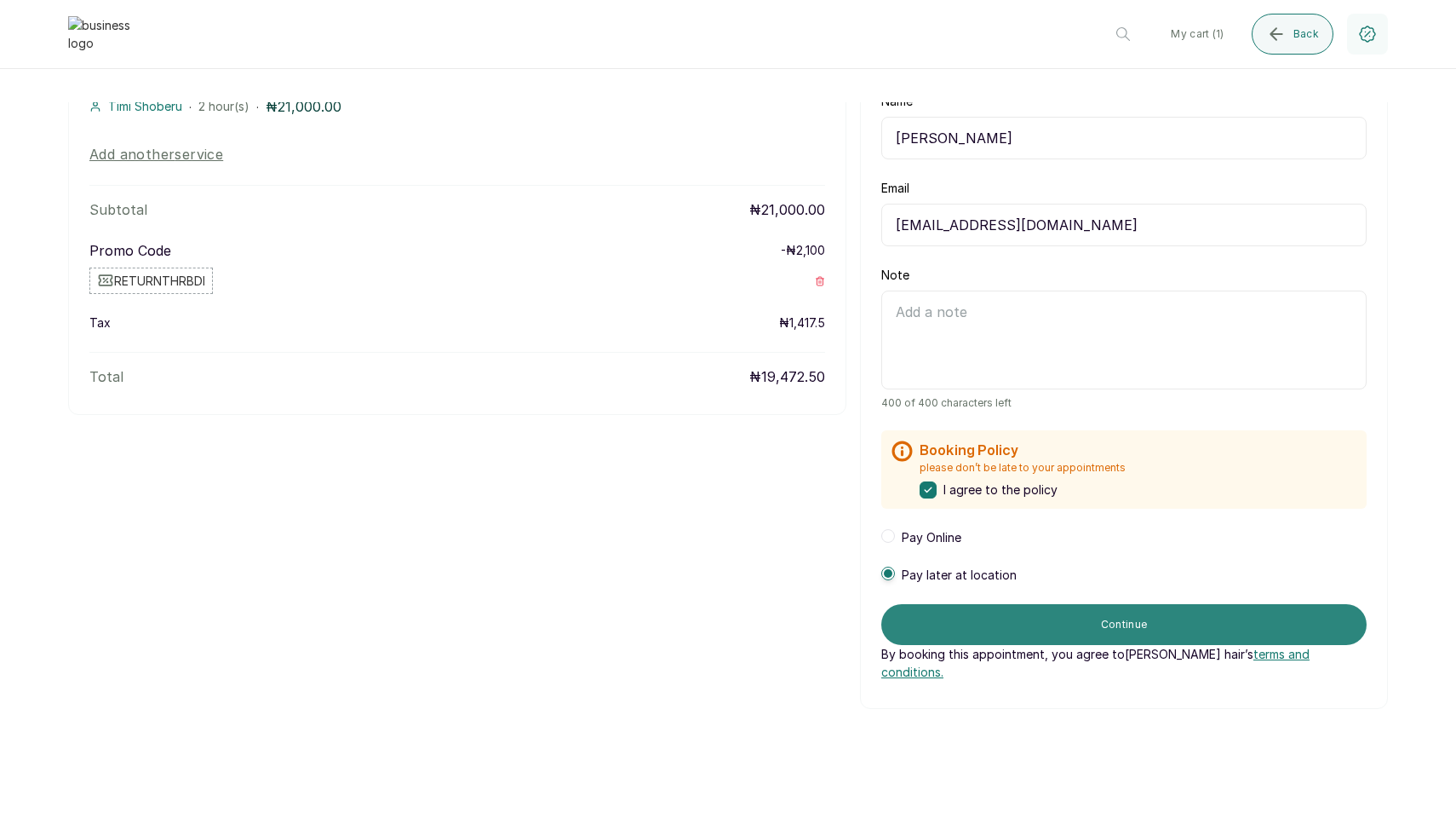
click at [992, 622] on button "Continue" at bounding box center [1123, 624] width 485 height 41
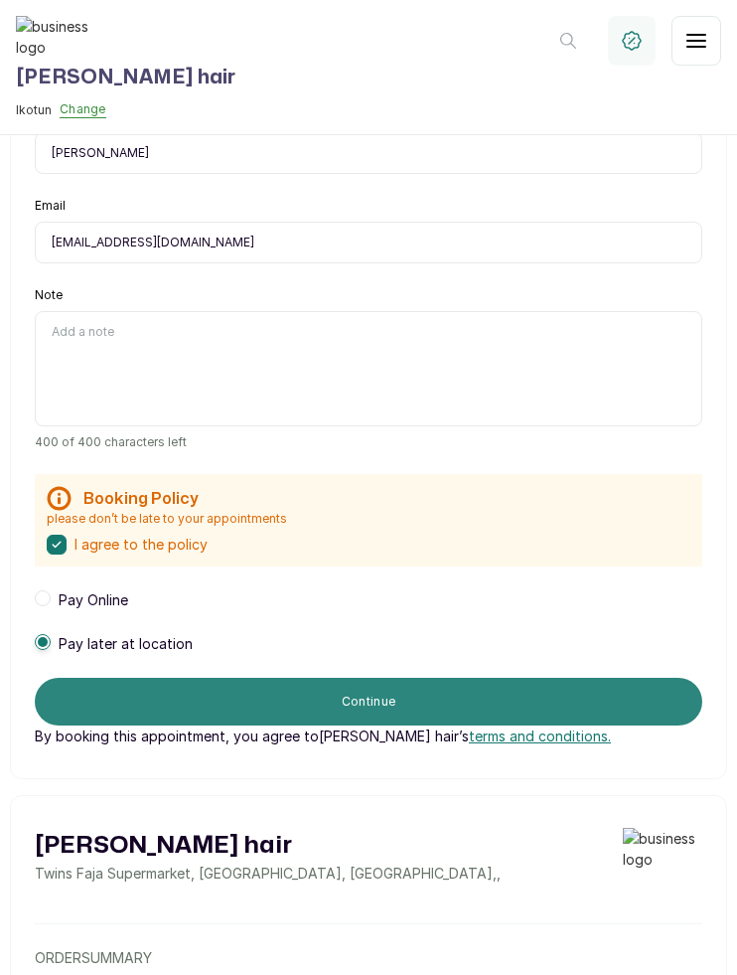
click at [259, 702] on button "Continue" at bounding box center [369, 702] width 668 height 48
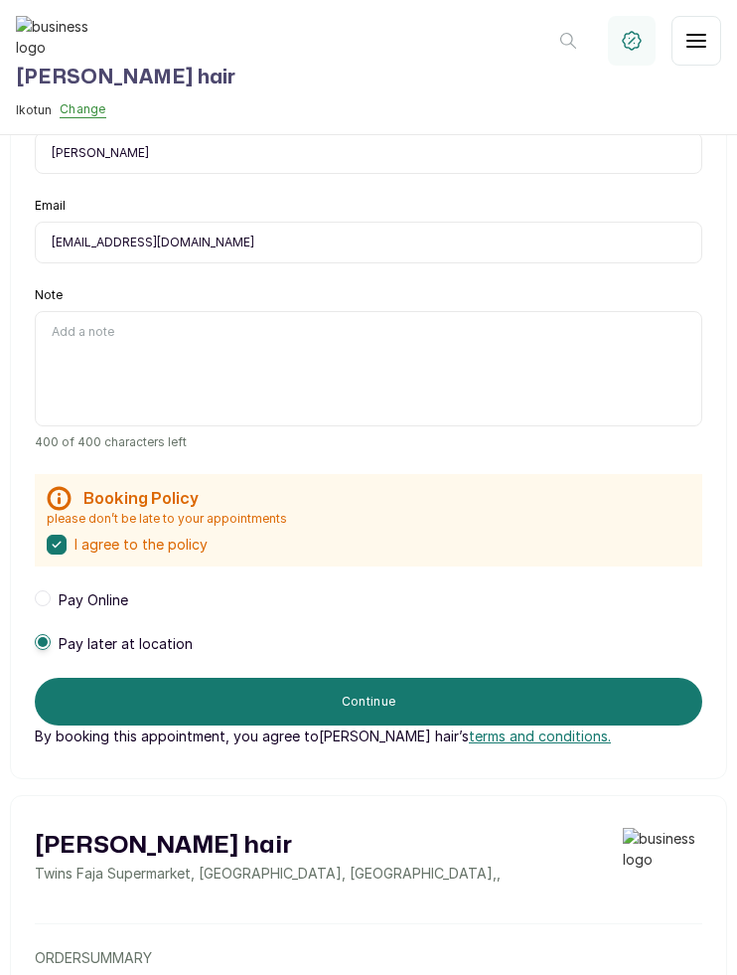
click at [352, 565] on div "Booking Policy please don’t be late to your appointments I agree to the policy" at bounding box center [369, 520] width 668 height 92
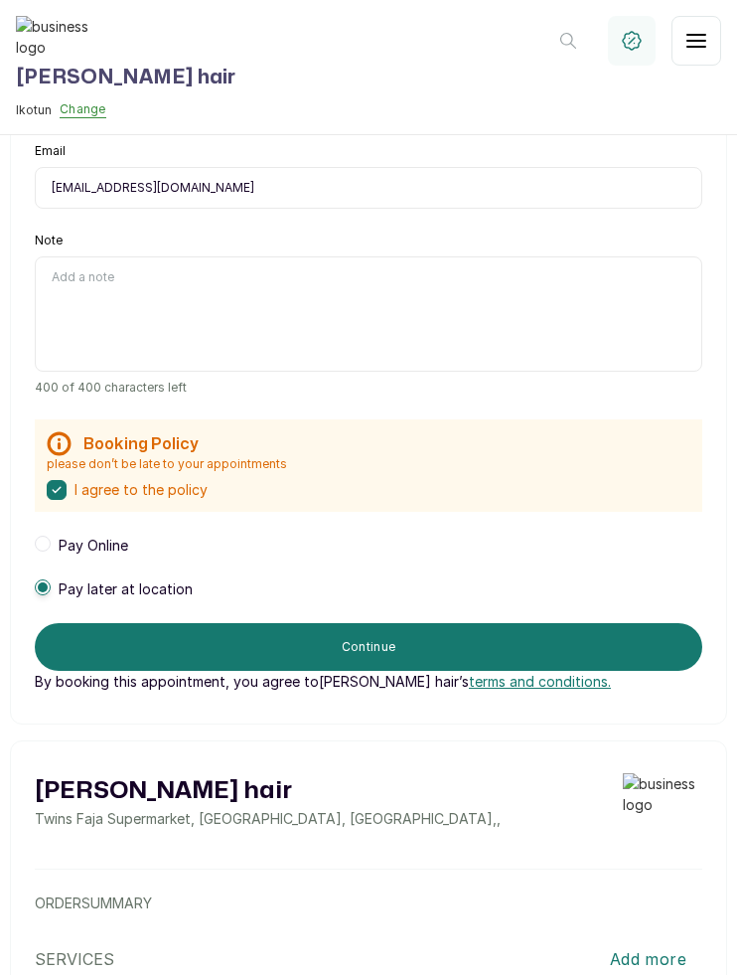
scroll to position [399, 0]
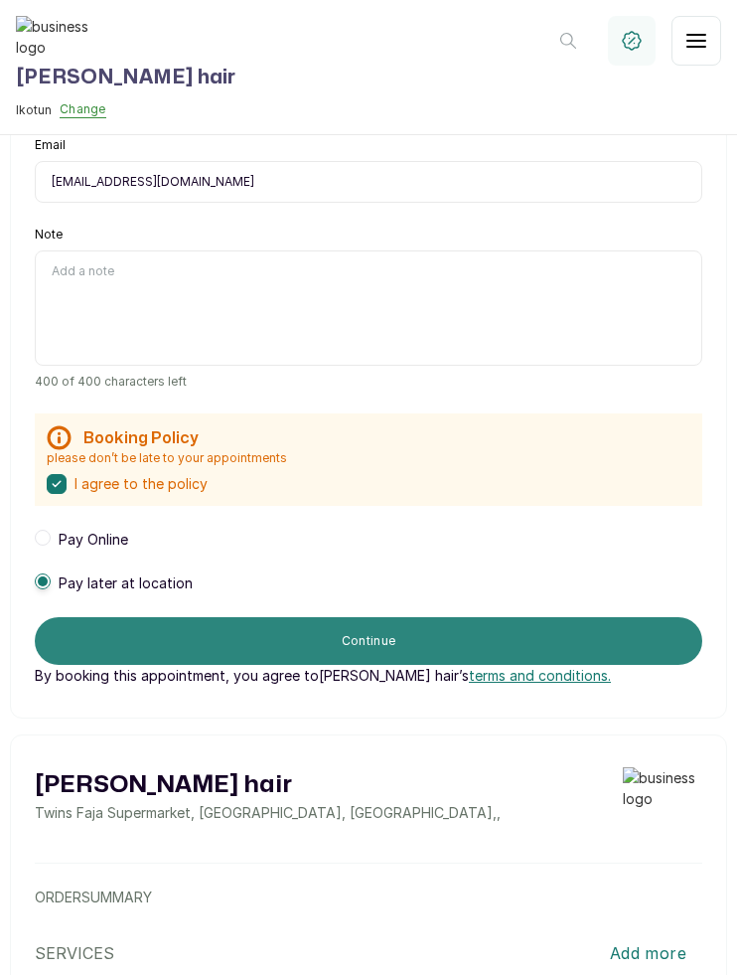
click at [354, 641] on button "Continue" at bounding box center [369, 641] width 668 height 48
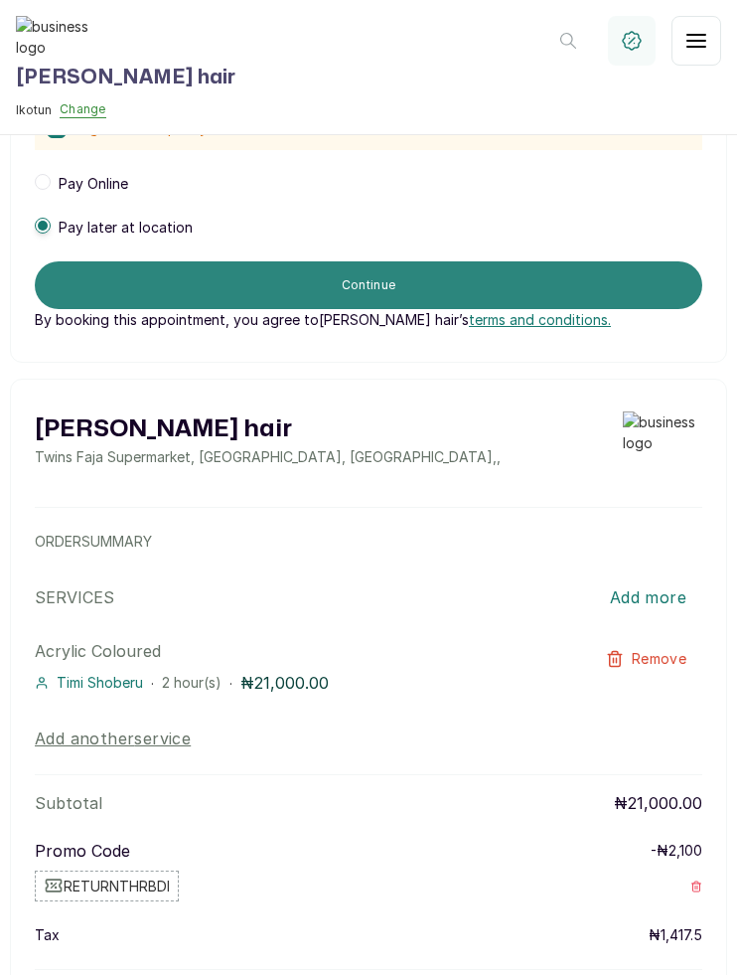
scroll to position [643, 0]
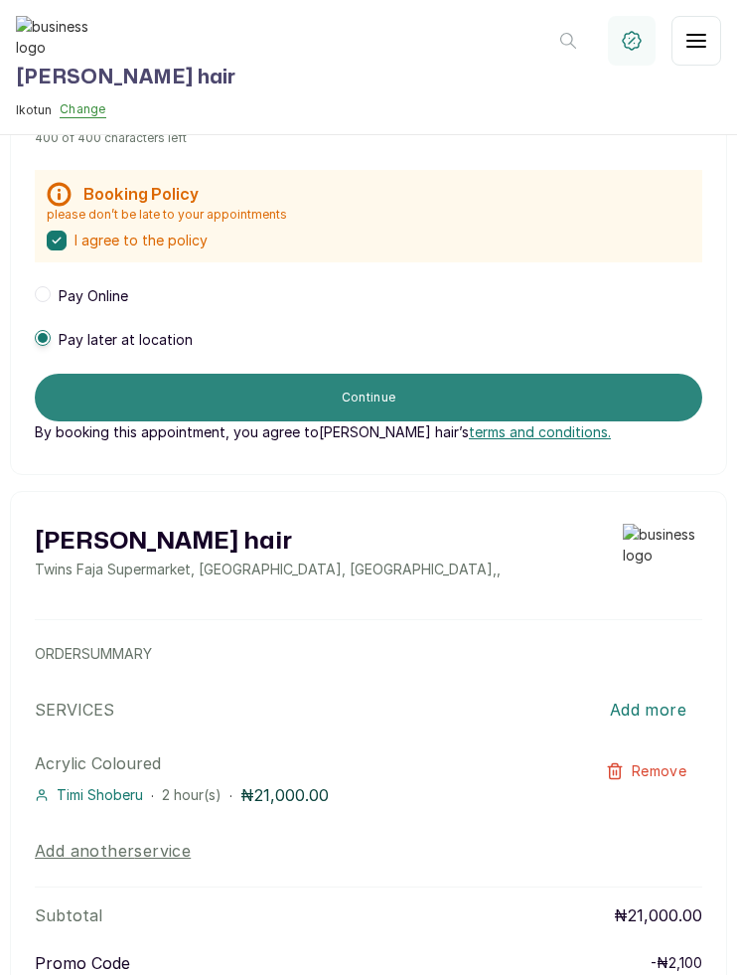
click at [383, 395] on button "Continue" at bounding box center [369, 398] width 668 height 48
click at [498, 394] on button "Continue" at bounding box center [369, 398] width 668 height 48
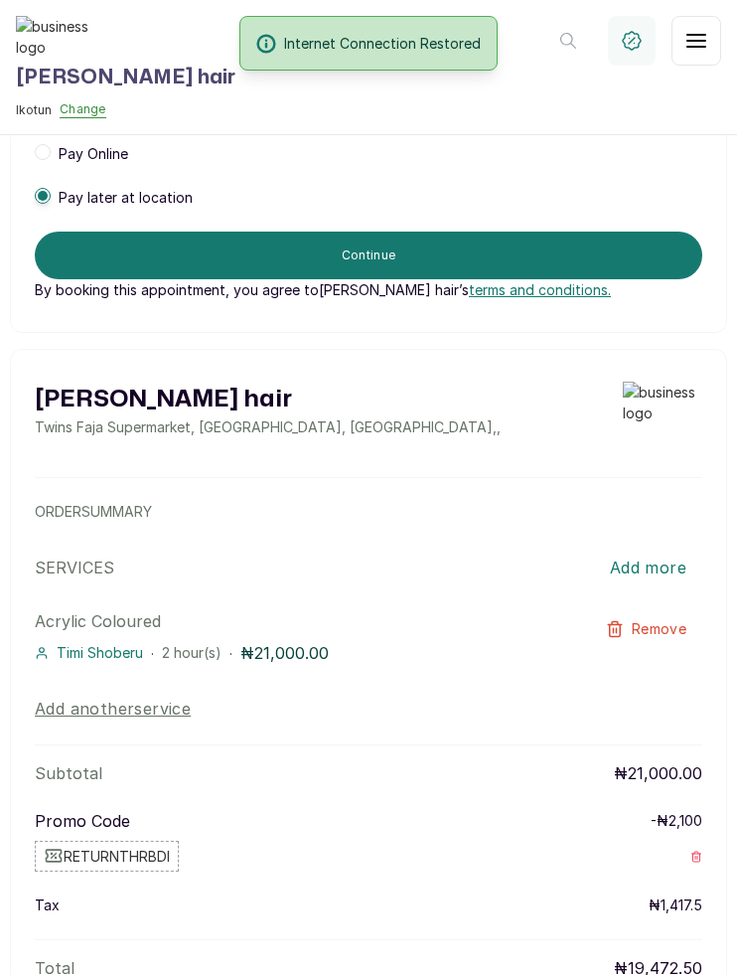
scroll to position [992, 0]
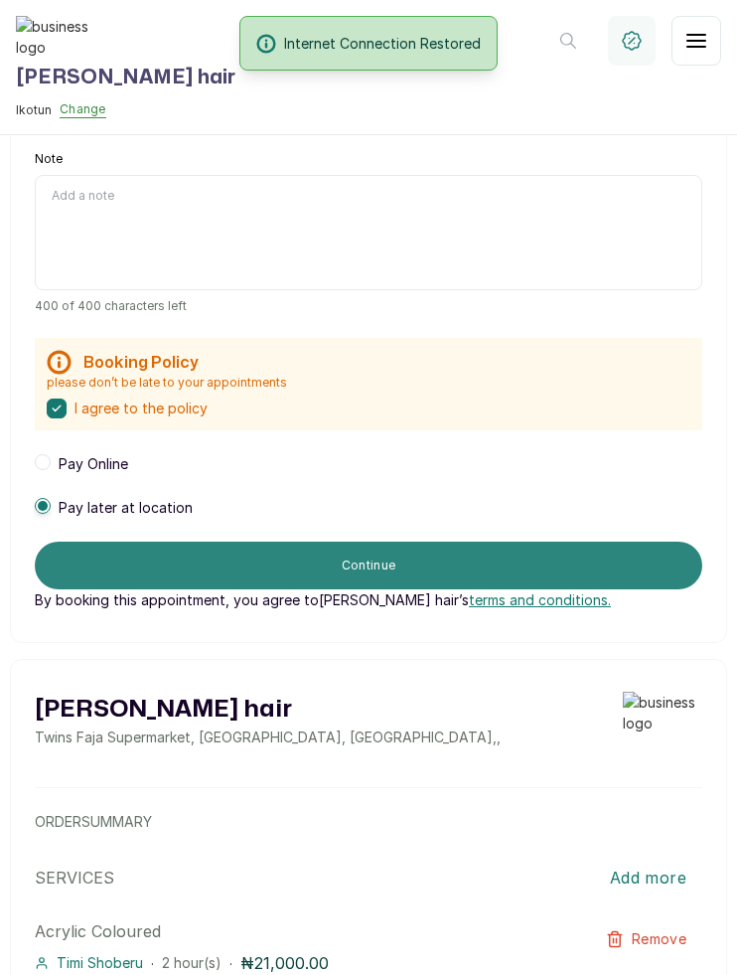
click at [323, 564] on button "Continue" at bounding box center [369, 565] width 668 height 48
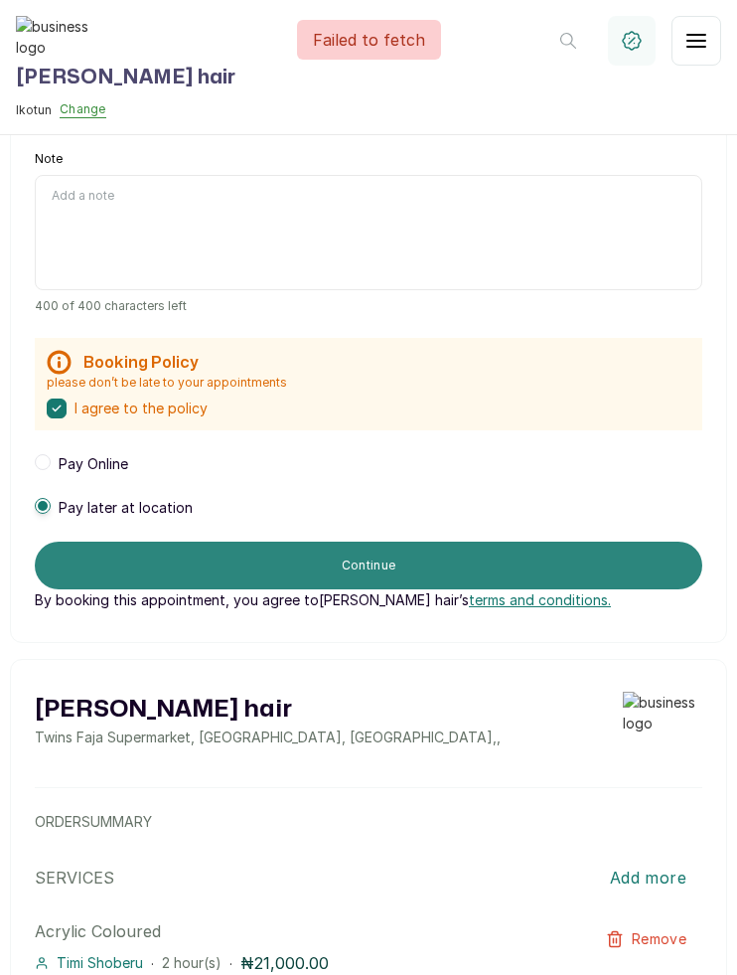
click at [434, 556] on button "Continue" at bounding box center [369, 565] width 668 height 48
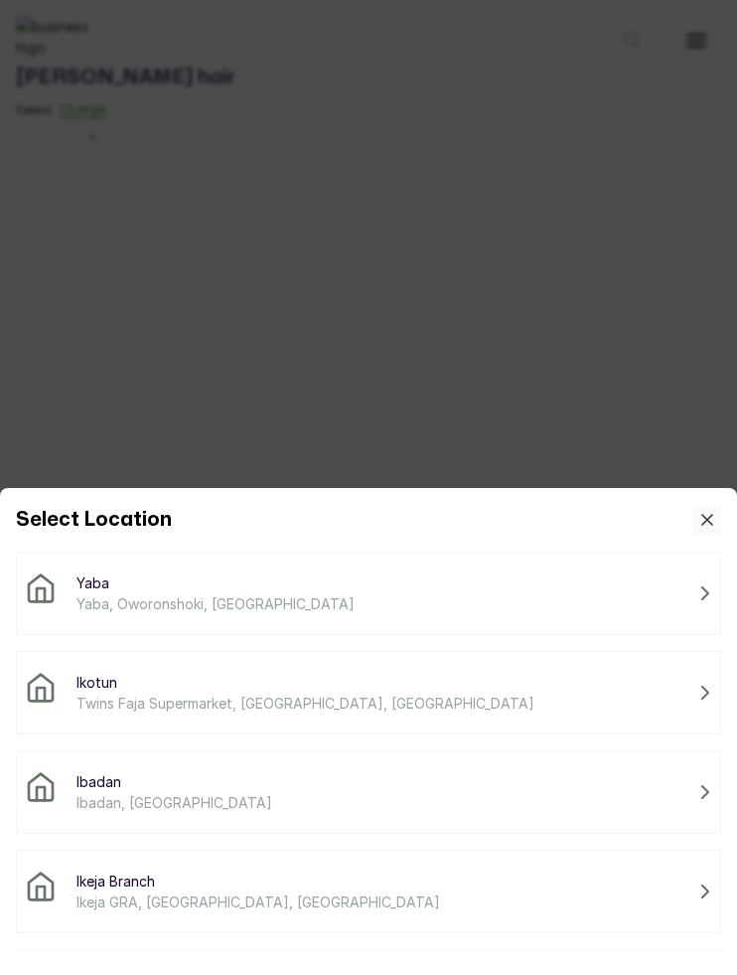
click at [212, 697] on span "Twins Faja Supermarket, [GEOGRAPHIC_DATA], [GEOGRAPHIC_DATA]" at bounding box center [306, 702] width 458 height 21
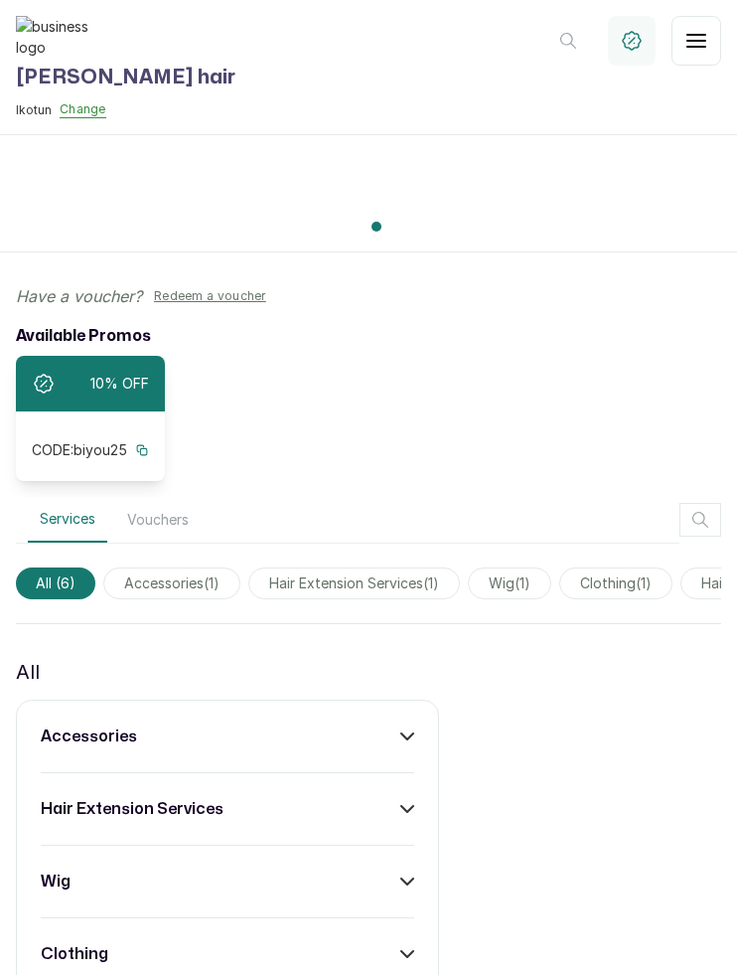
scroll to position [519, 0]
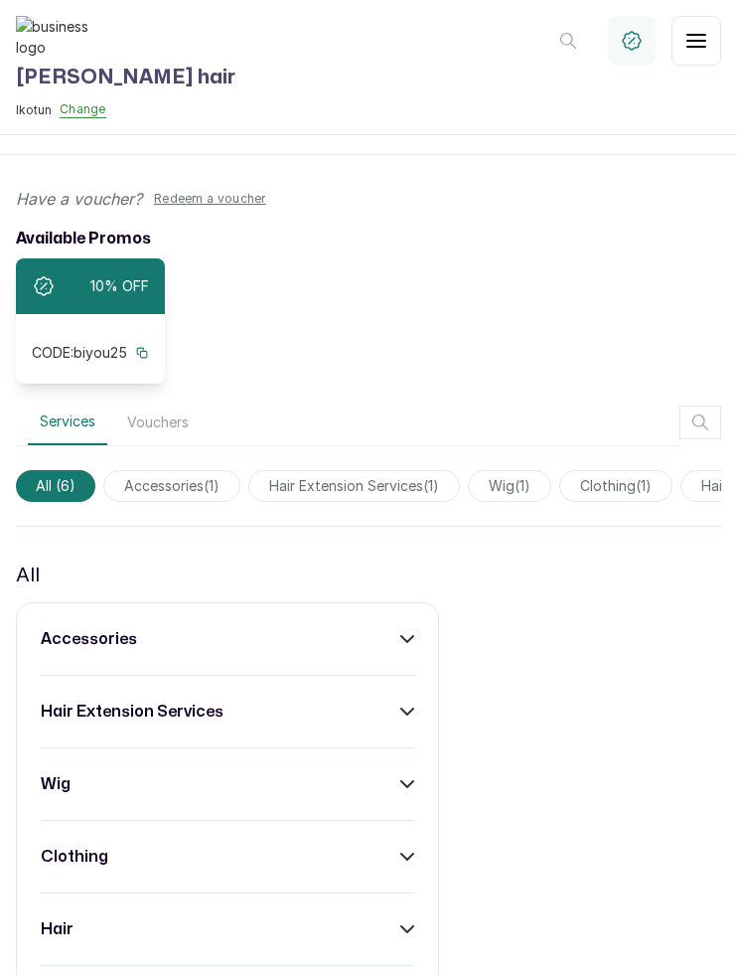
click at [376, 644] on div "accessories" at bounding box center [228, 639] width 374 height 24
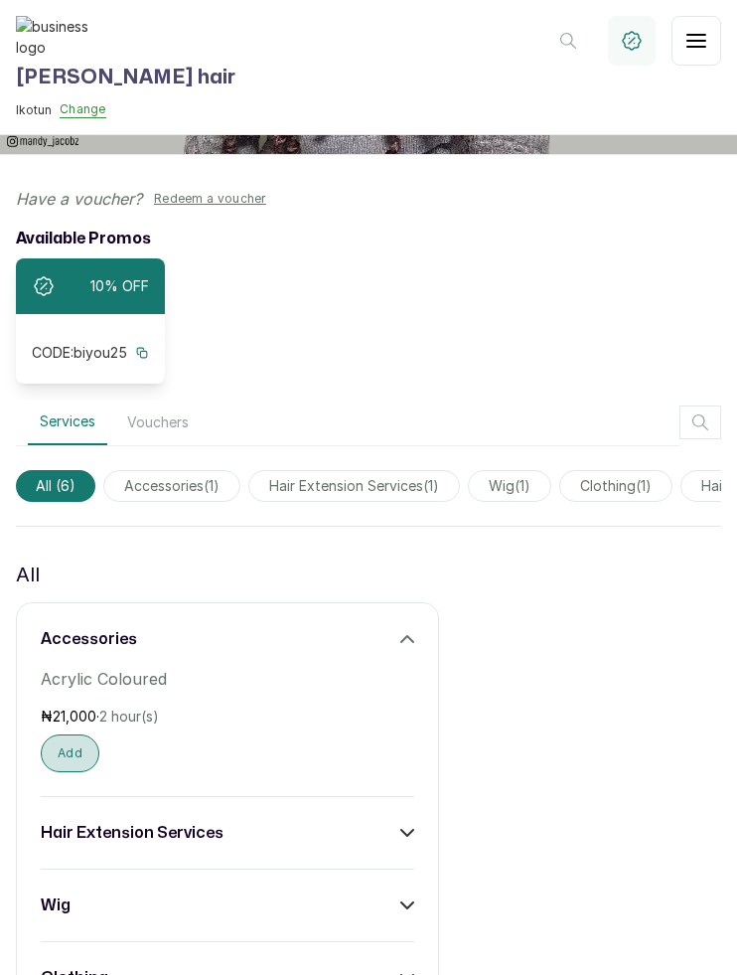
click at [73, 758] on button "Add" at bounding box center [70, 753] width 59 height 38
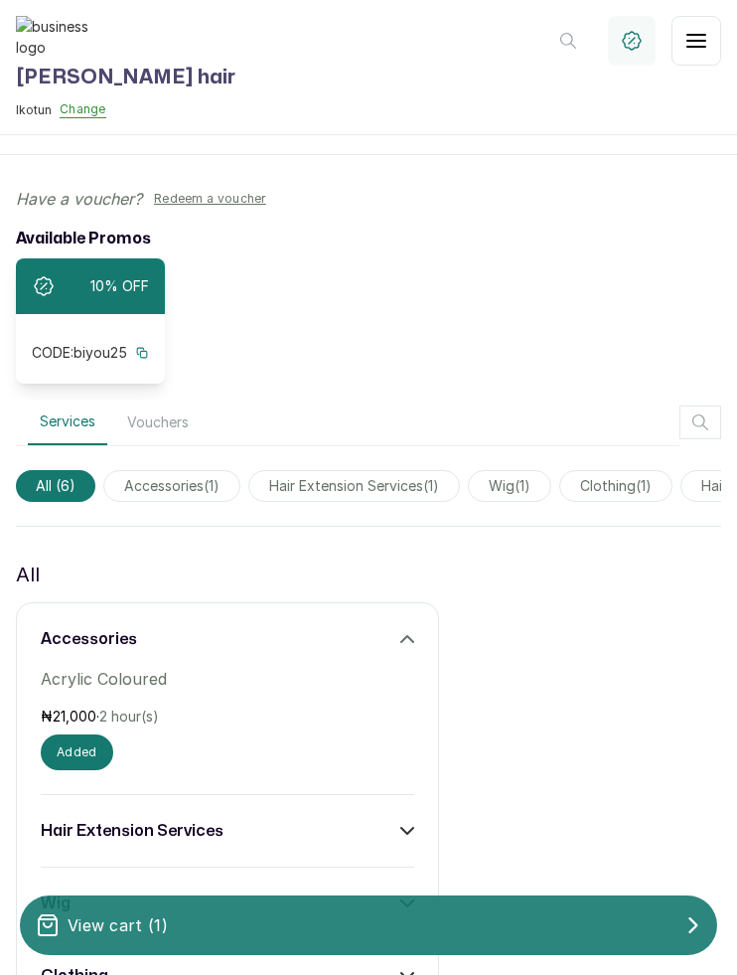
click at [157, 944] on div "View cart ( 1 )" at bounding box center [368, 925] width 697 height 40
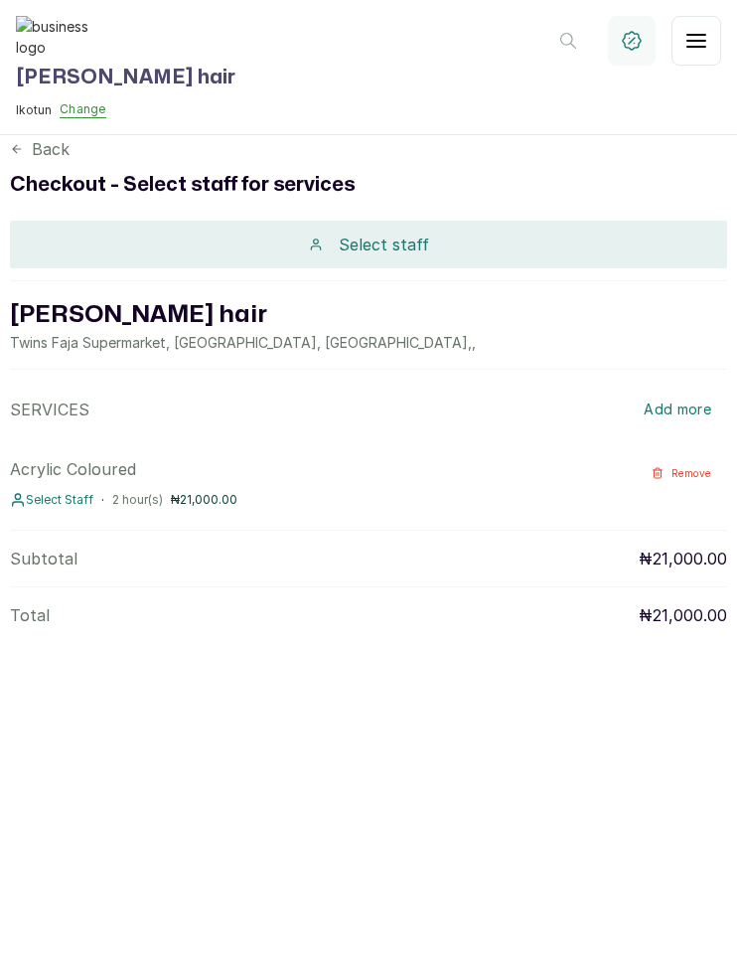
scroll to position [0, 0]
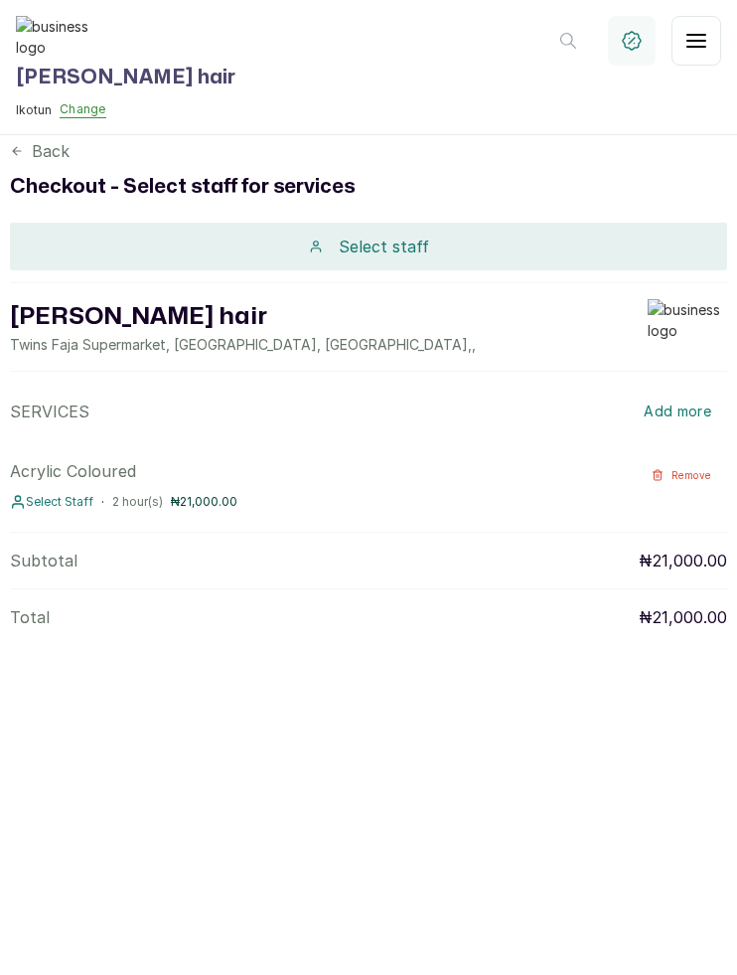
click at [363, 264] on div "Select staff" at bounding box center [368, 247] width 717 height 48
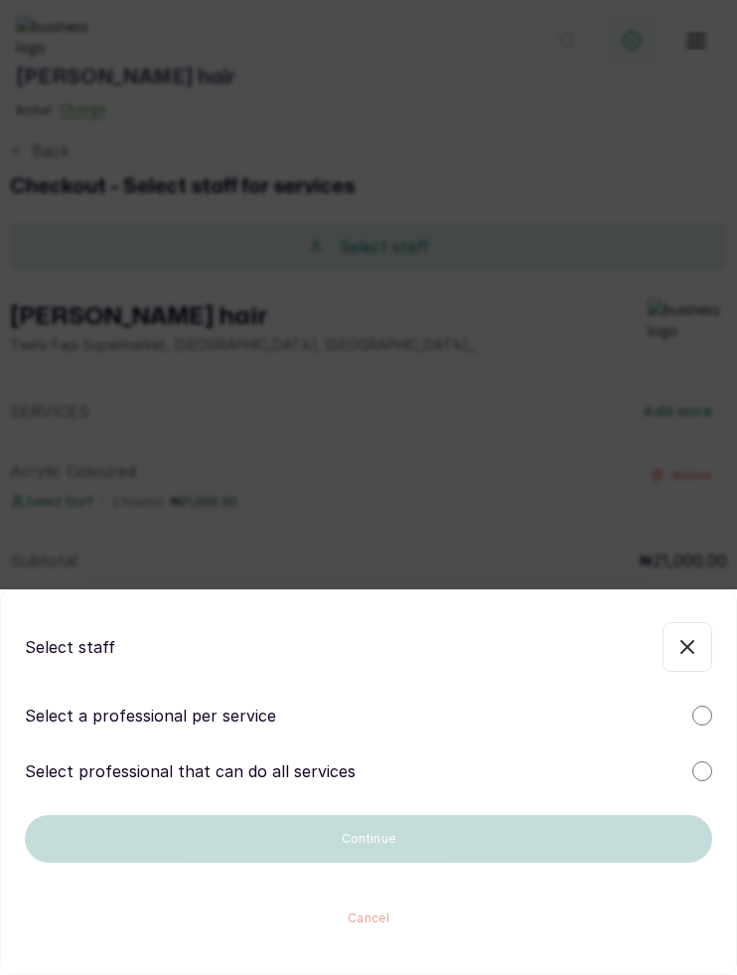
click at [276, 766] on p "Select professional that can do all services" at bounding box center [190, 771] width 331 height 24
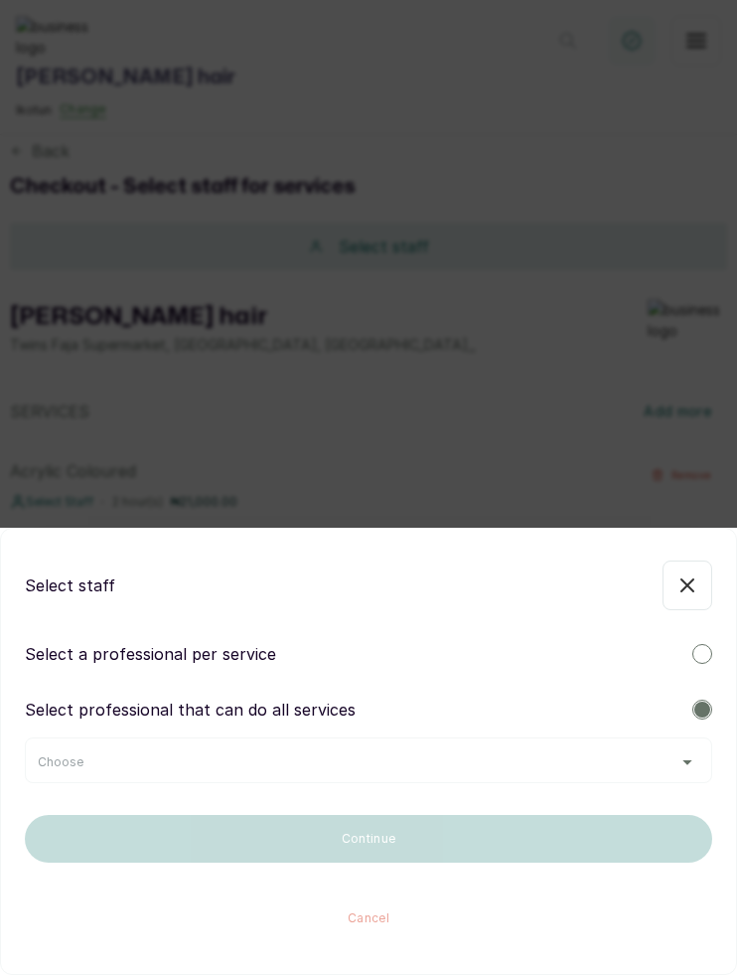
click at [306, 774] on div "Choose" at bounding box center [369, 760] width 688 height 46
click at [284, 757] on div "Choose" at bounding box center [369, 762] width 662 height 16
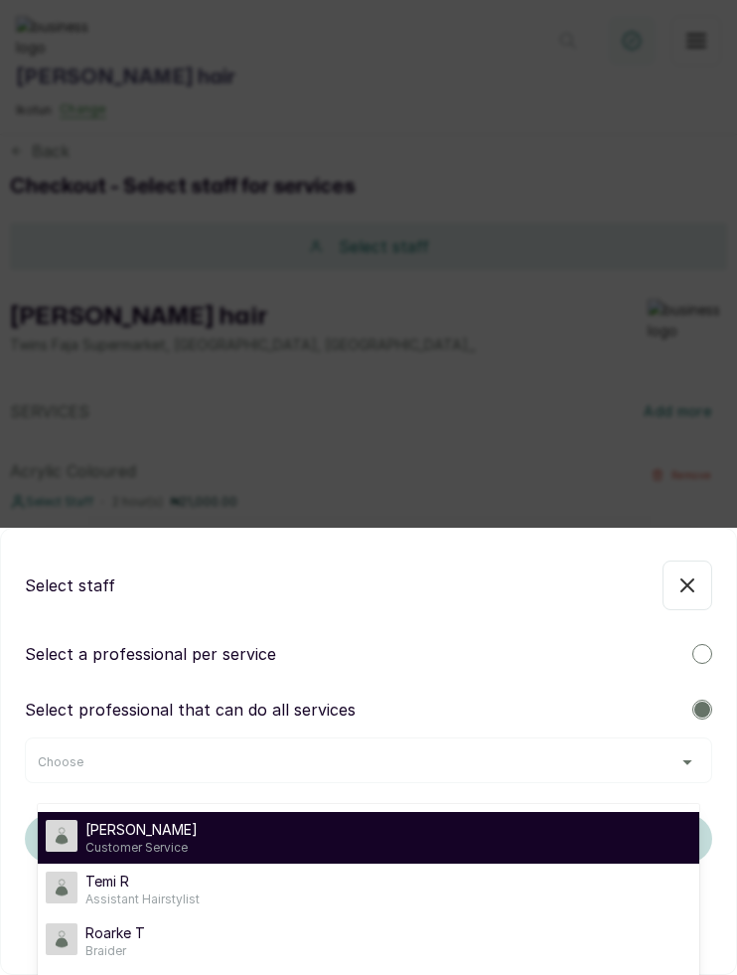
click at [200, 836] on div "Timi Shoberu Customer Service" at bounding box center [369, 838] width 646 height 36
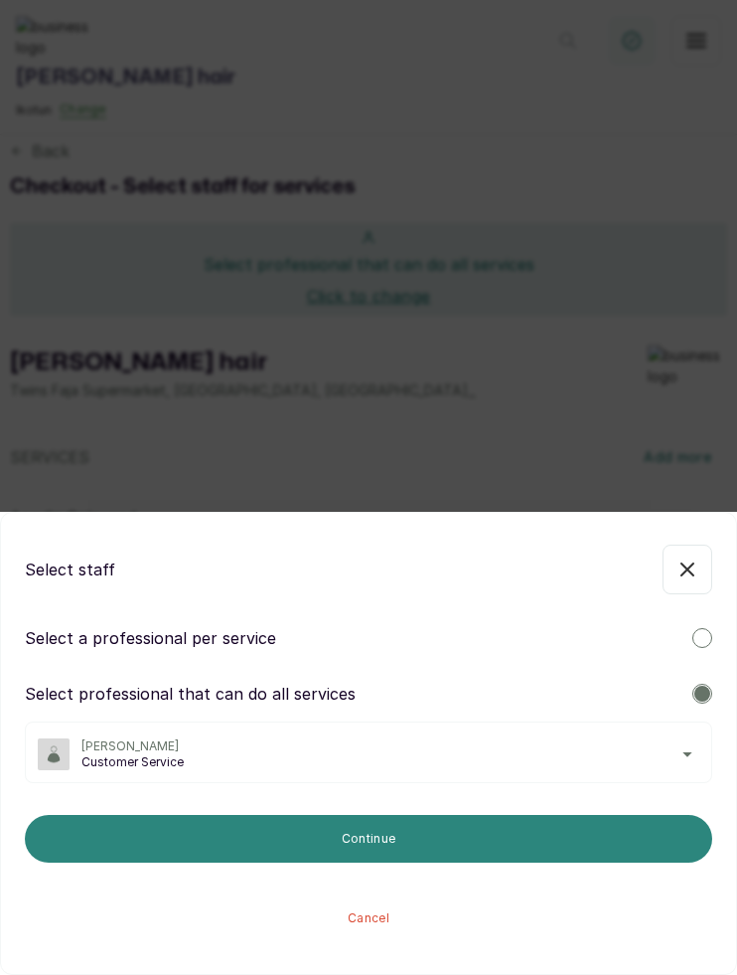
click at [175, 837] on button "Continue" at bounding box center [369, 839] width 688 height 48
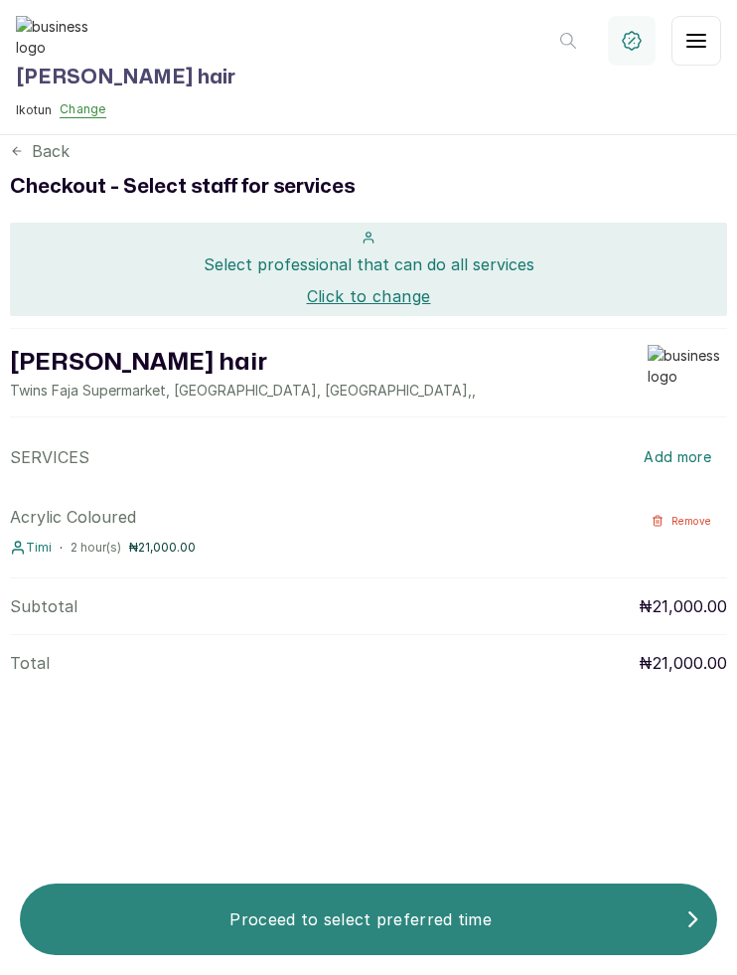
click at [298, 923] on p "Proceed to select preferred time" at bounding box center [361, 919] width 650 height 24
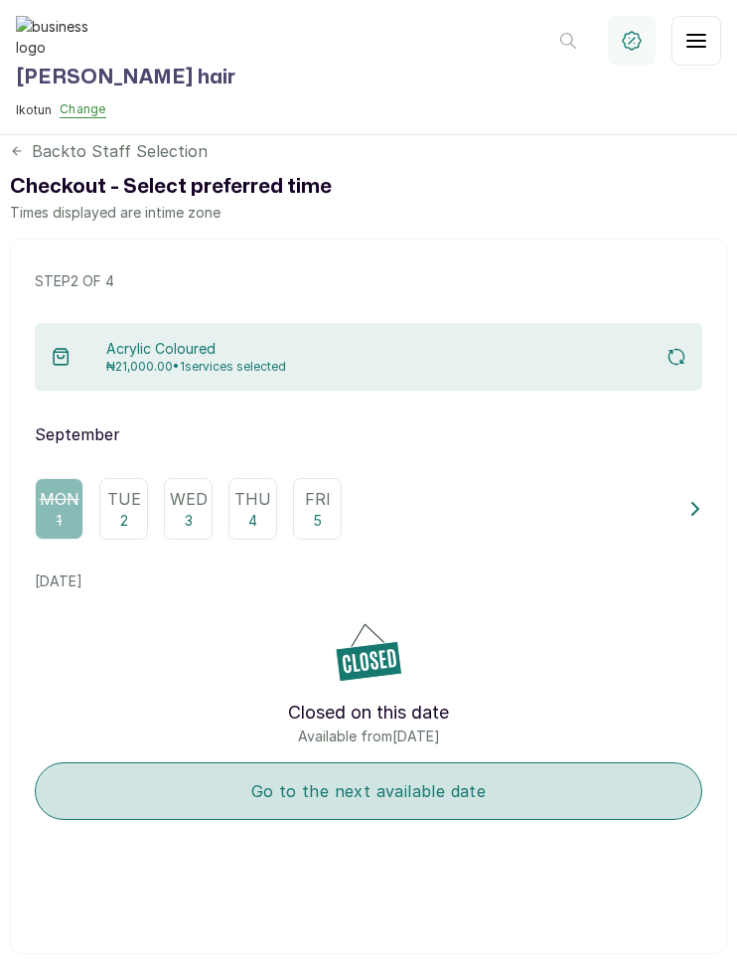
click at [204, 785] on button "Go to the next available date" at bounding box center [369, 791] width 668 height 58
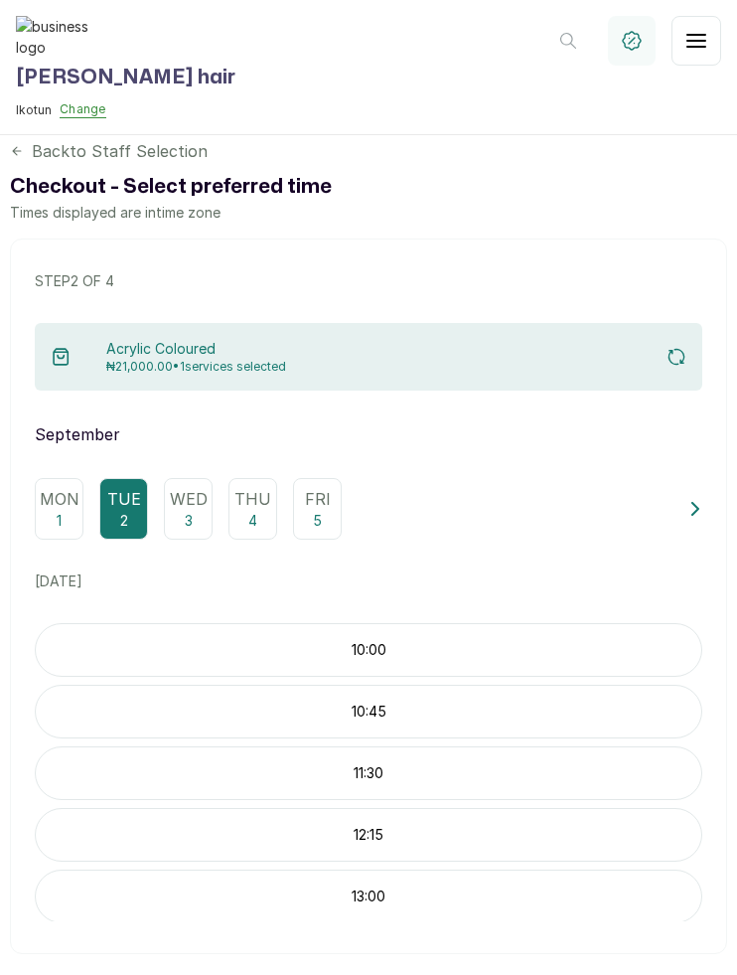
click at [294, 641] on p "10:00" at bounding box center [369, 650] width 666 height 20
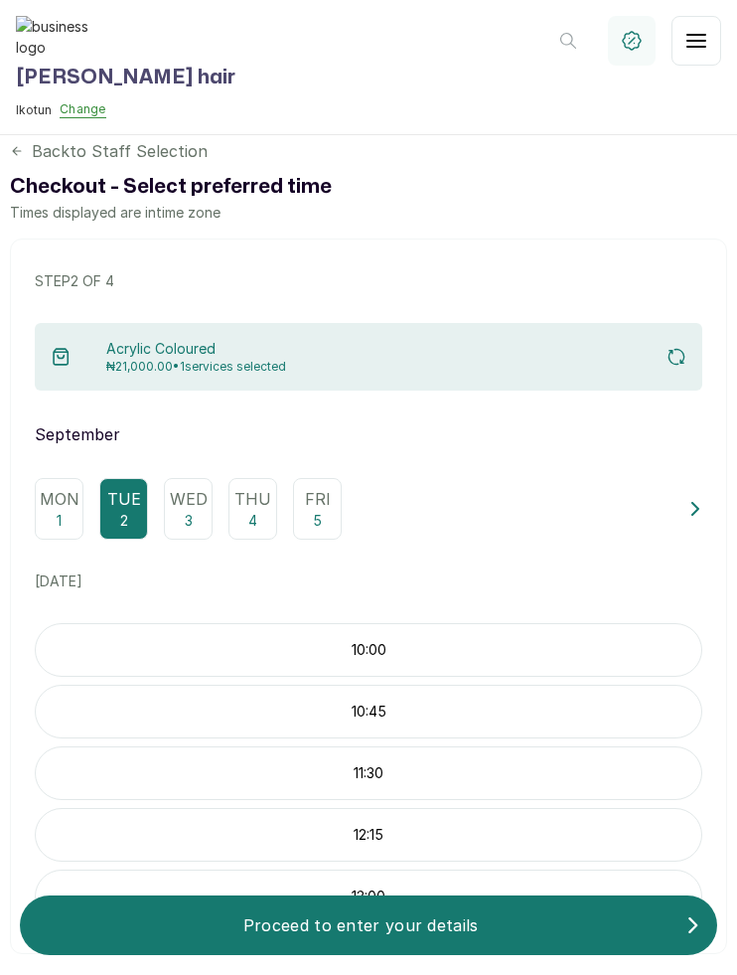
scroll to position [48, 0]
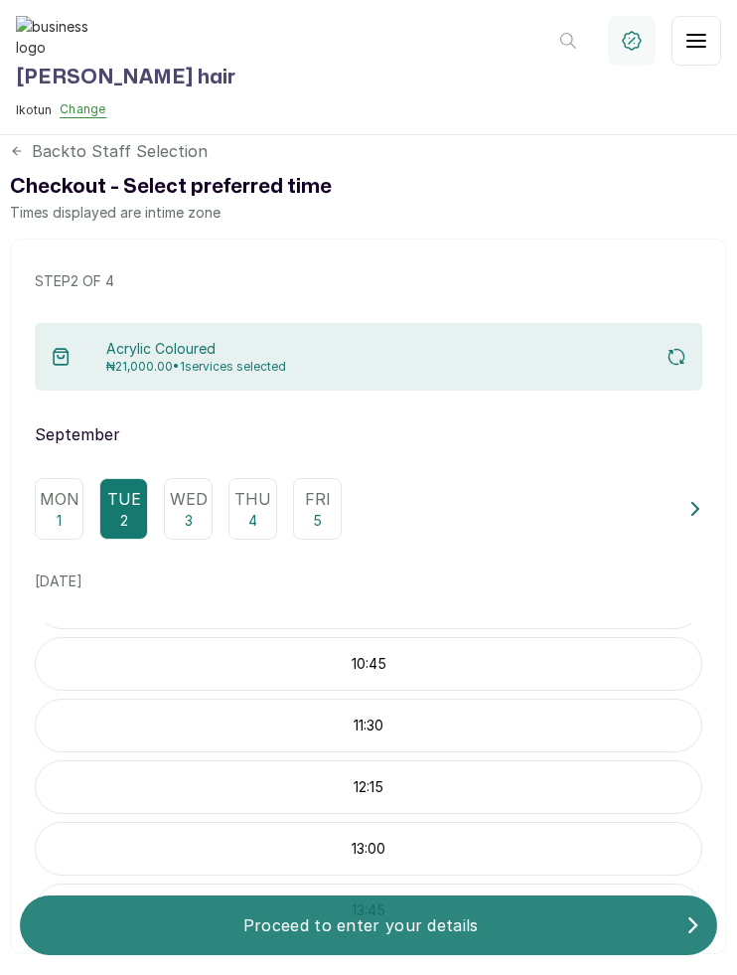
click at [288, 920] on p "Proceed to enter your details" at bounding box center [361, 925] width 650 height 24
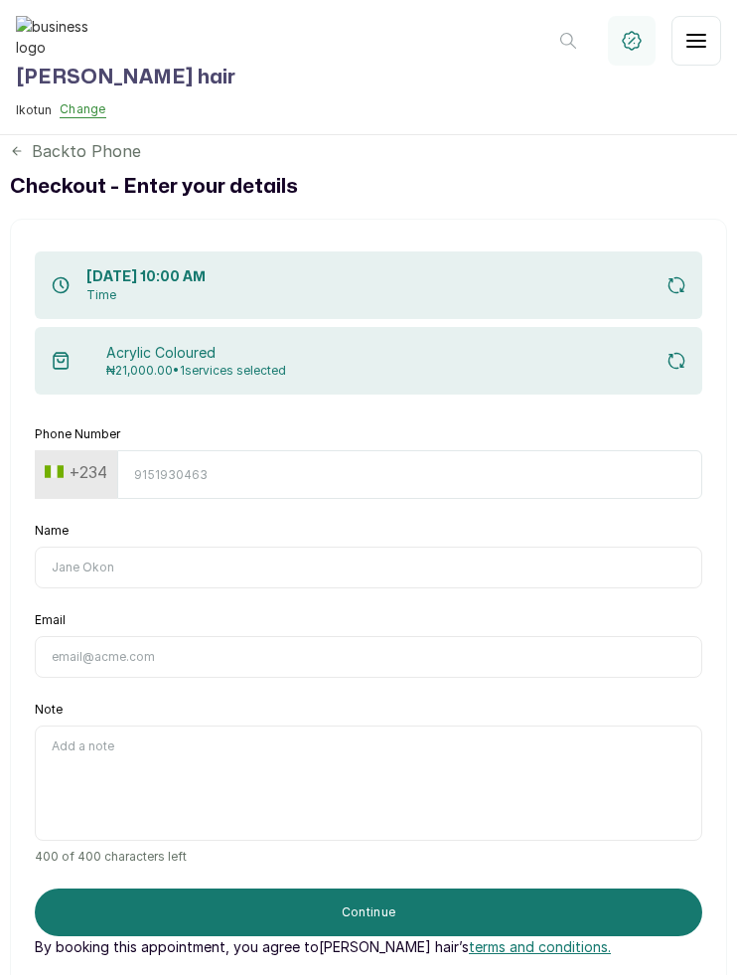
click at [61, 468] on button "+234" at bounding box center [76, 472] width 78 height 32
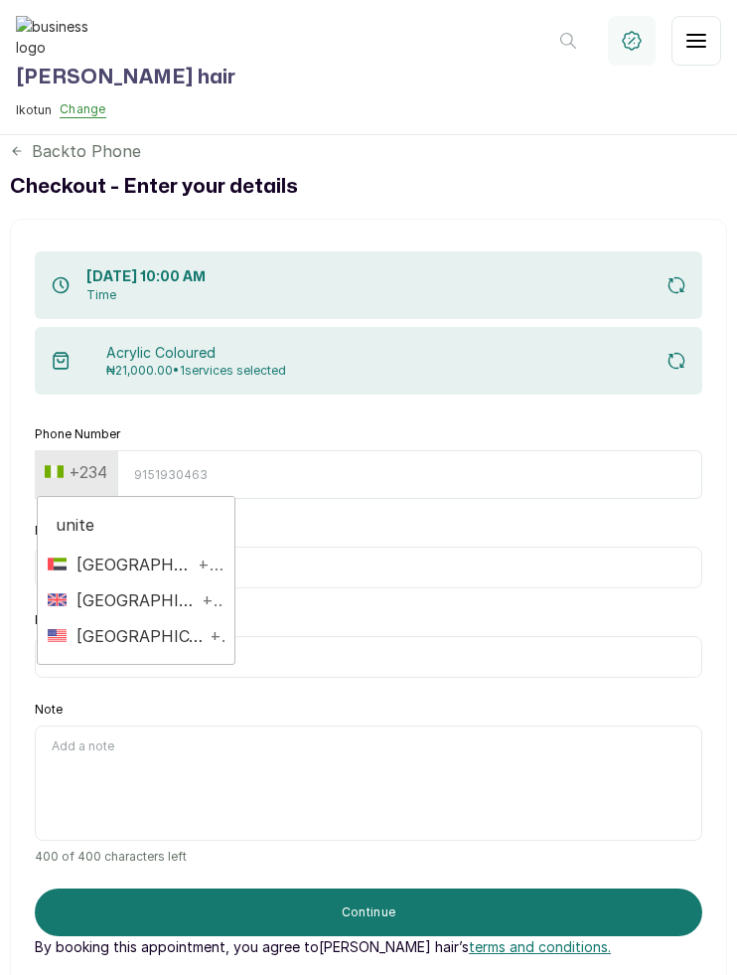
type input "united"
click at [119, 627] on span "United States" at bounding box center [136, 636] width 138 height 24
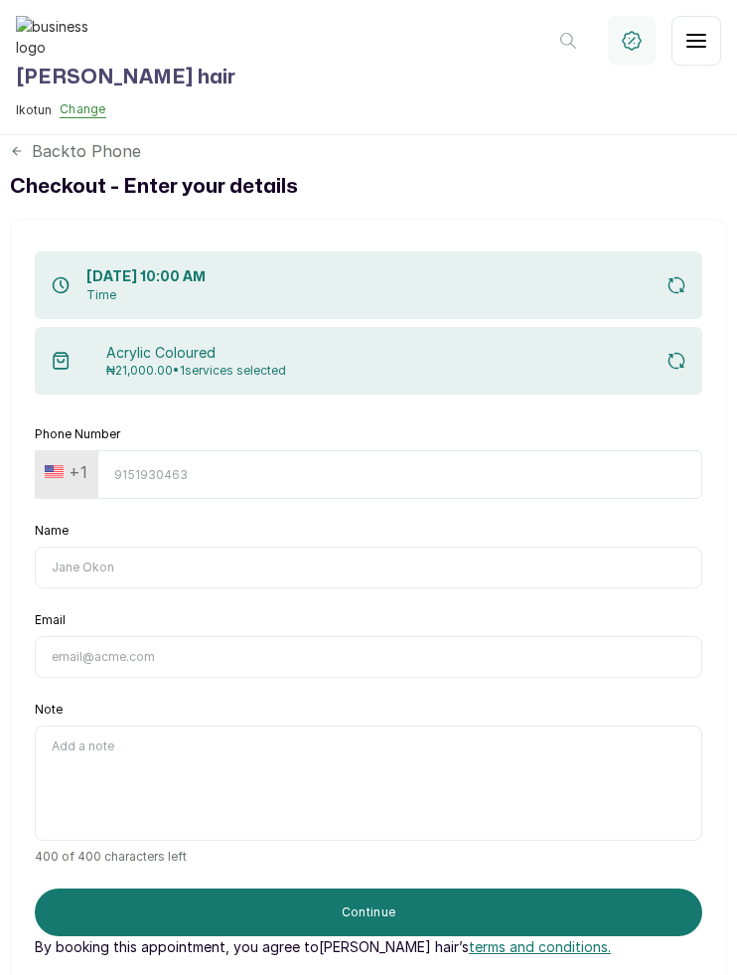
click at [200, 484] on input "Phone Number" at bounding box center [399, 474] width 605 height 49
type input "2065028062"
type input "Edem Kumodzi"
type input "edemkmd@outlook.com"
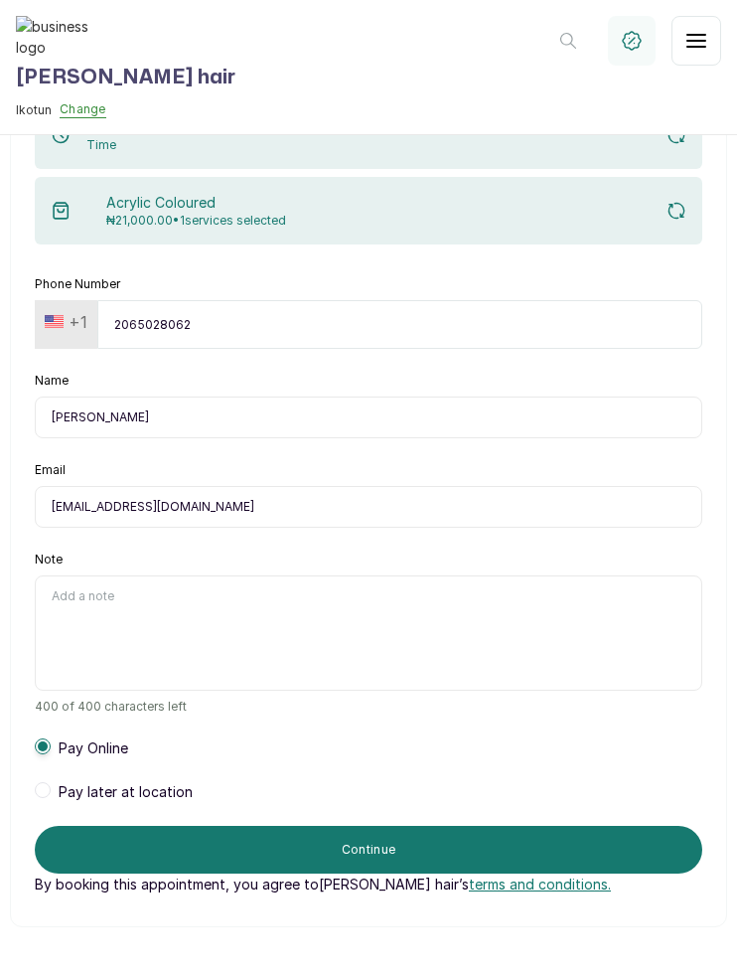
scroll to position [0, 0]
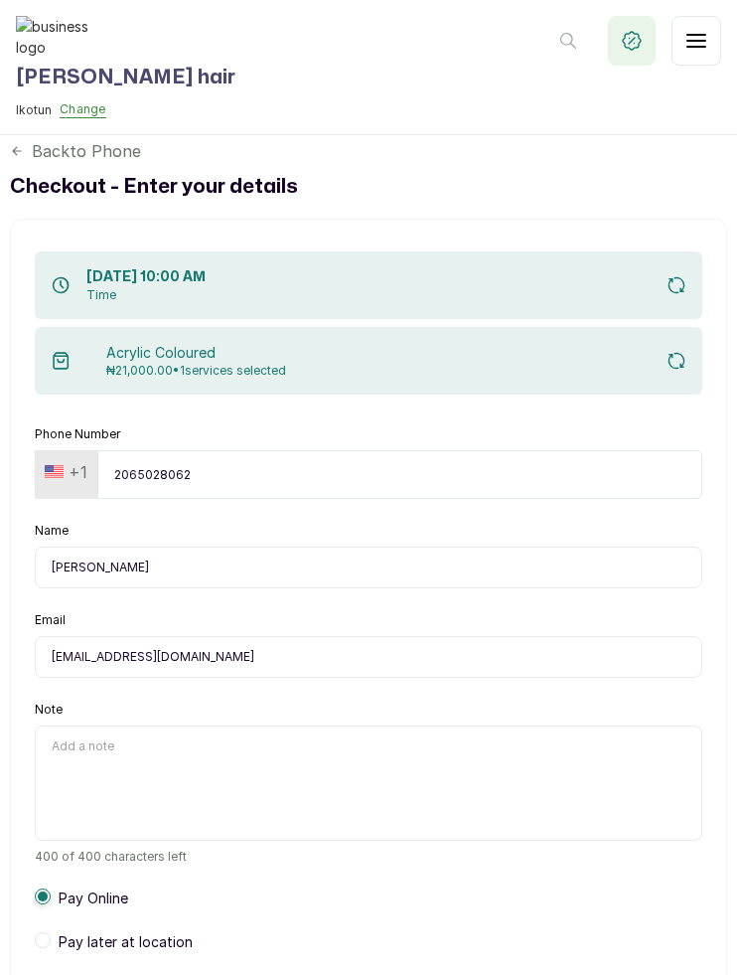
type input "2065028062"
click at [629, 44] on icon "button" at bounding box center [632, 41] width 24 height 24
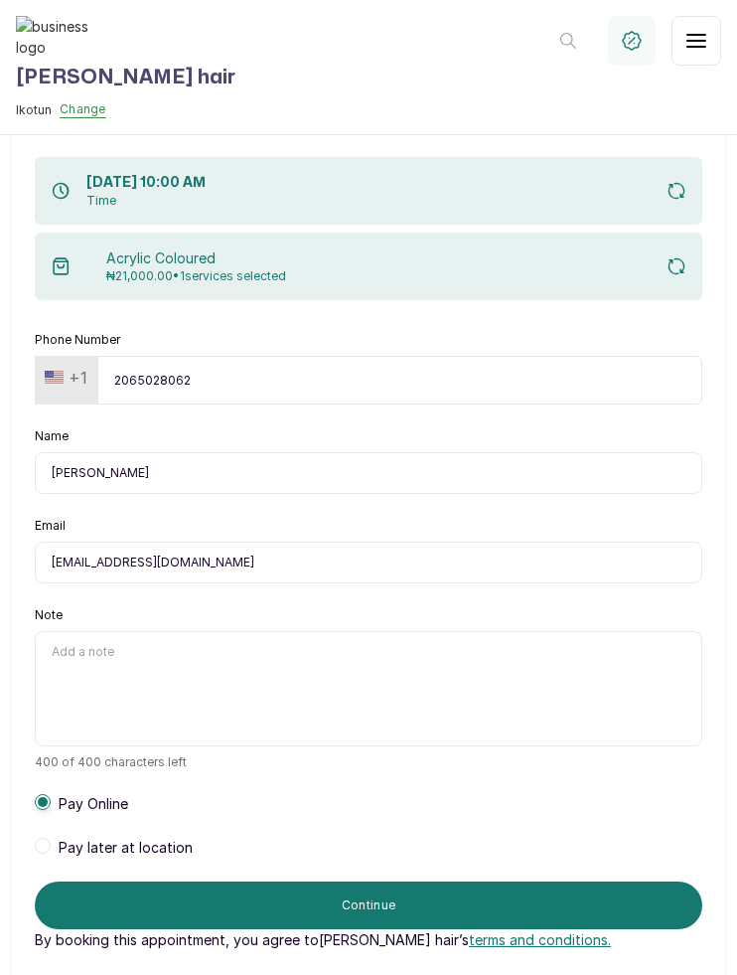
scroll to position [102, 0]
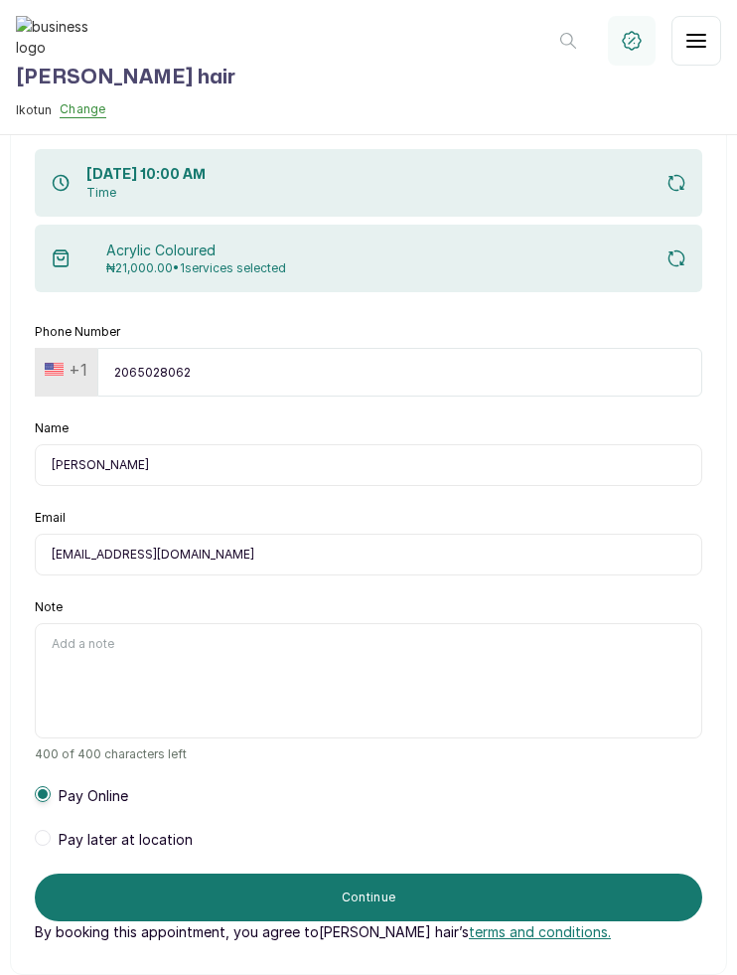
click at [492, 261] on div "Acrylic Coloured ₦21,000.00 • 1 services selected" at bounding box center [369, 259] width 668 height 68
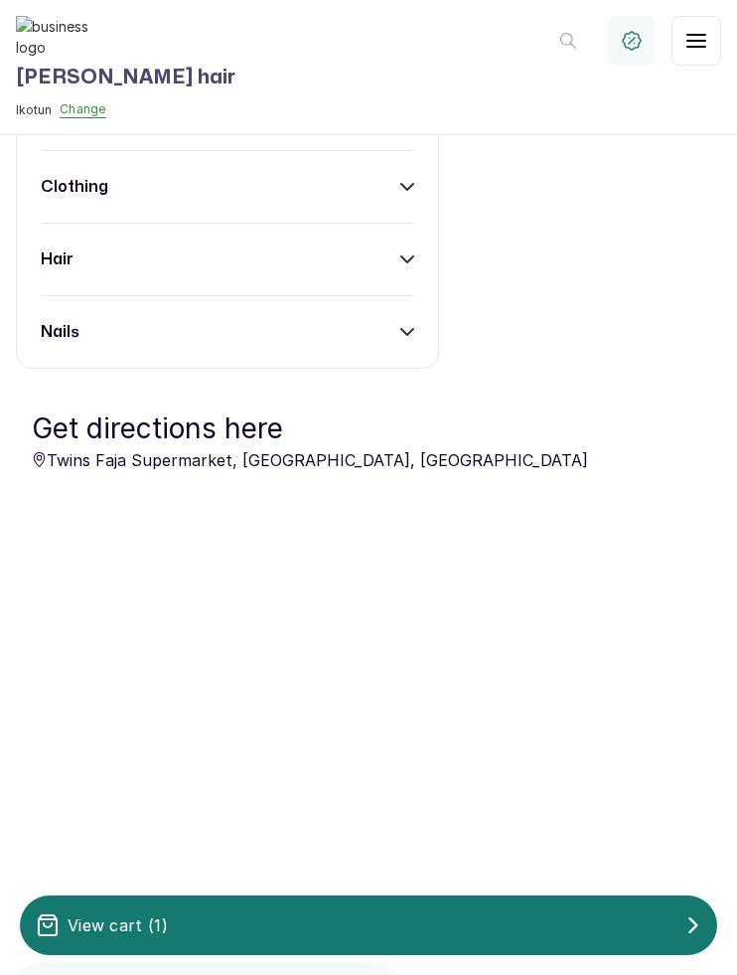
scroll to position [1378, 0]
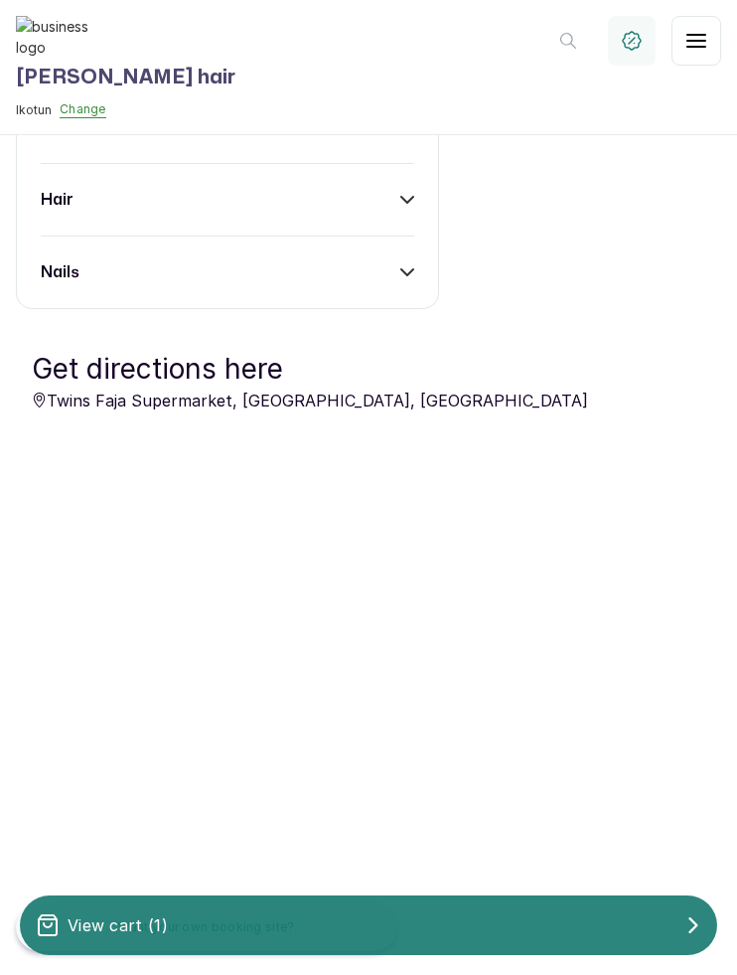
click at [265, 919] on div "View cart ( 1 )" at bounding box center [368, 925] width 697 height 40
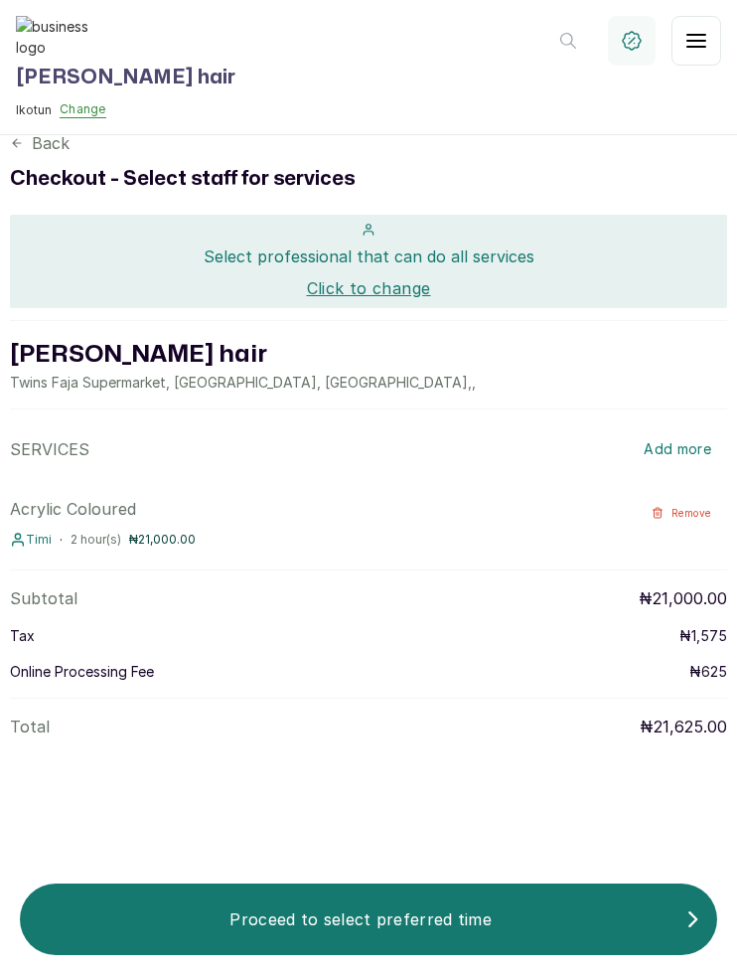
scroll to position [0, 0]
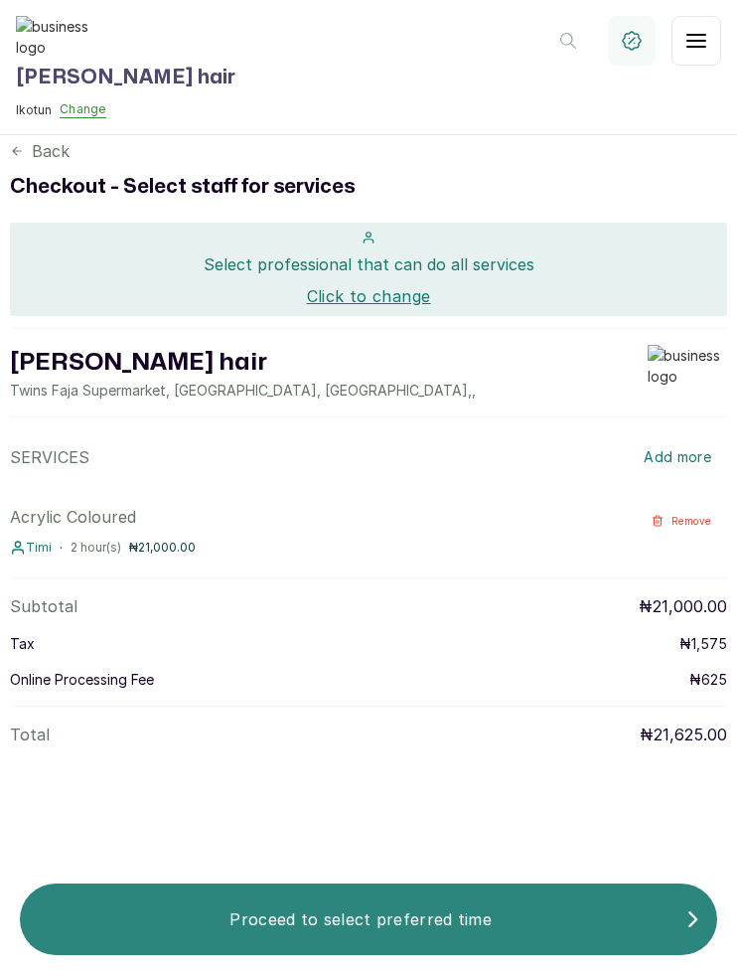
click at [236, 923] on p "Proceed to select preferred time" at bounding box center [361, 919] width 650 height 24
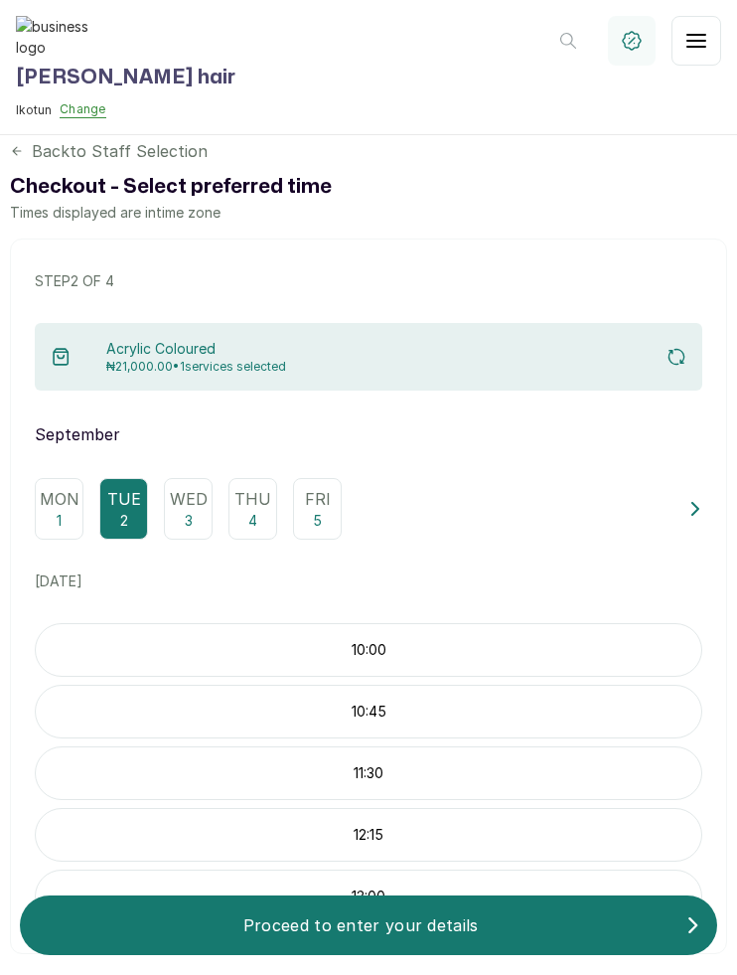
click at [187, 635] on div "10:00" at bounding box center [369, 650] width 668 height 54
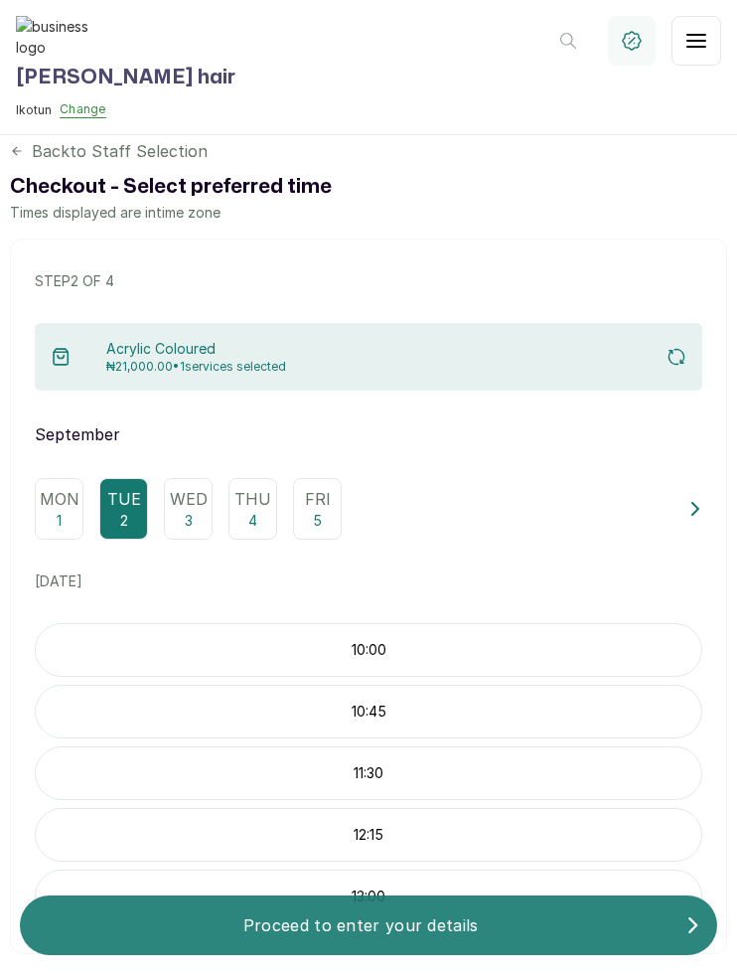
click at [217, 918] on p "Proceed to enter your details" at bounding box center [361, 925] width 650 height 24
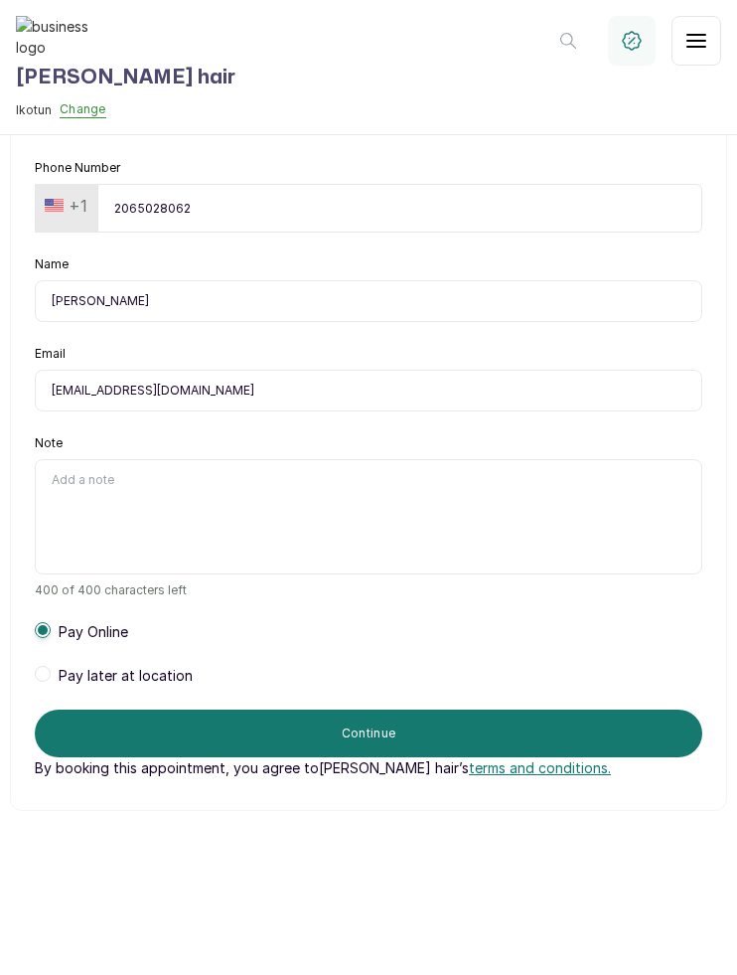
scroll to position [271, 0]
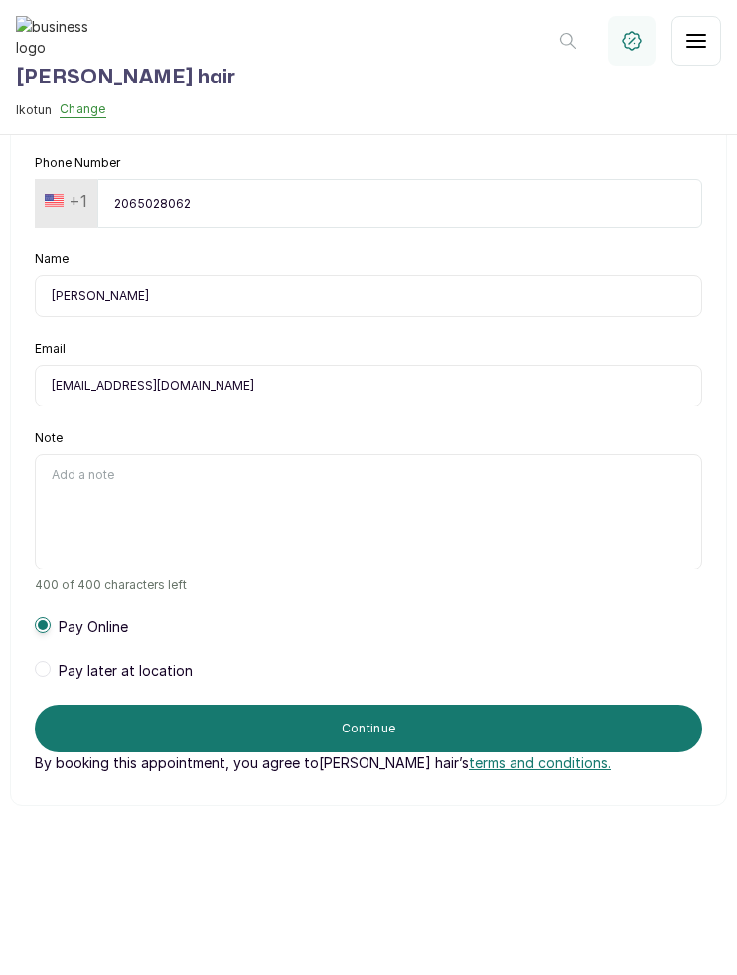
click at [93, 661] on span "Pay later at location" at bounding box center [126, 671] width 134 height 20
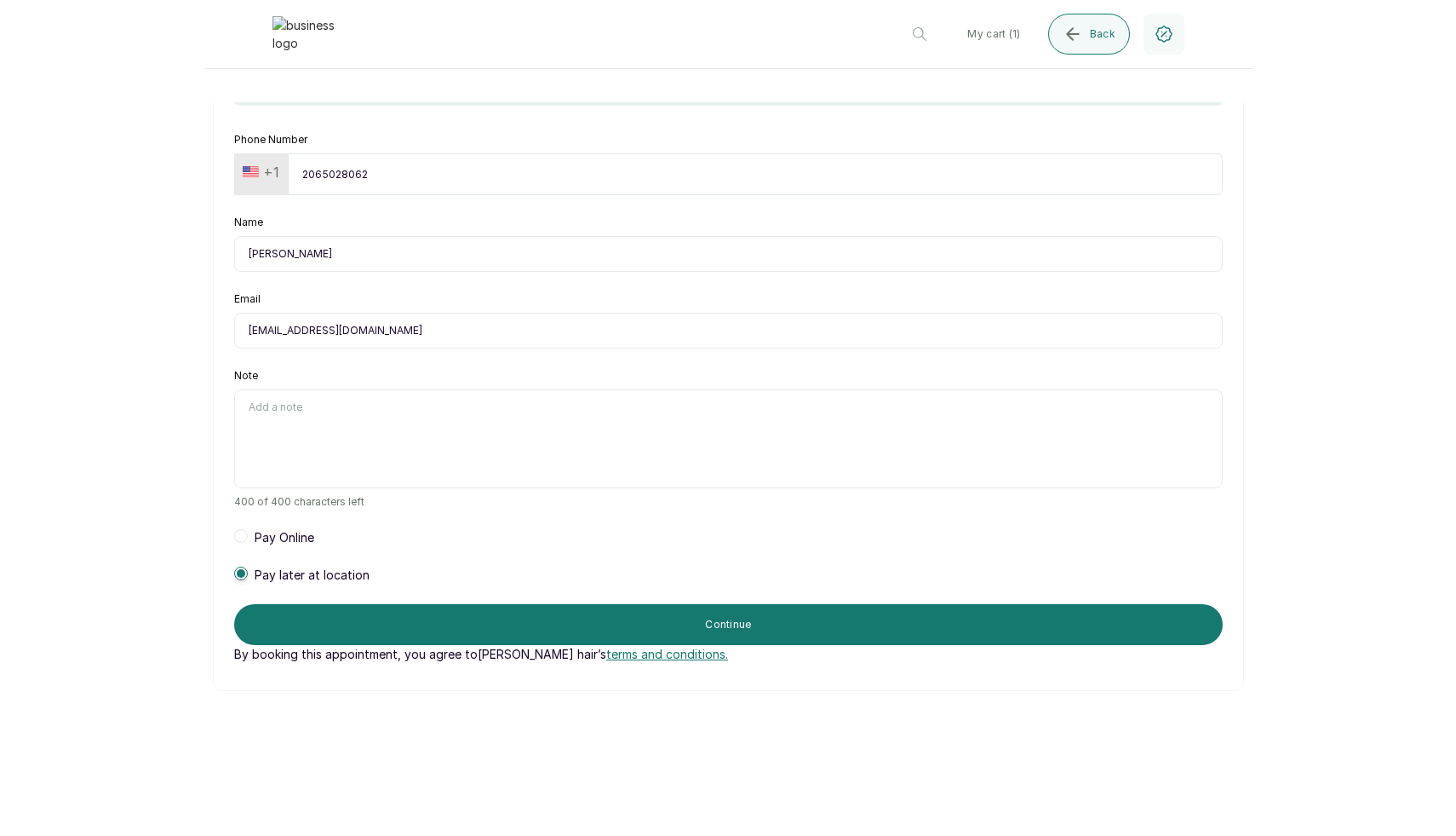
scroll to position [0, 0]
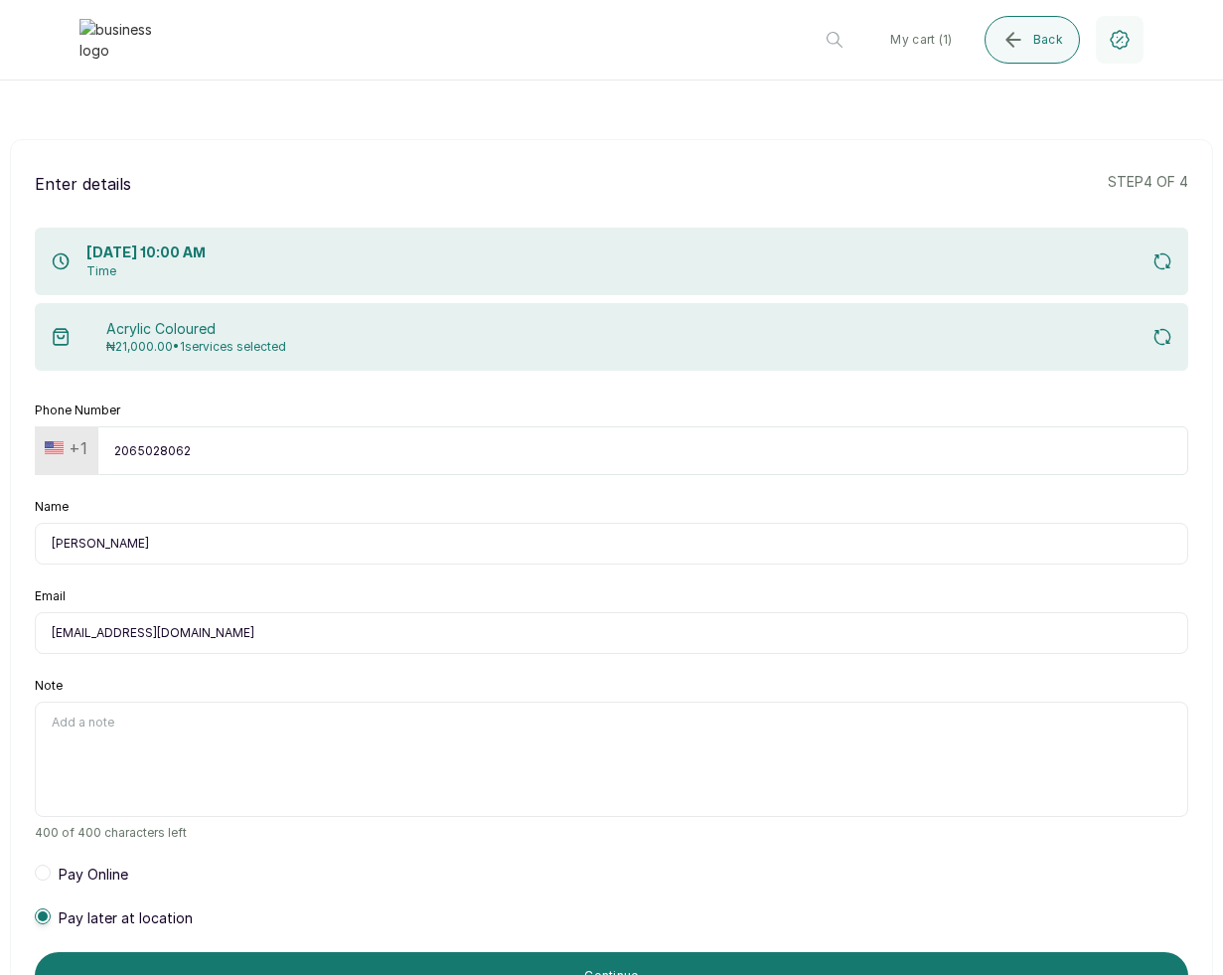
click at [736, 81] on html "Layos hair Ikotun Change My cart ( 1 ) Back Layos hair Twins Faja Supermarket, …" at bounding box center [611, 487] width 1223 height 975
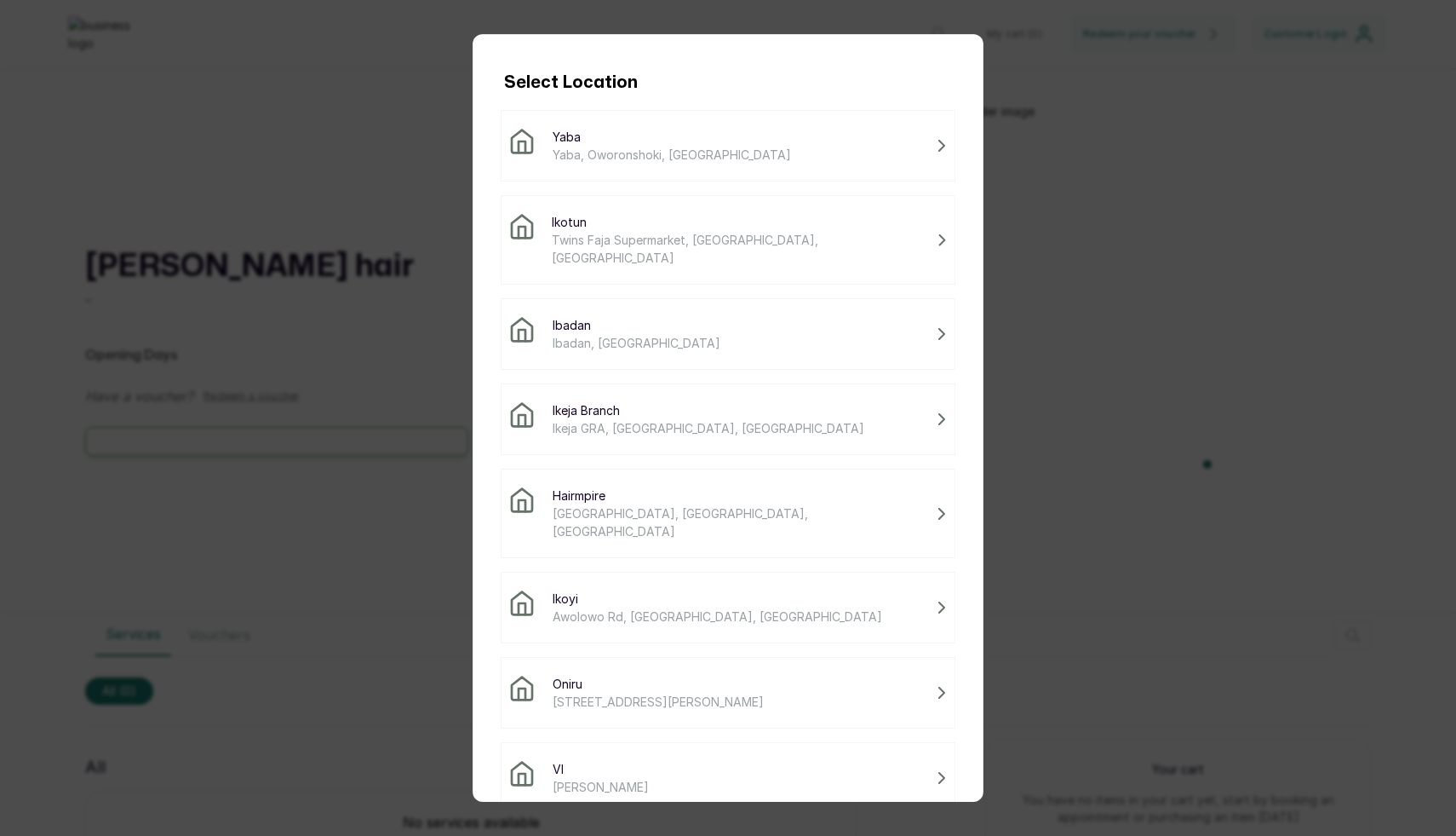
click at [613, 249] on div "Ikotun Twins Faja Supermarket, [GEOGRAPHIC_DATA], [GEOGRAPHIC_DATA]" at bounding box center [728, 240] width 455 height 89
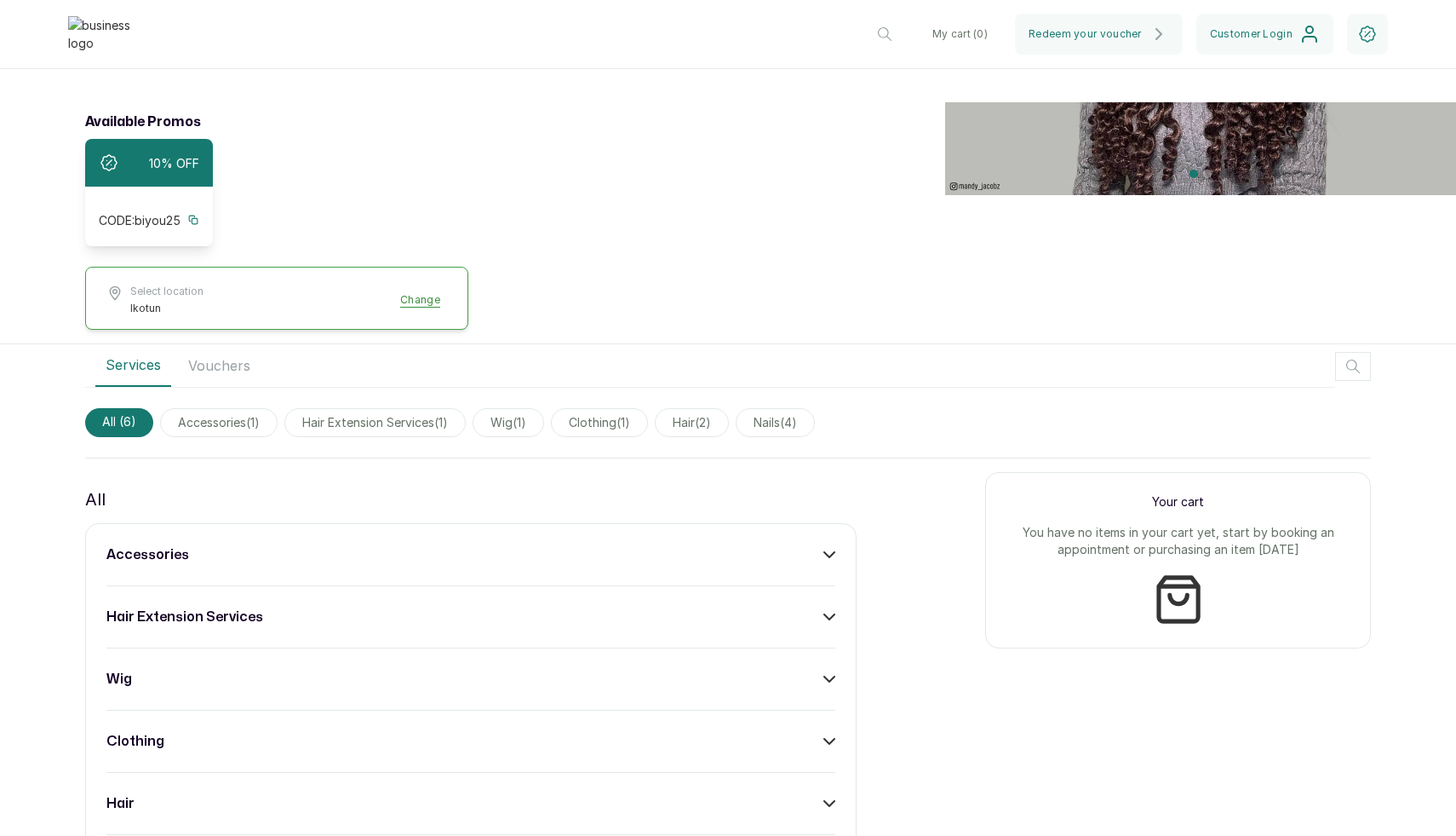
scroll to position [271, 0]
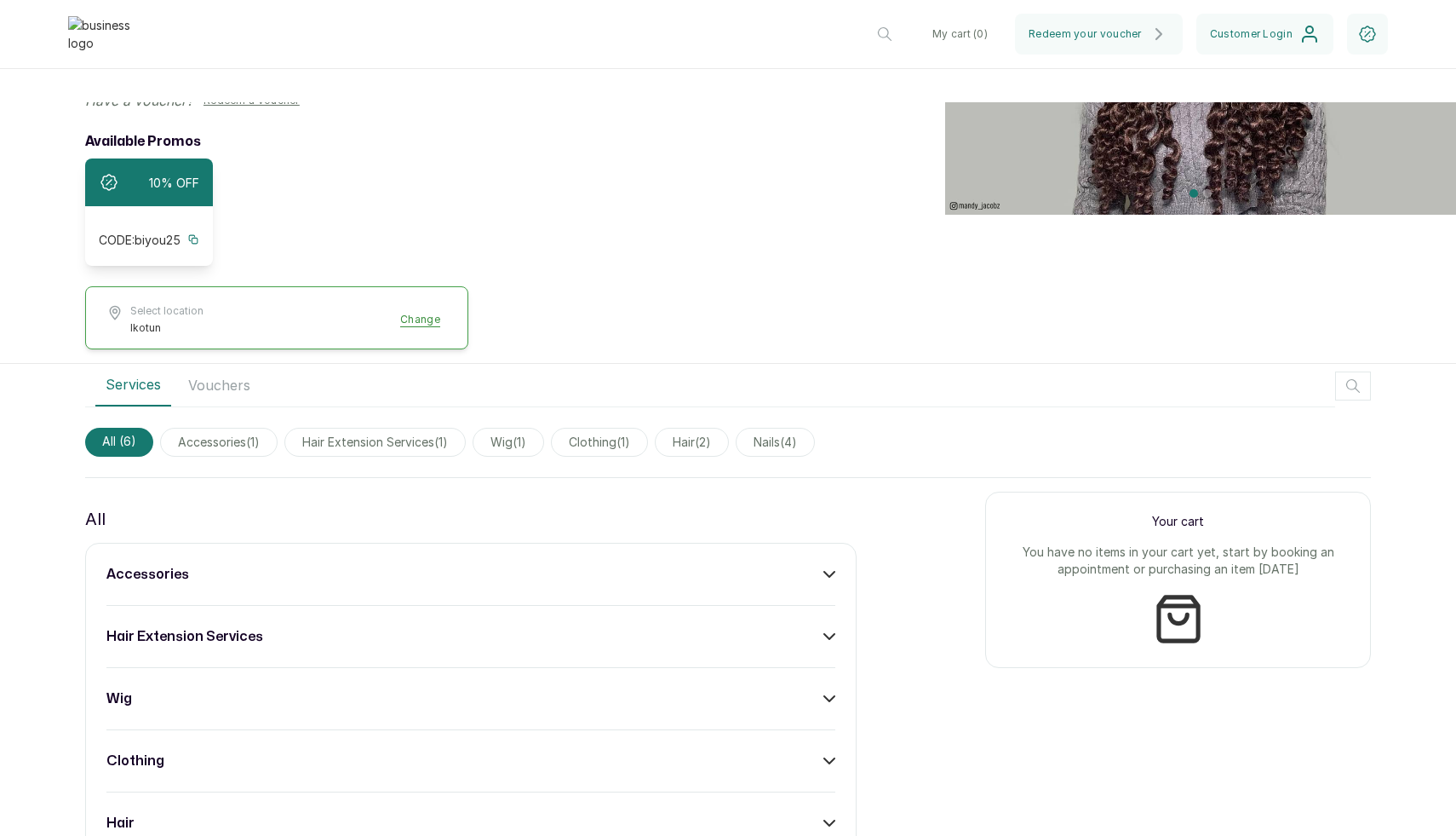
click at [604, 553] on div "accessories hair extension services wig clothing hair nails" at bounding box center [470, 730] width 771 height 374
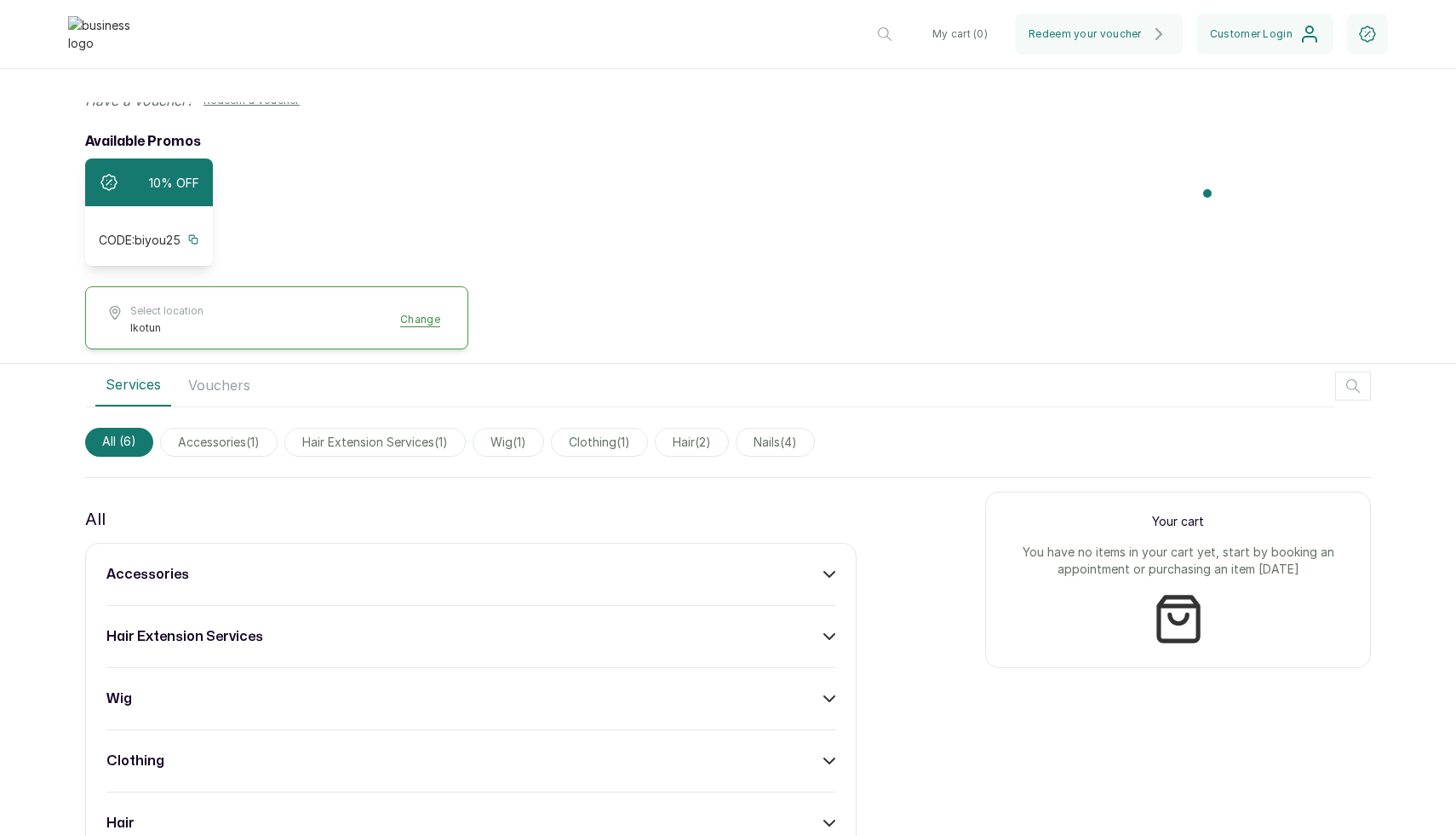
click at [618, 564] on div "accessories" at bounding box center [470, 574] width 728 height 21
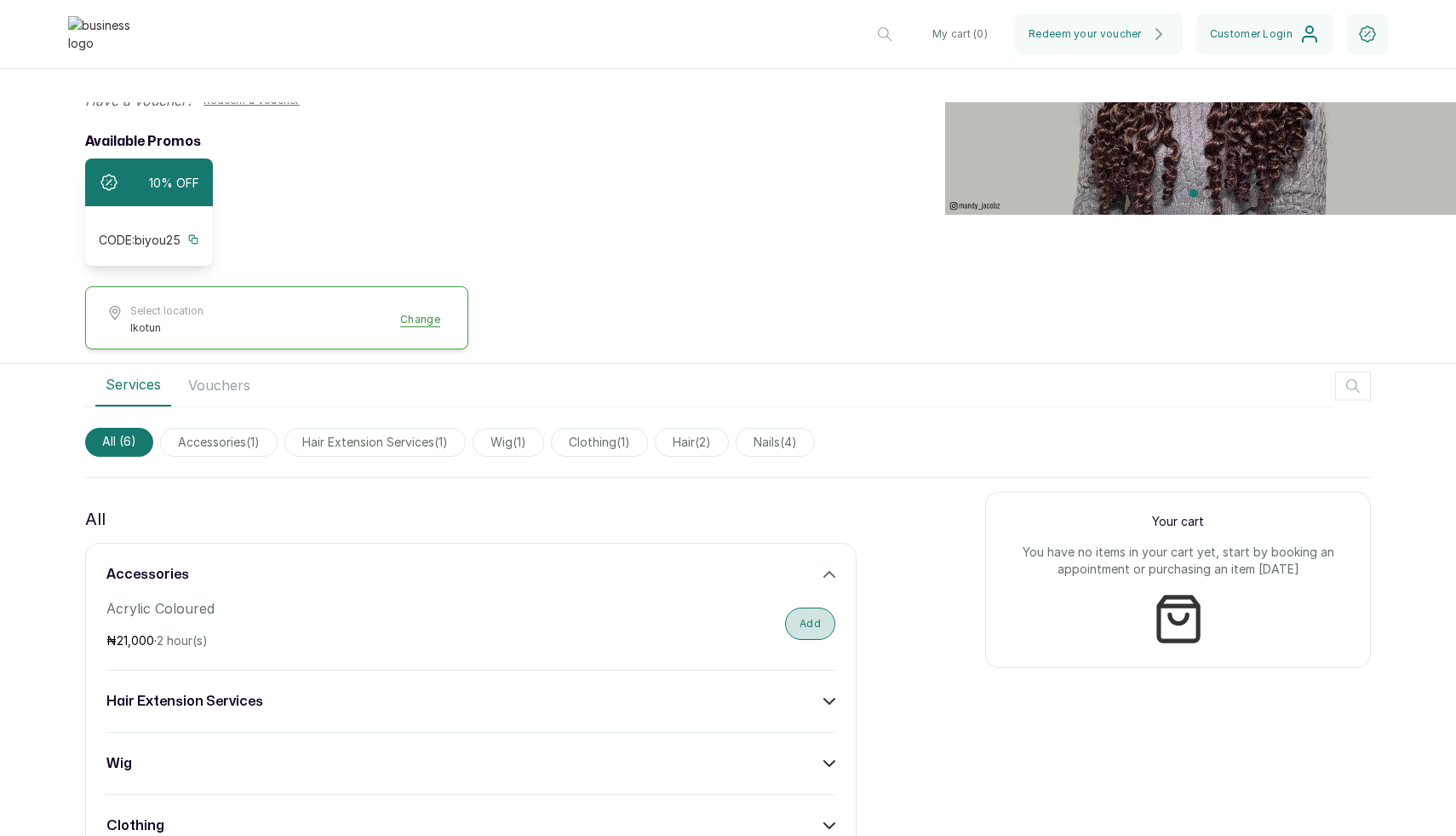
click at [798, 609] on button "Add" at bounding box center [810, 623] width 51 height 33
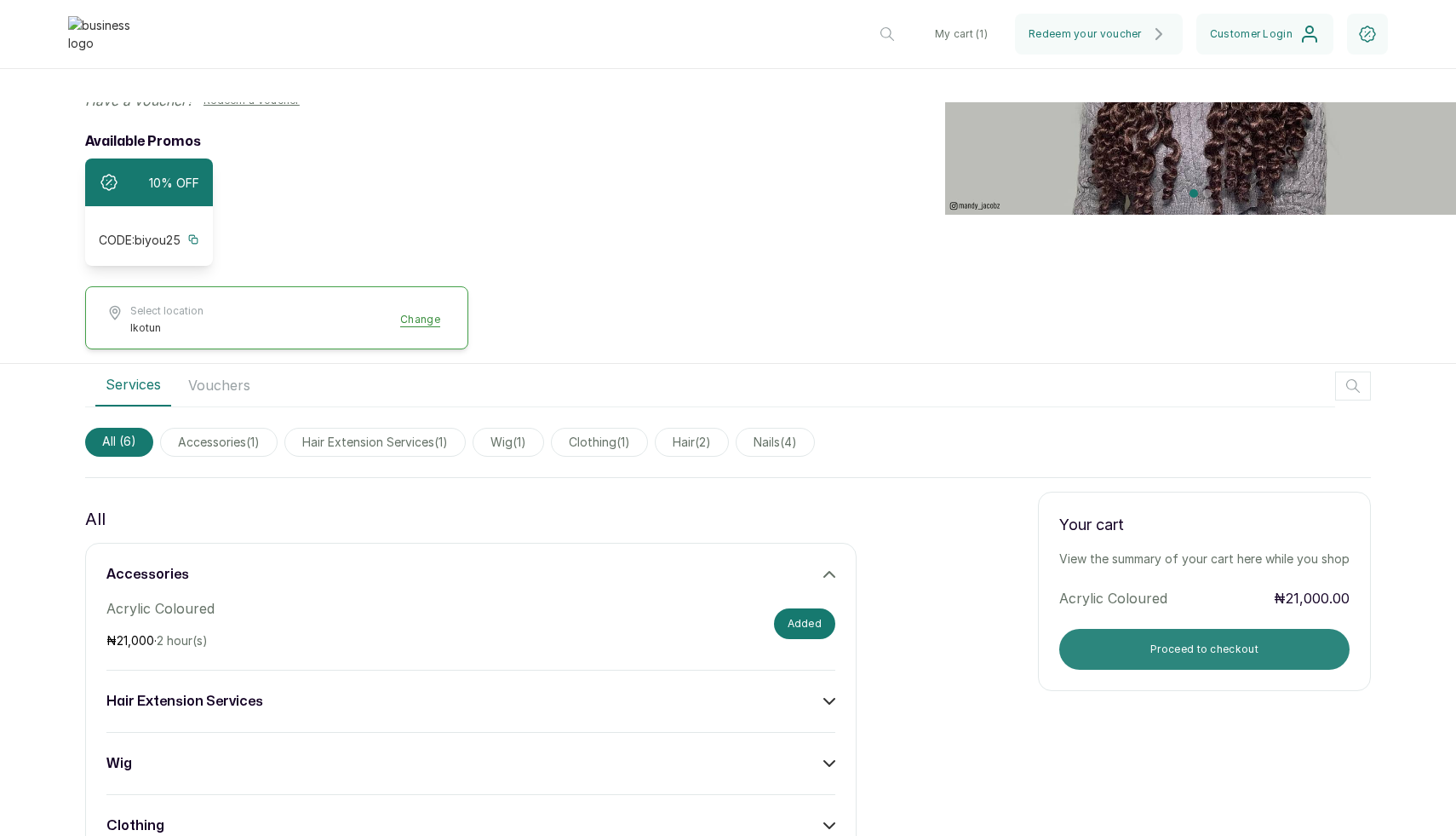
click at [1117, 648] on button "Proceed to checkout" at bounding box center [1204, 649] width 291 height 41
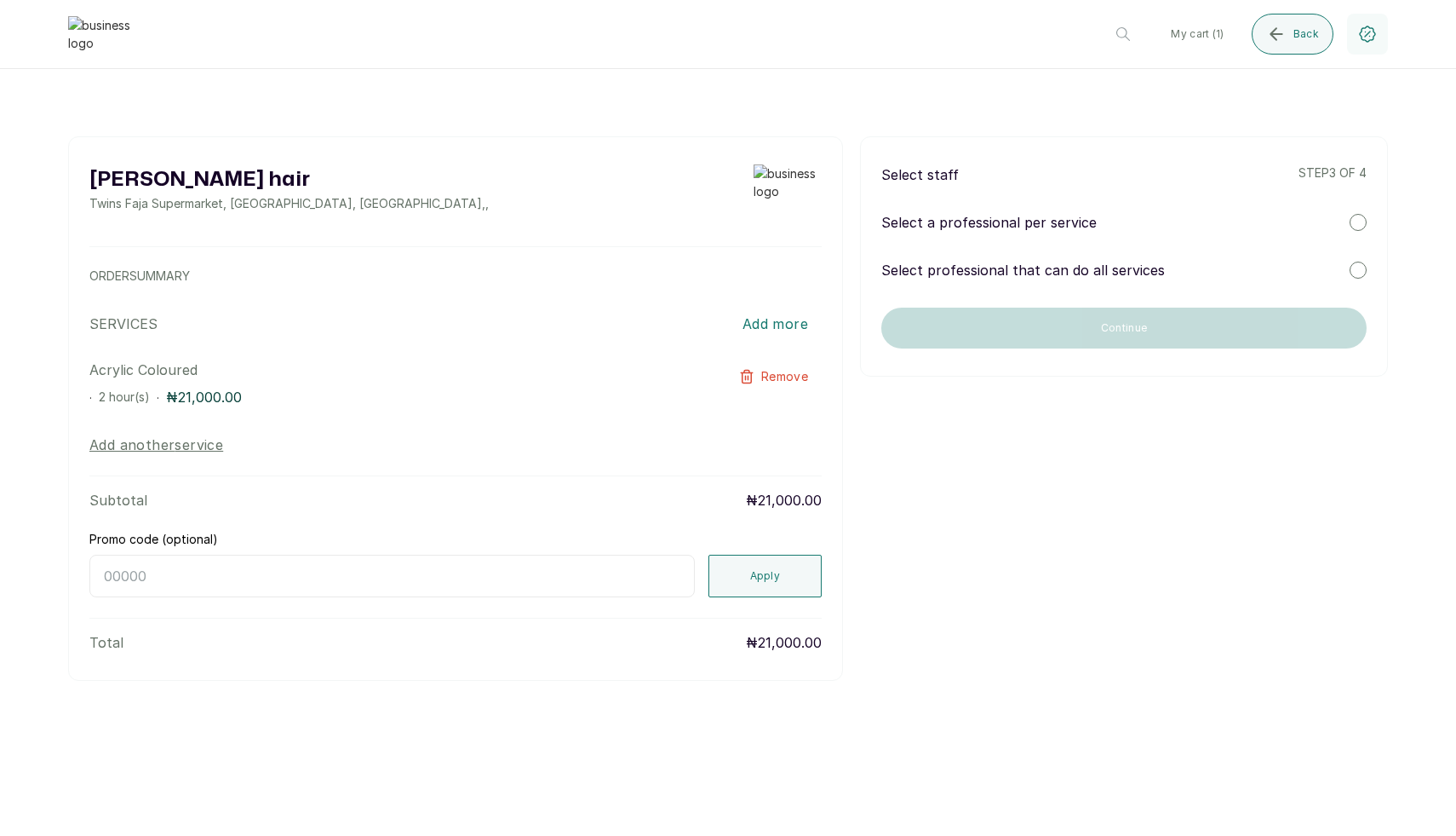
click at [1057, 286] on div "Select staff step 3 of 4 Select a professional per service Select professional …" at bounding box center [1123, 256] width 528 height 240
click at [1078, 272] on p "Select professional that can do all services" at bounding box center [1022, 270] width 284 height 21
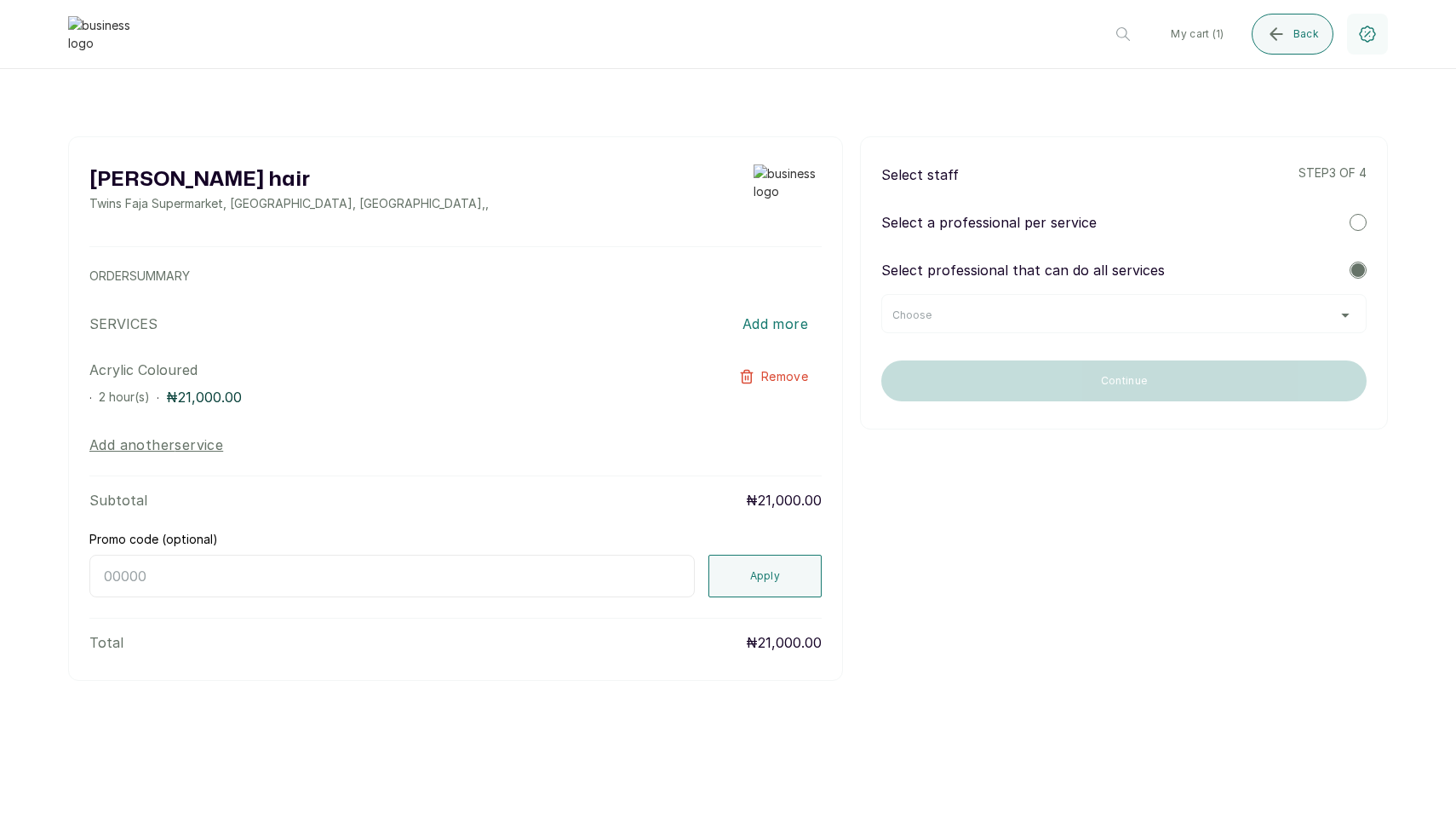
click at [1016, 312] on div "Choose" at bounding box center [1123, 316] width 463 height 14
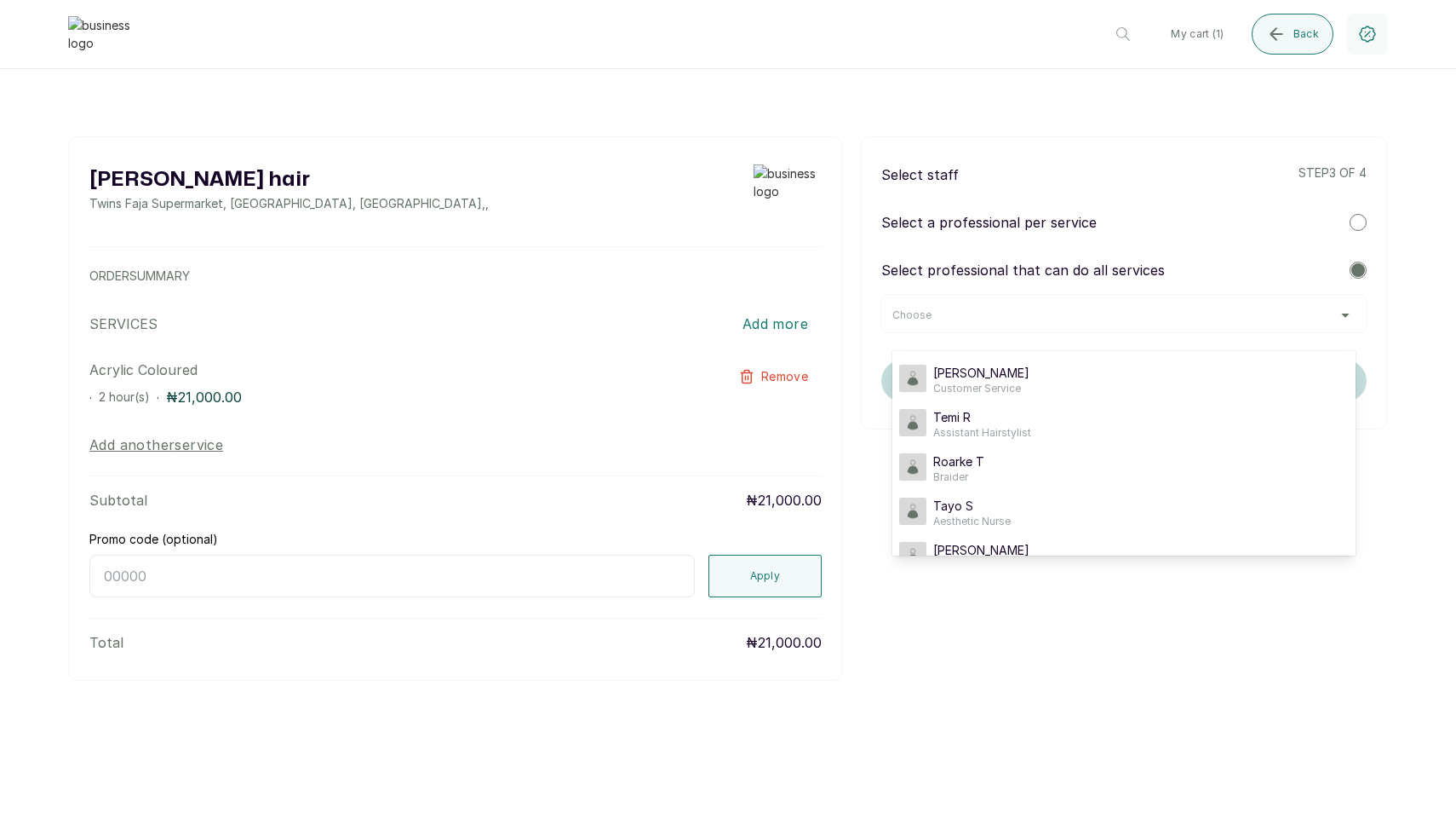
click at [974, 352] on ul "[PERSON_NAME] Customer Service Temi R Assistant Hairstylist Roarke T Braider Ta…" at bounding box center [1123, 453] width 463 height 204
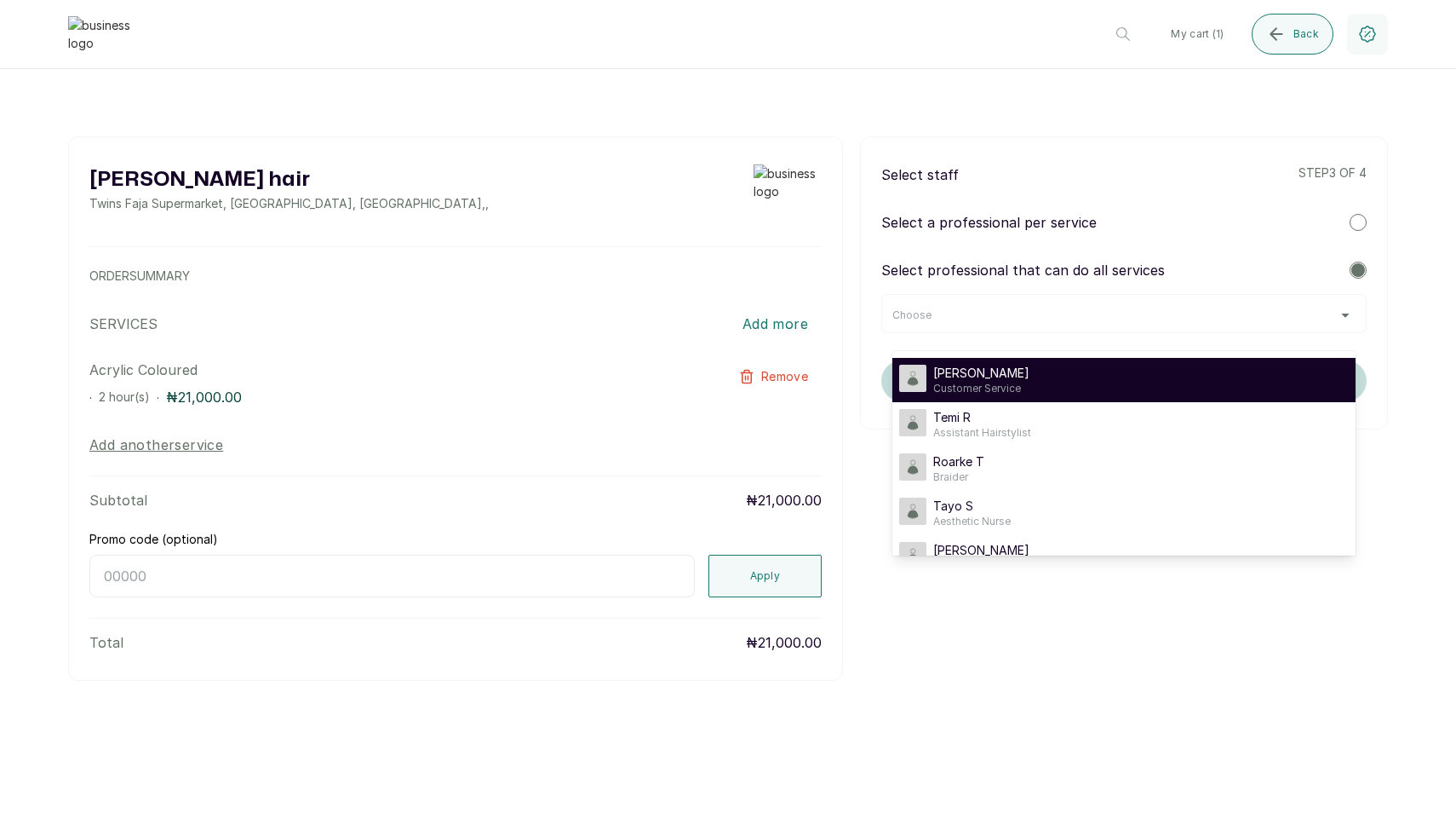
click at [969, 368] on span "[PERSON_NAME]" at bounding box center [981, 373] width 96 height 17
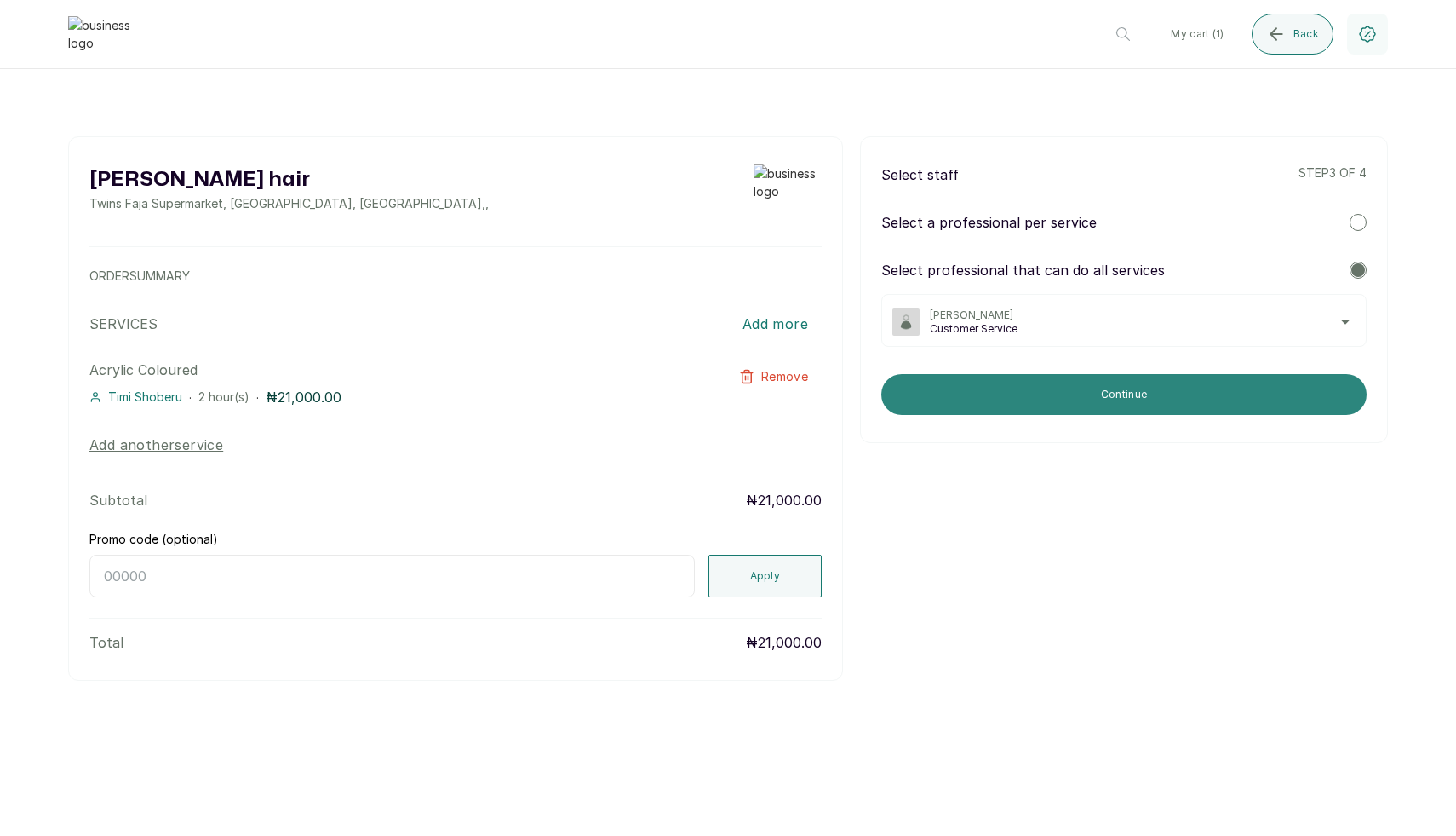
click at [944, 388] on button "Continue" at bounding box center [1123, 394] width 485 height 41
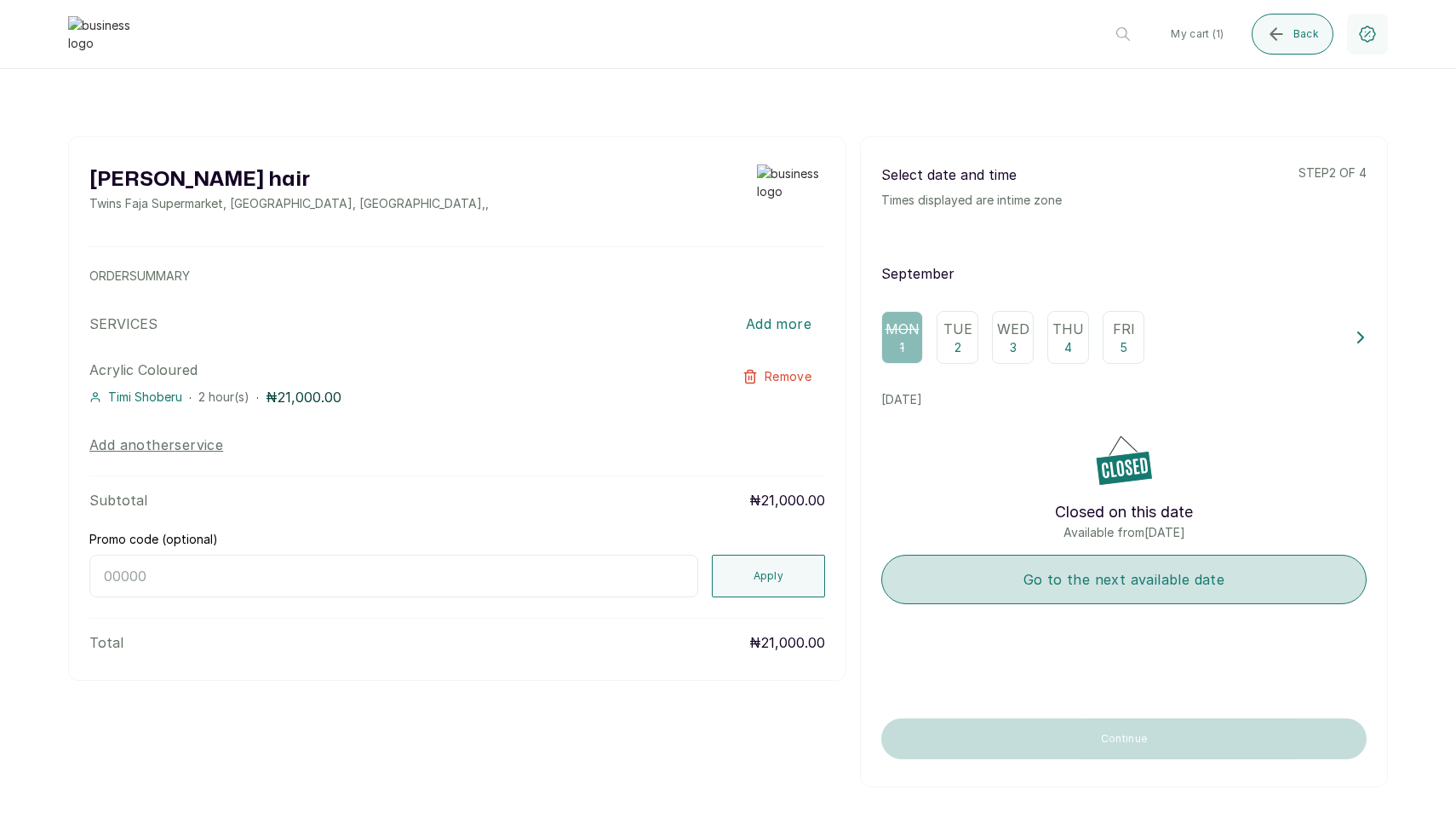
click at [1030, 599] on button "Go to the next available date" at bounding box center [1123, 580] width 485 height 50
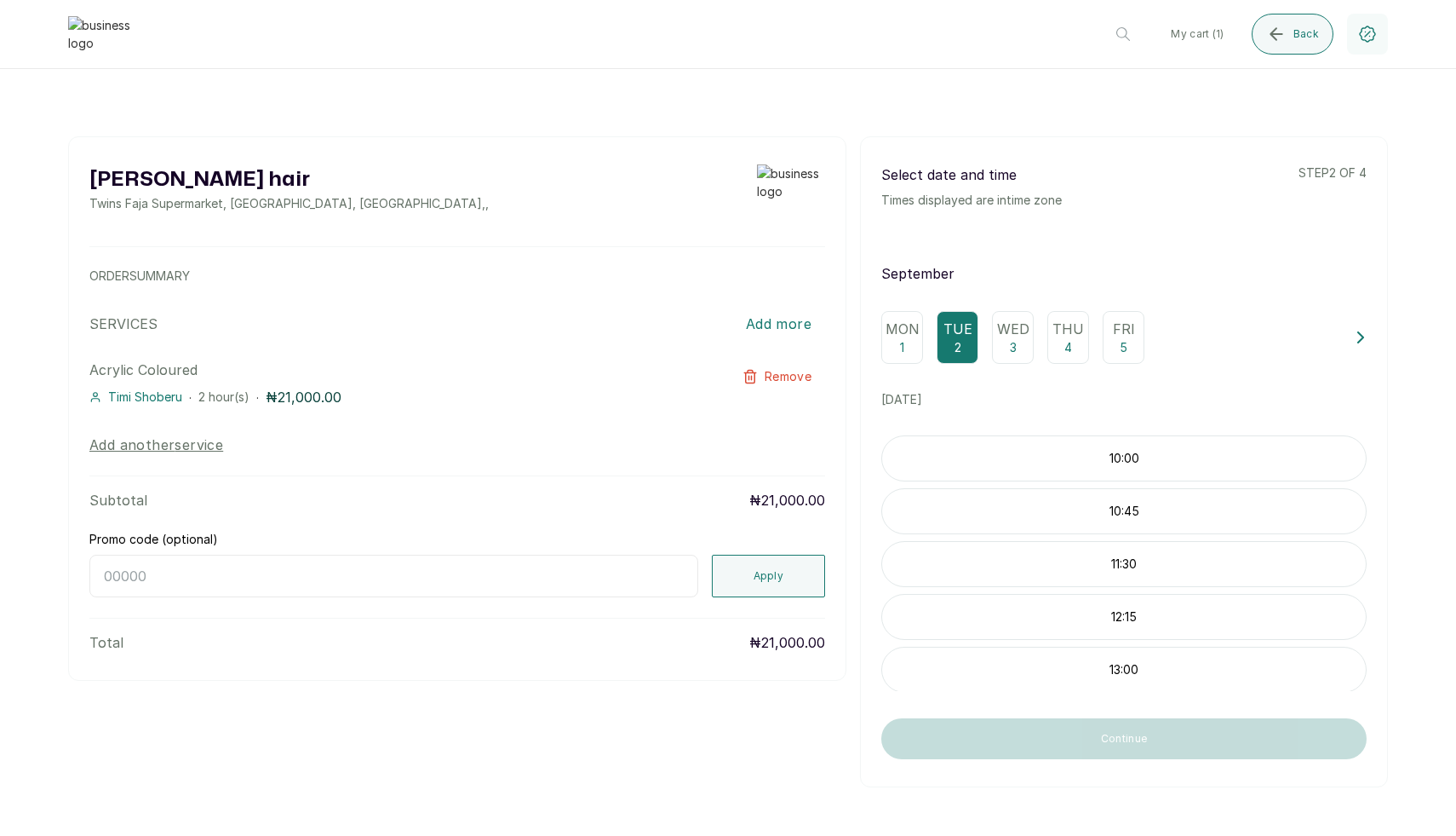
click at [1050, 466] on p "10:00" at bounding box center [1123, 459] width 483 height 17
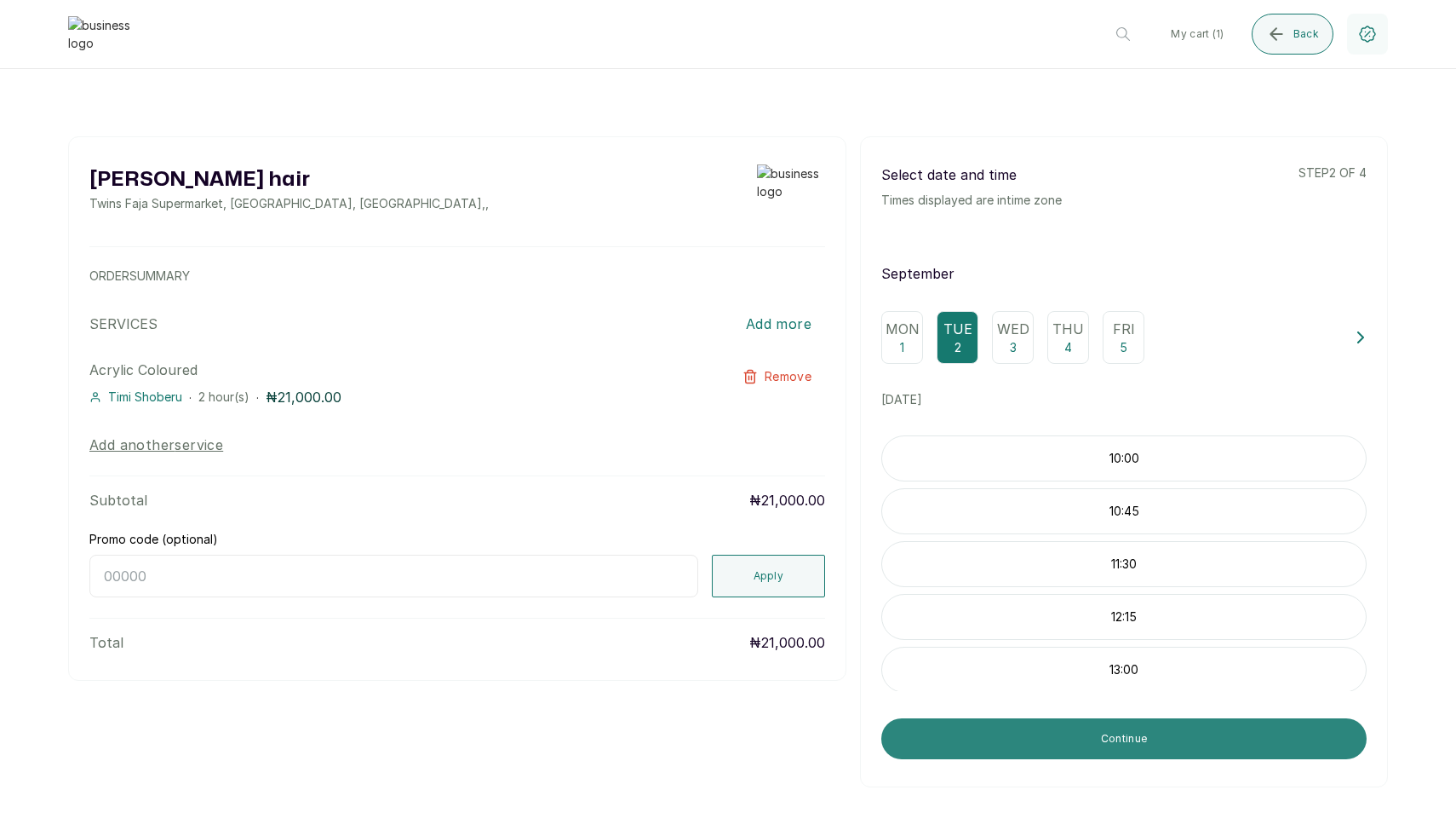
click at [999, 741] on button "Continue" at bounding box center [1123, 739] width 485 height 41
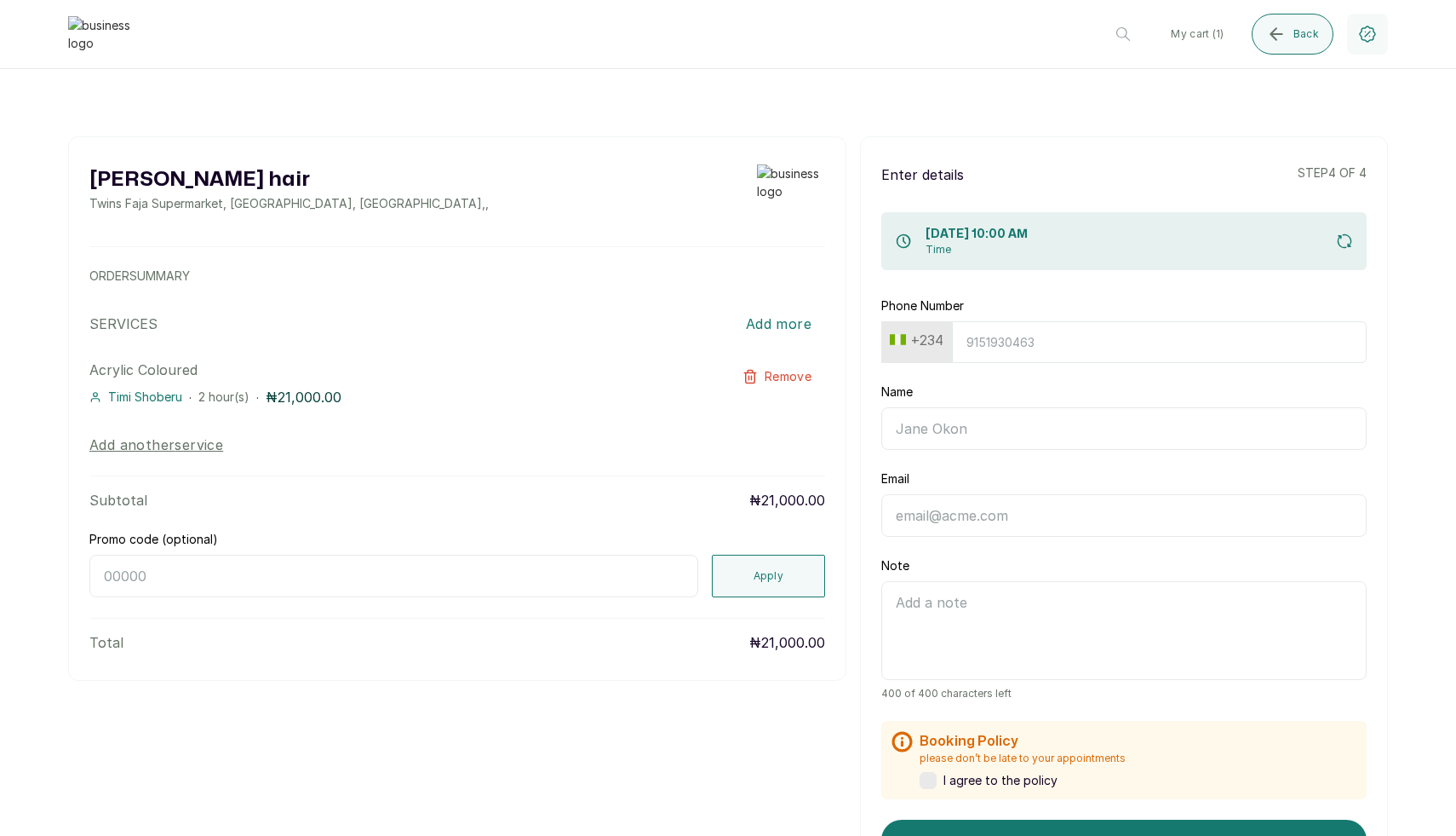
click at [923, 341] on button "+234" at bounding box center [916, 340] width 67 height 27
click at [918, 374] on input "text" at bounding box center [968, 385] width 152 height 34
type input "united"
click at [931, 466] on li "[GEOGRAPHIC_DATA] +1" at bounding box center [968, 480] width 169 height 27
click at [992, 343] on input "Phone Number" at bounding box center [1151, 342] width 432 height 42
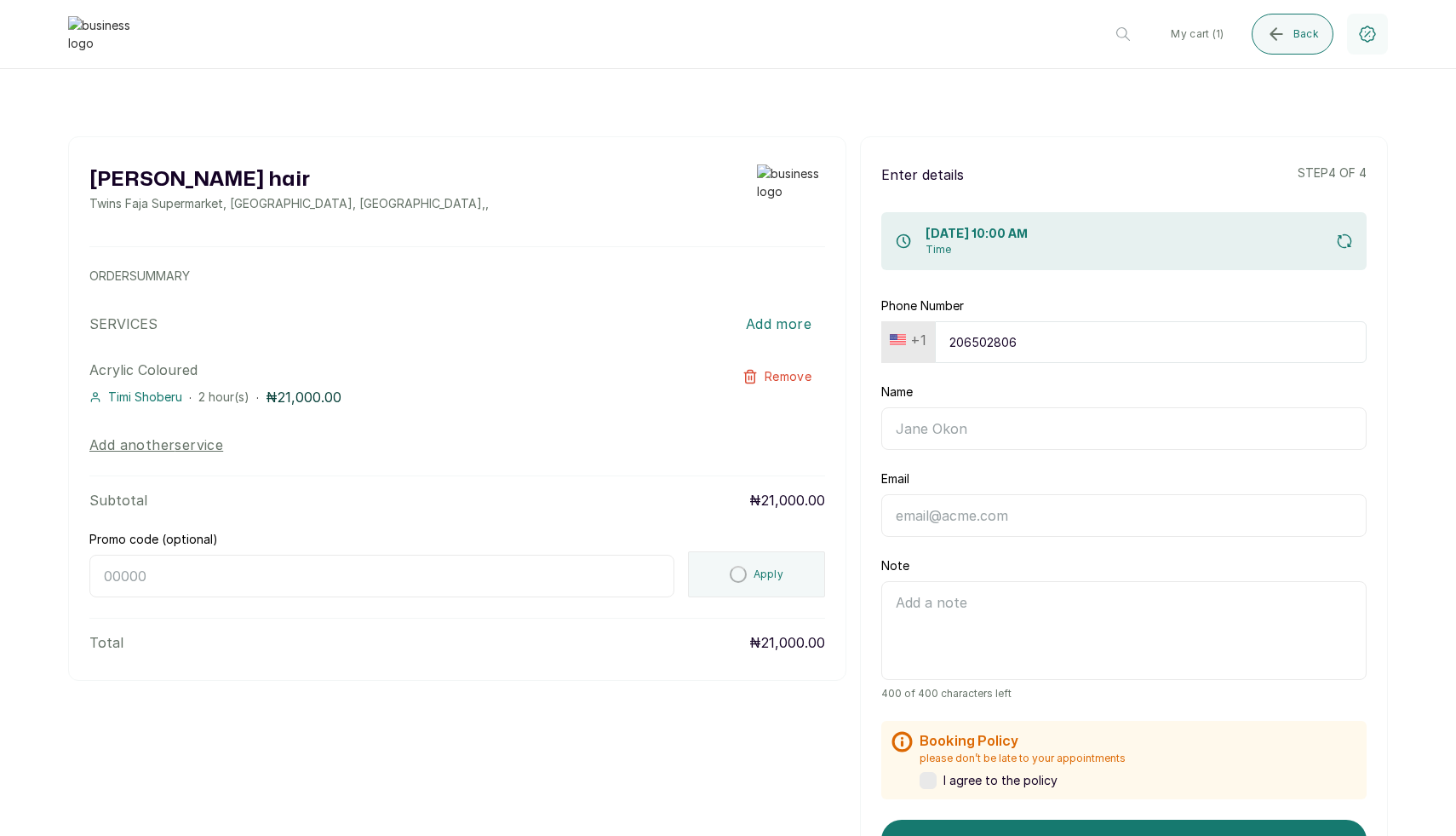
type input "2065028062"
type input "[PERSON_NAME]"
type input "[EMAIL_ADDRESS][DOMAIN_NAME]"
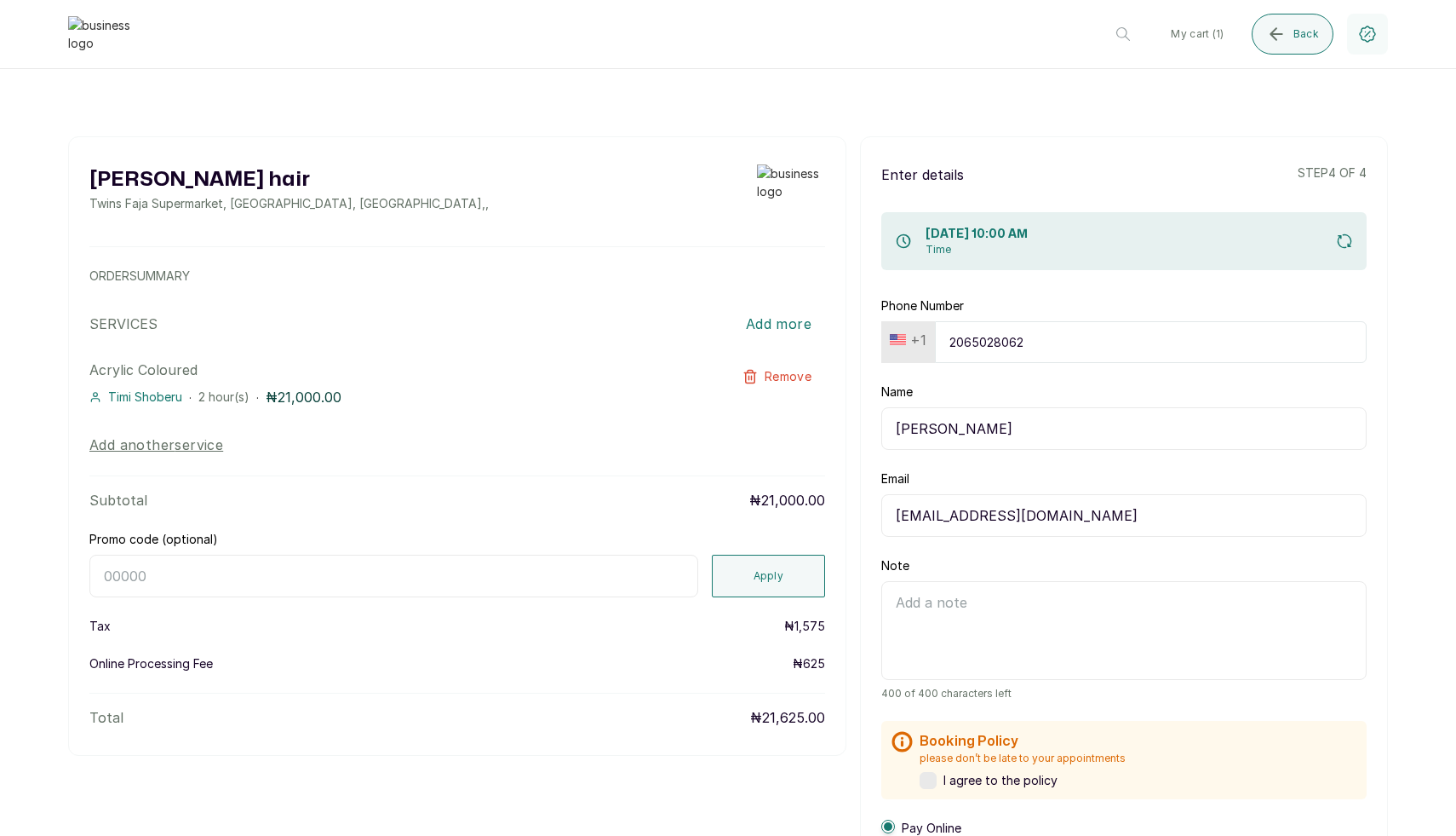
type input "2065028062"
click at [946, 644] on textarea "Note" at bounding box center [1123, 630] width 485 height 99
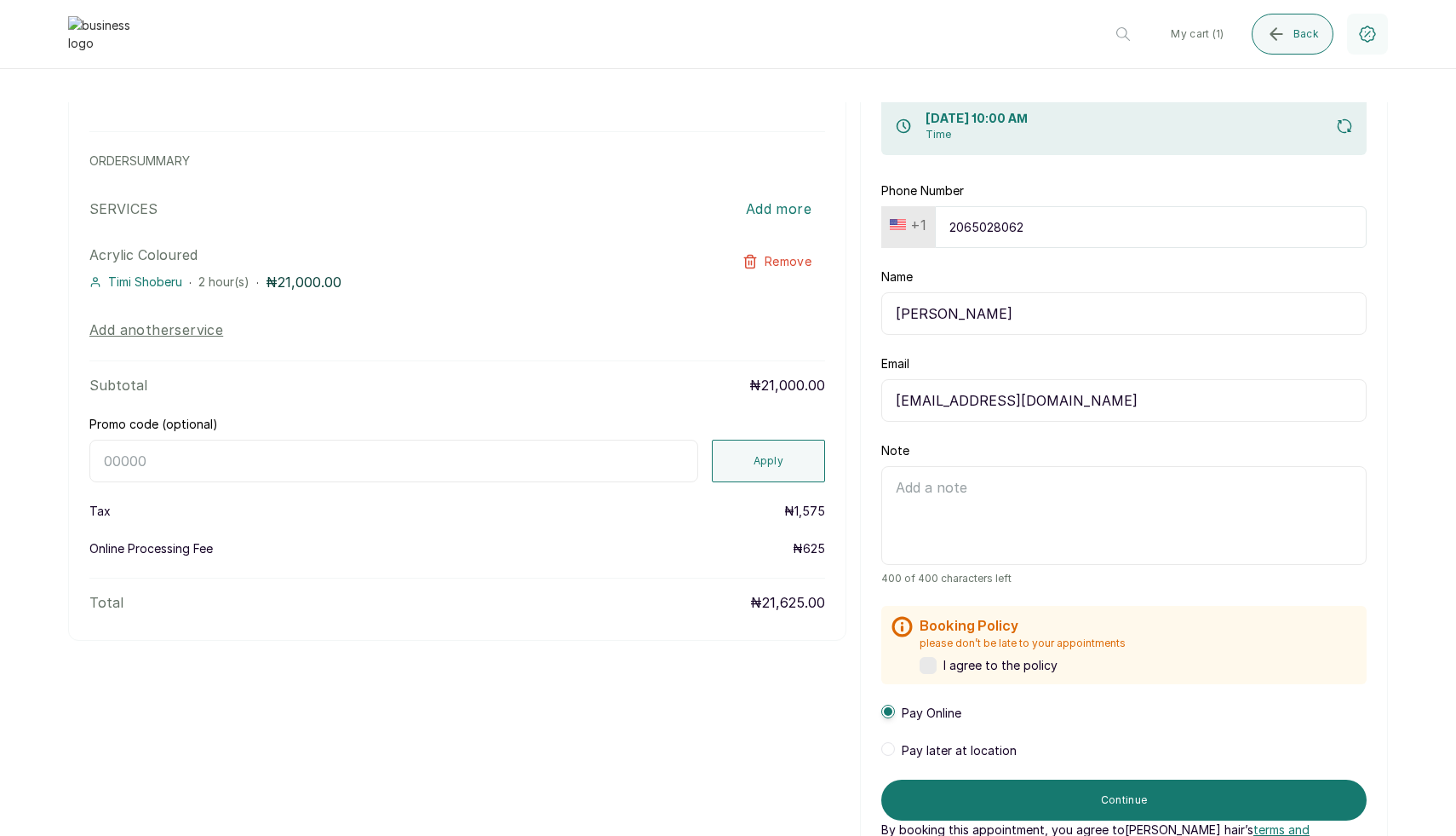
scroll to position [175, 0]
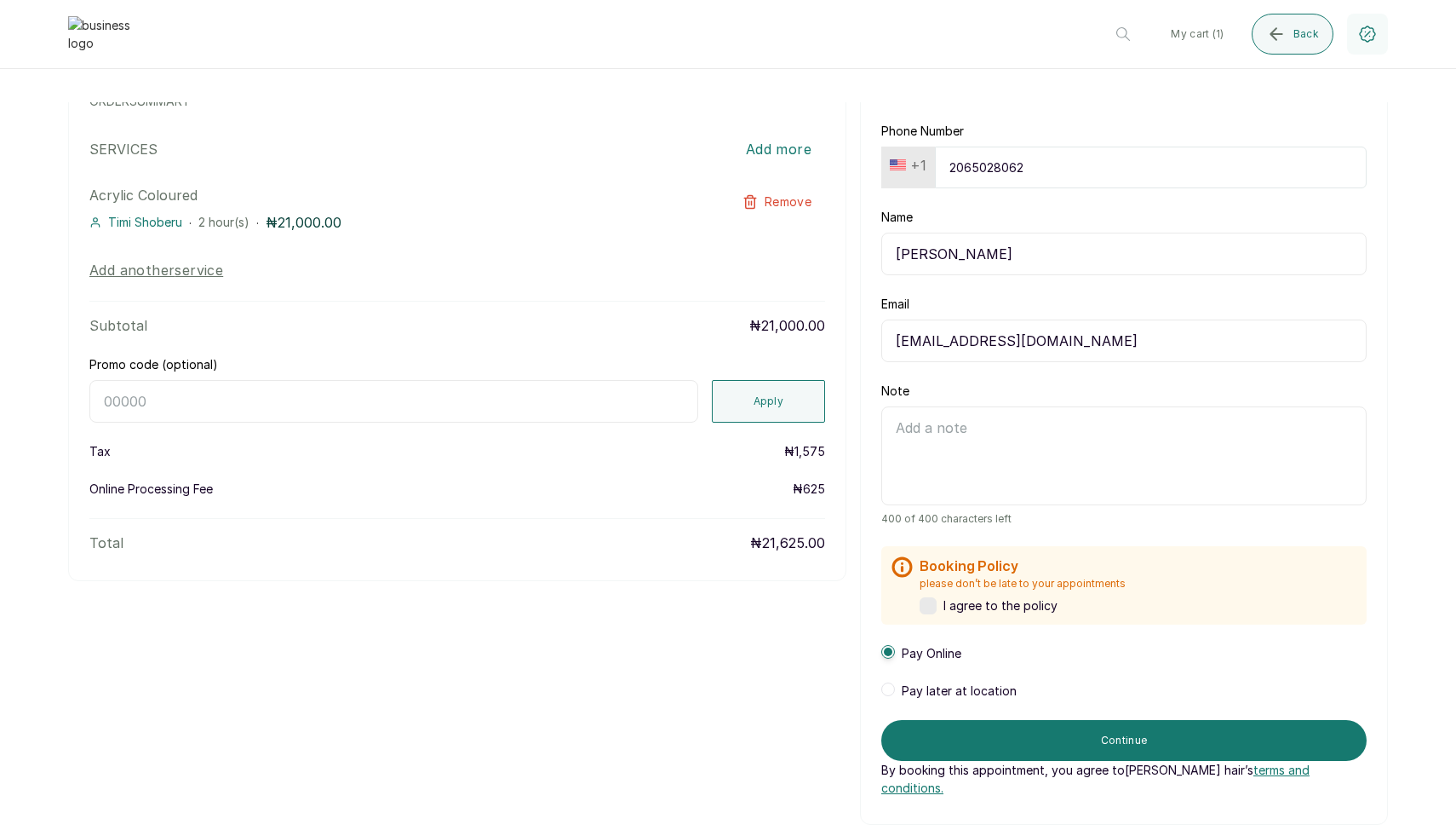
click at [598, 382] on input "Promo code (optional)" at bounding box center [393, 401] width 608 height 43
paste input "RETURNTHRBDI"
type input "RETURNTHRBDI"
click at [778, 401] on button "Apply" at bounding box center [769, 401] width 114 height 43
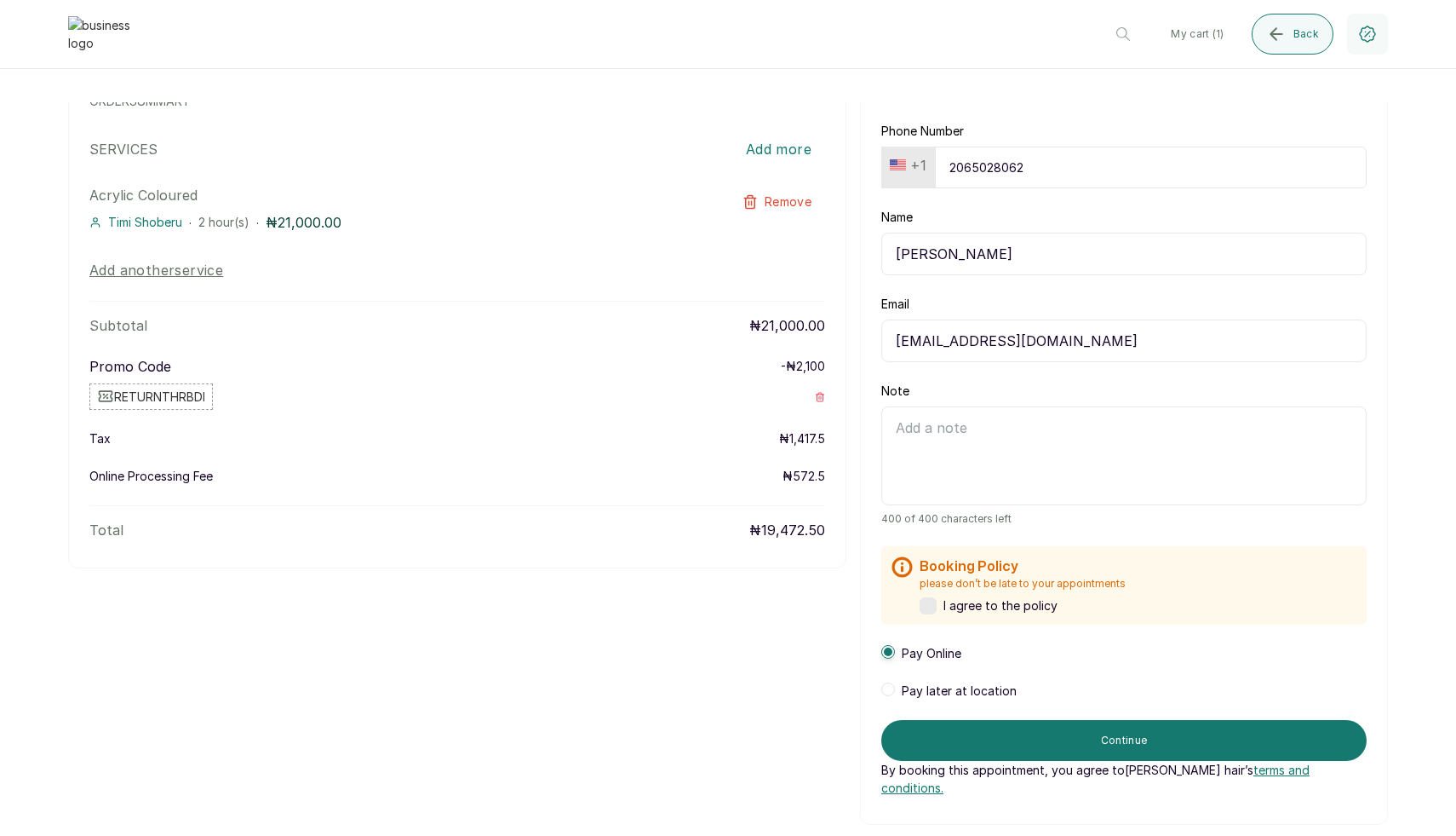
click at [922, 607] on label at bounding box center [928, 605] width 17 height 17
click at [890, 701] on form "Phone Number [PHONE_NUMBER] Name [PERSON_NAME] Email [EMAIL_ADDRESS][DOMAIN_NAM…" at bounding box center [1123, 460] width 485 height 674
click at [891, 693] on span at bounding box center [888, 689] width 14 height 14
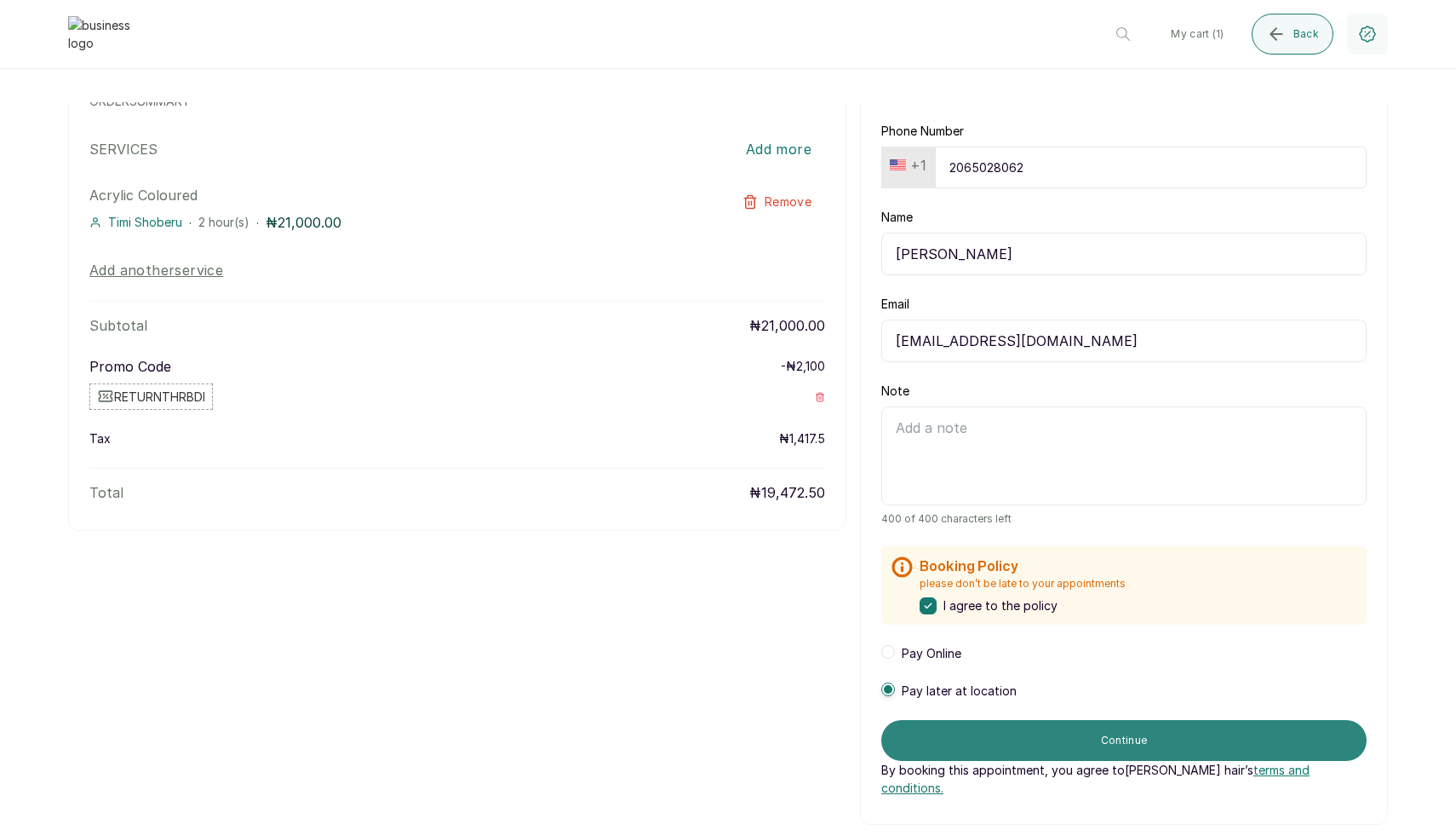
click at [950, 734] on button "Continue" at bounding box center [1123, 741] width 485 height 41
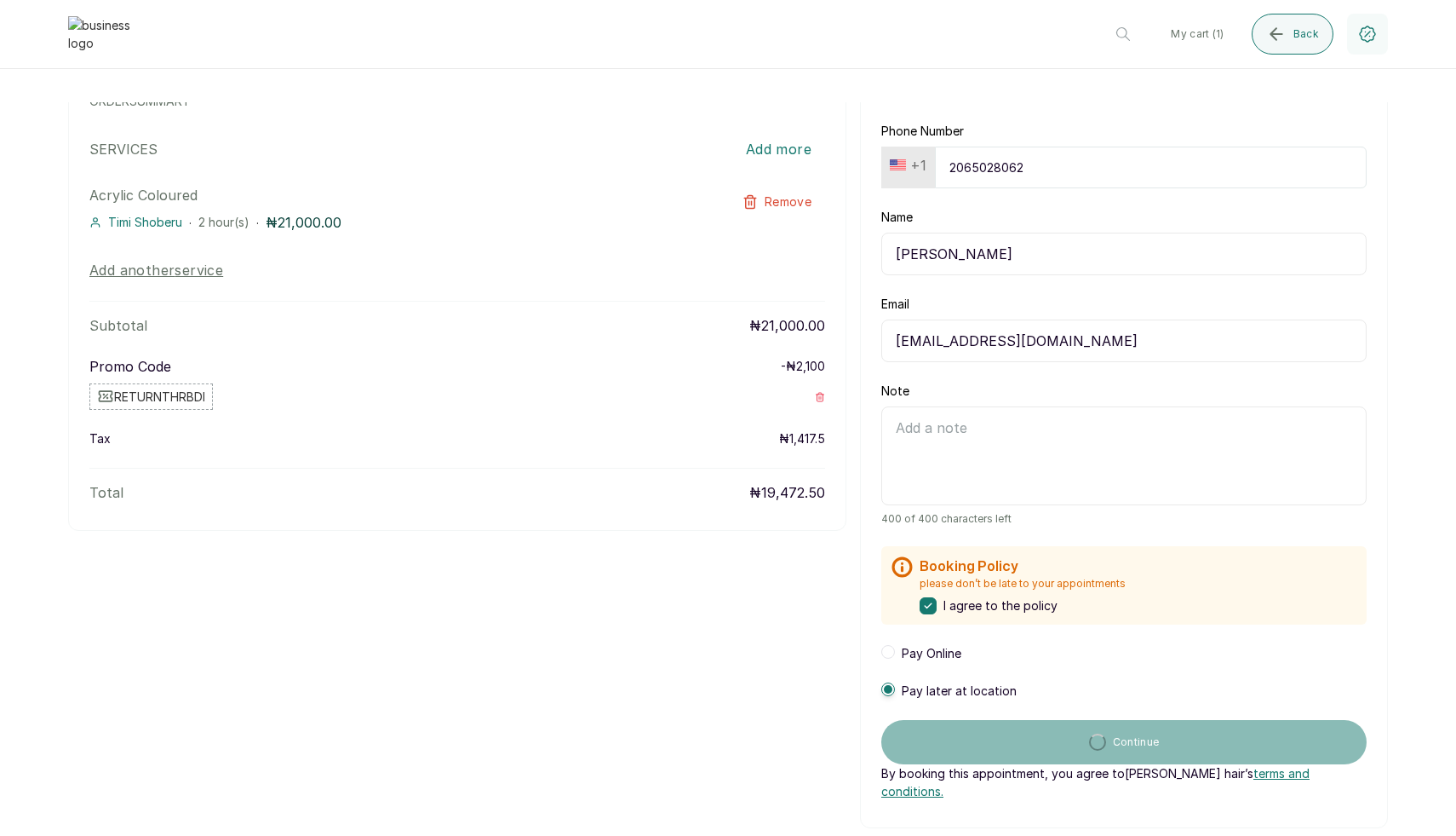
scroll to position [0, 0]
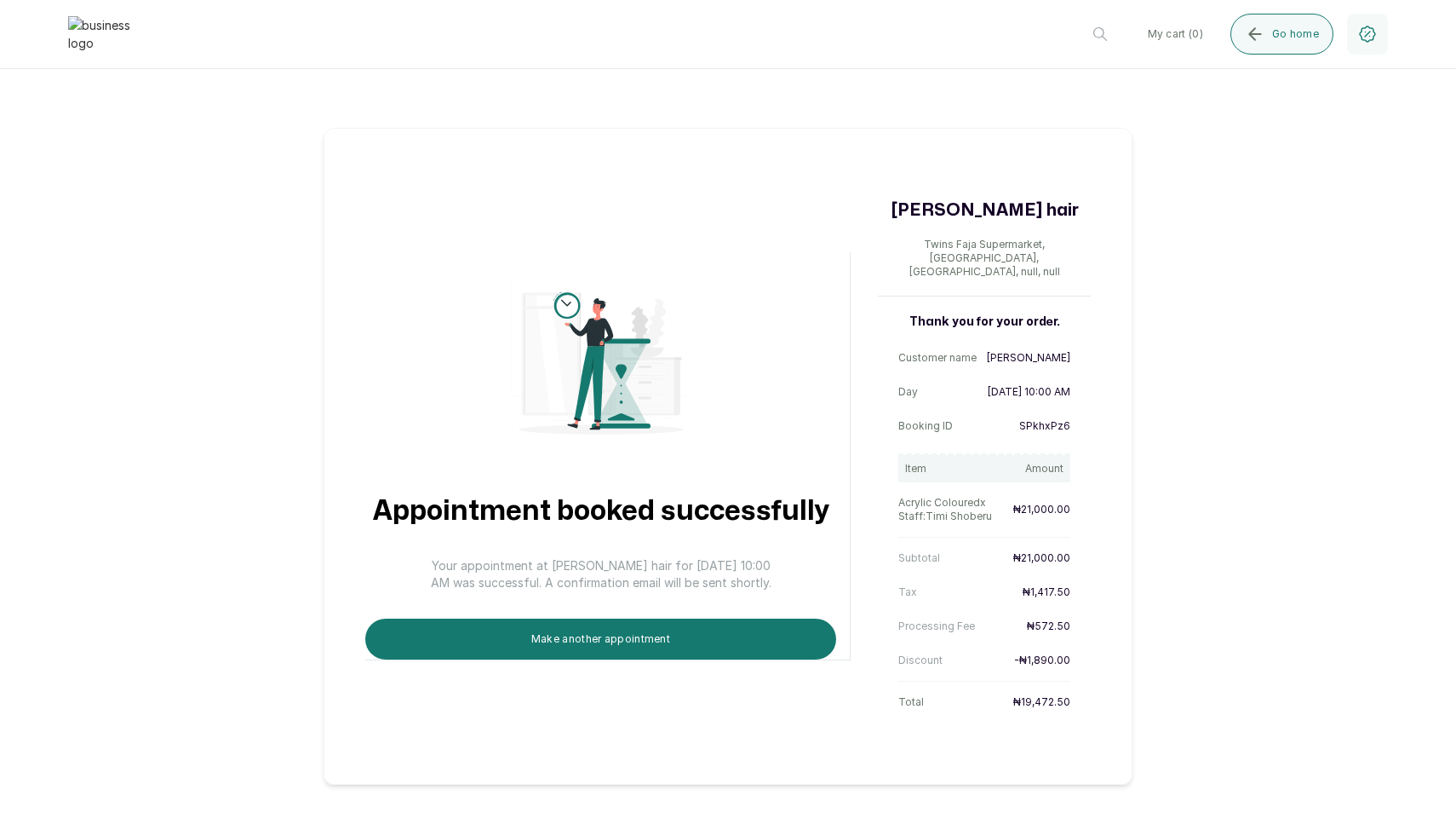
click at [161, 377] on div "Appointment booked successfully Your appointment at [PERSON_NAME] hair for [DAT…" at bounding box center [728, 443] width 1456 height 683
